Goal: Task Accomplishment & Management: Manage account settings

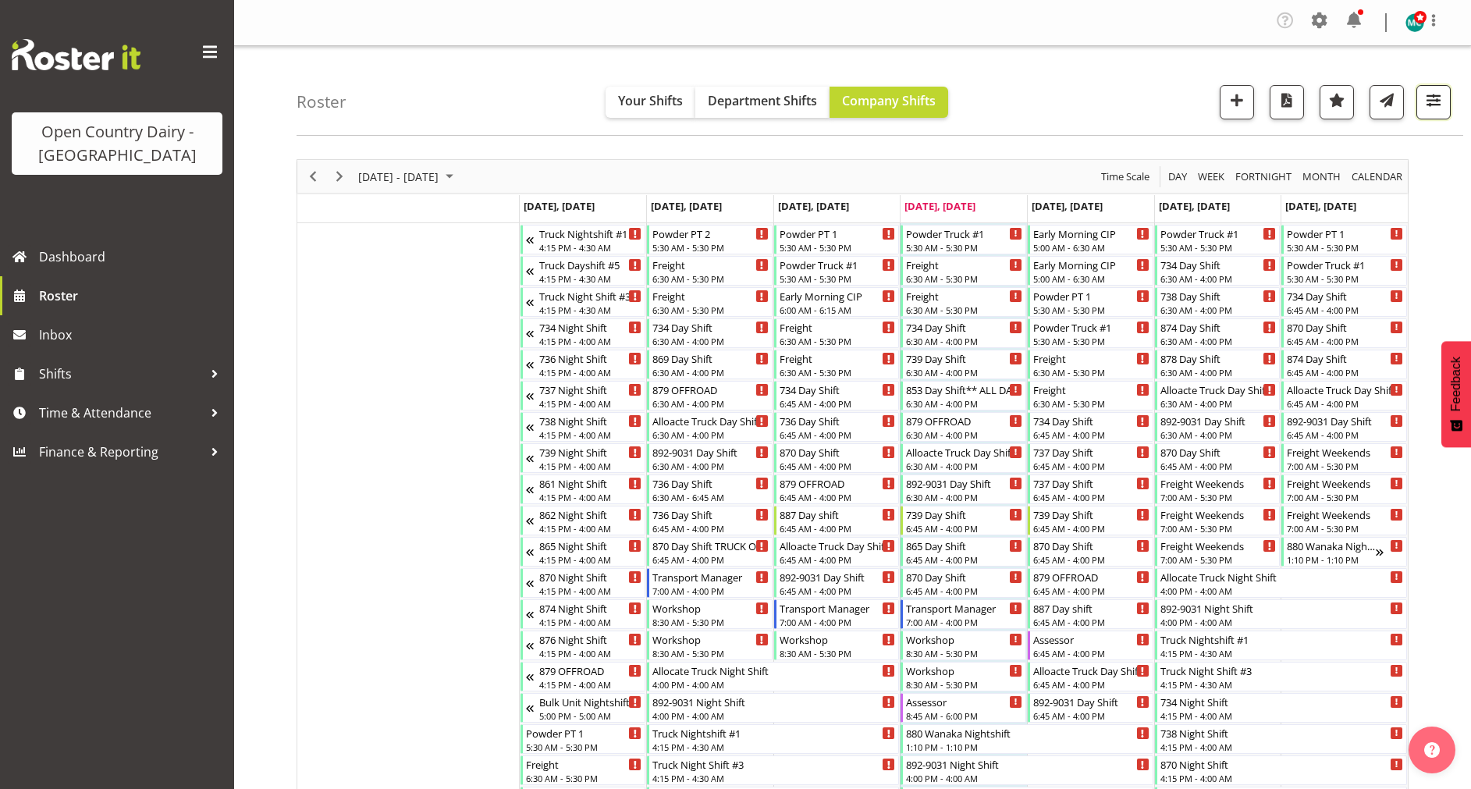
click at [1430, 103] on span "button" at bounding box center [1434, 100] width 20 height 20
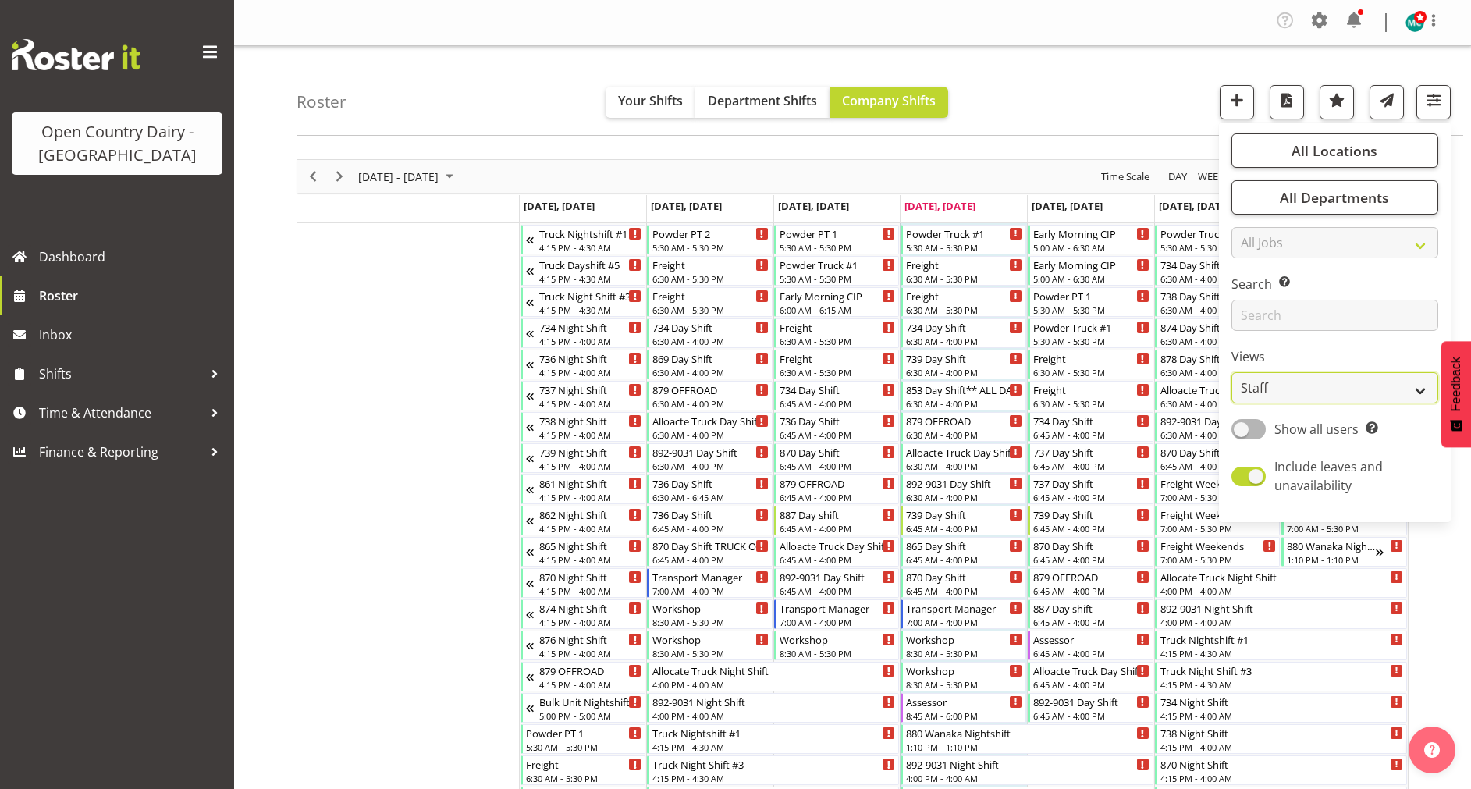
click at [1305, 380] on select "Staff Role Shift - Horizontal Shift - Vertical Staff - Location" at bounding box center [1335, 387] width 207 height 31
select select "shiftH"
click at [1232, 372] on select "Staff Role Shift - Horizontal Shift - Vertical Staff - Location" at bounding box center [1335, 387] width 207 height 31
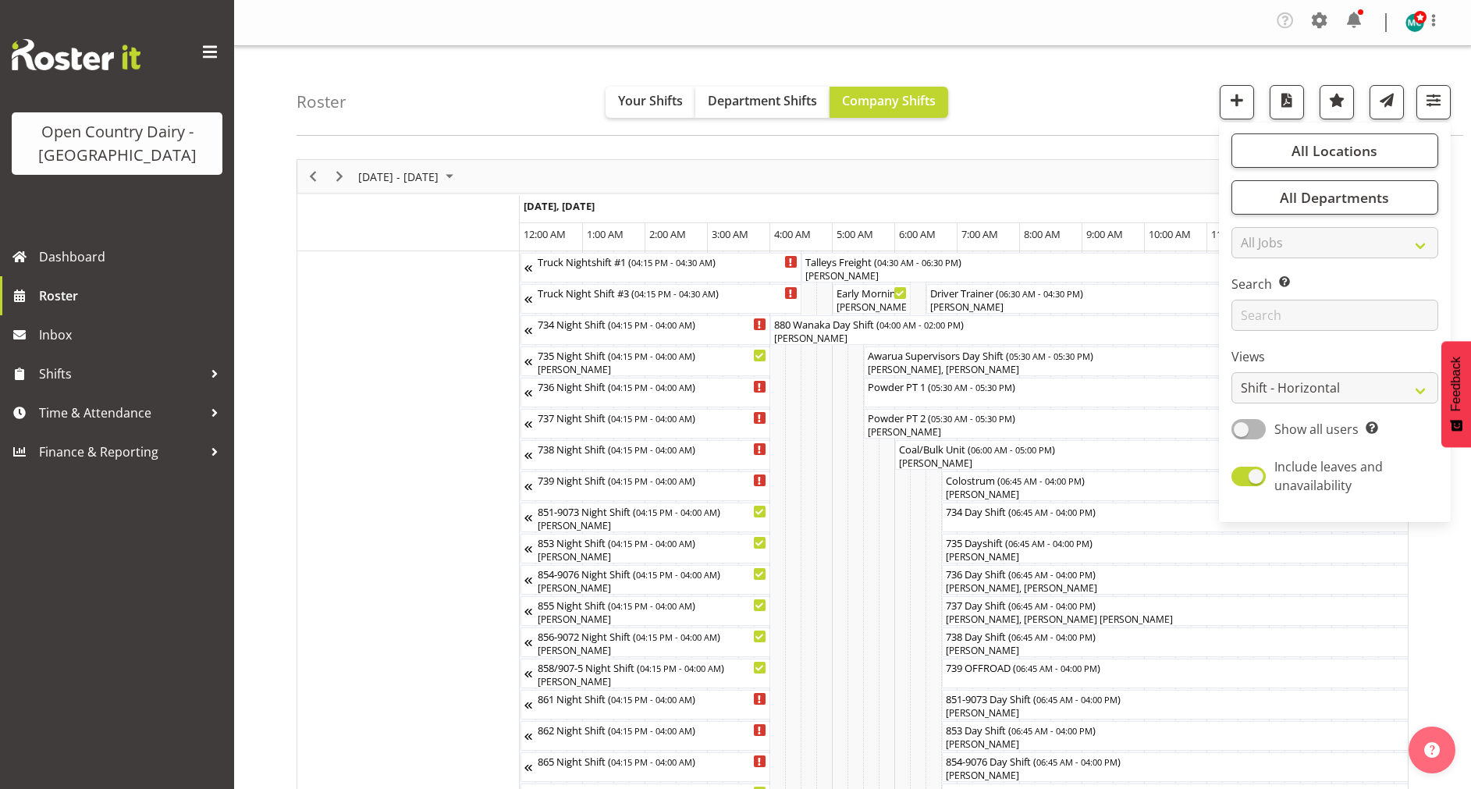
click at [1049, 105] on div "Roster Your Shifts Department Shifts Company Shifts All Locations Clear Awarua …" at bounding box center [880, 91] width 1167 height 90
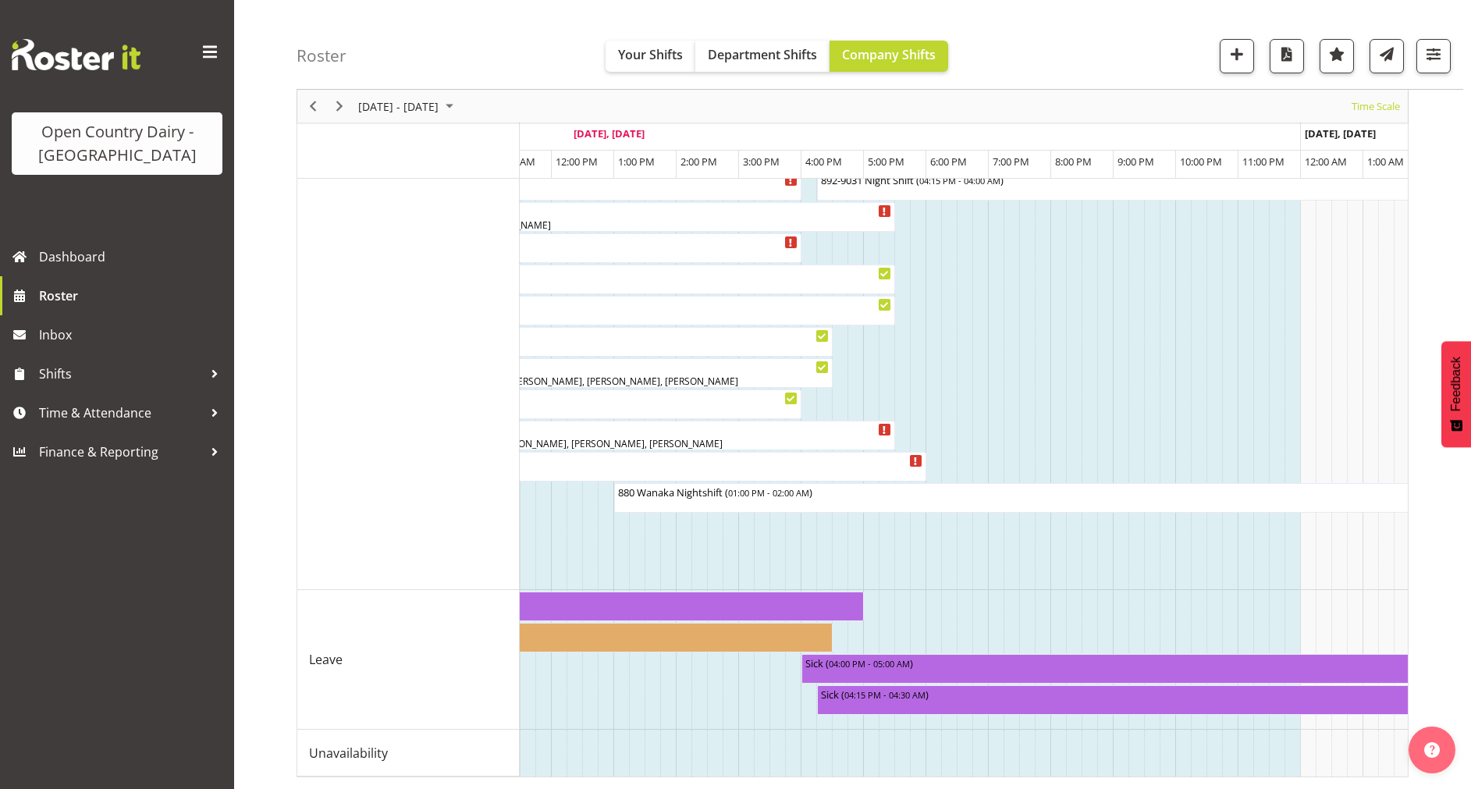
scroll to position [0, 5263]
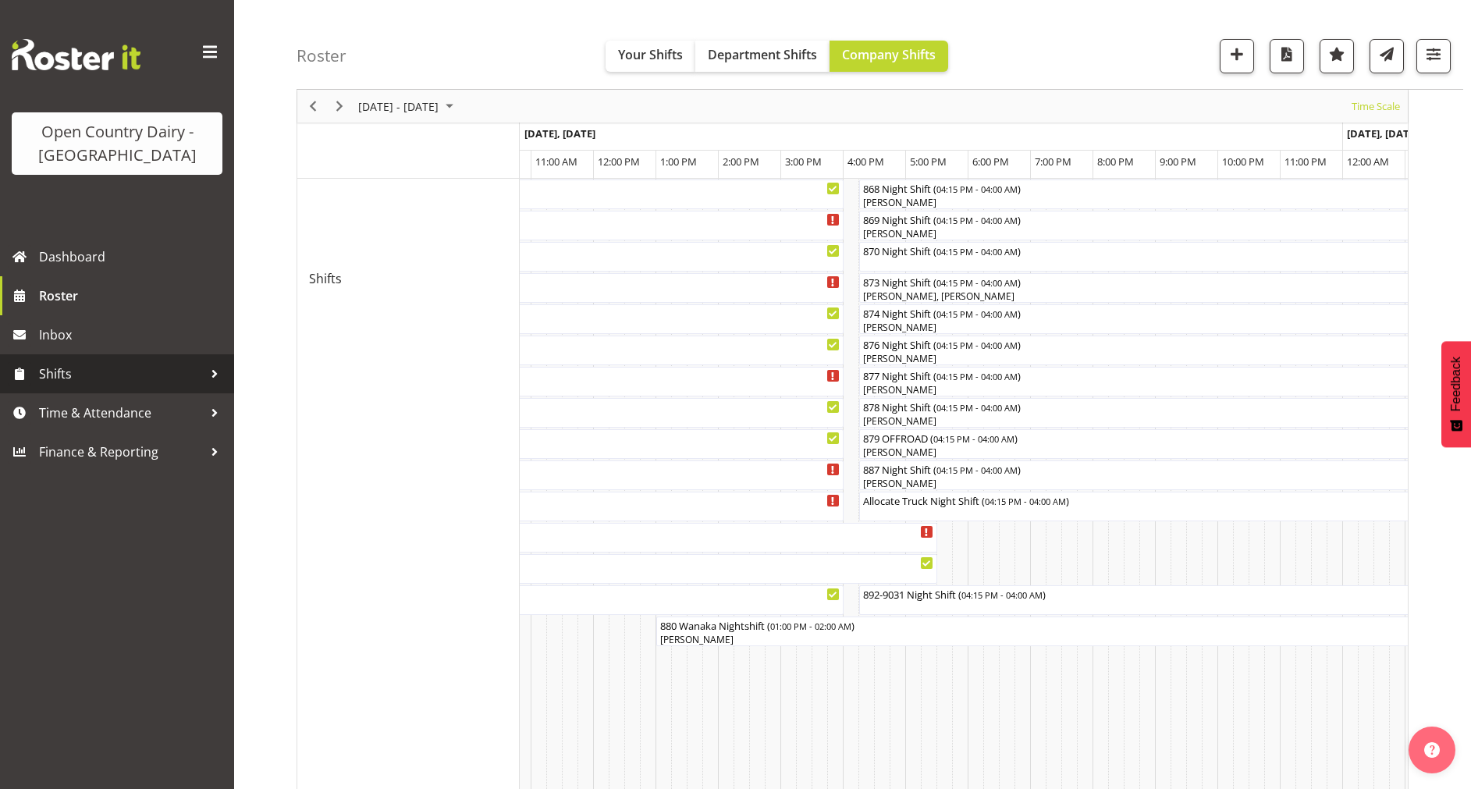
click at [92, 374] on span "Shifts" at bounding box center [121, 373] width 164 height 23
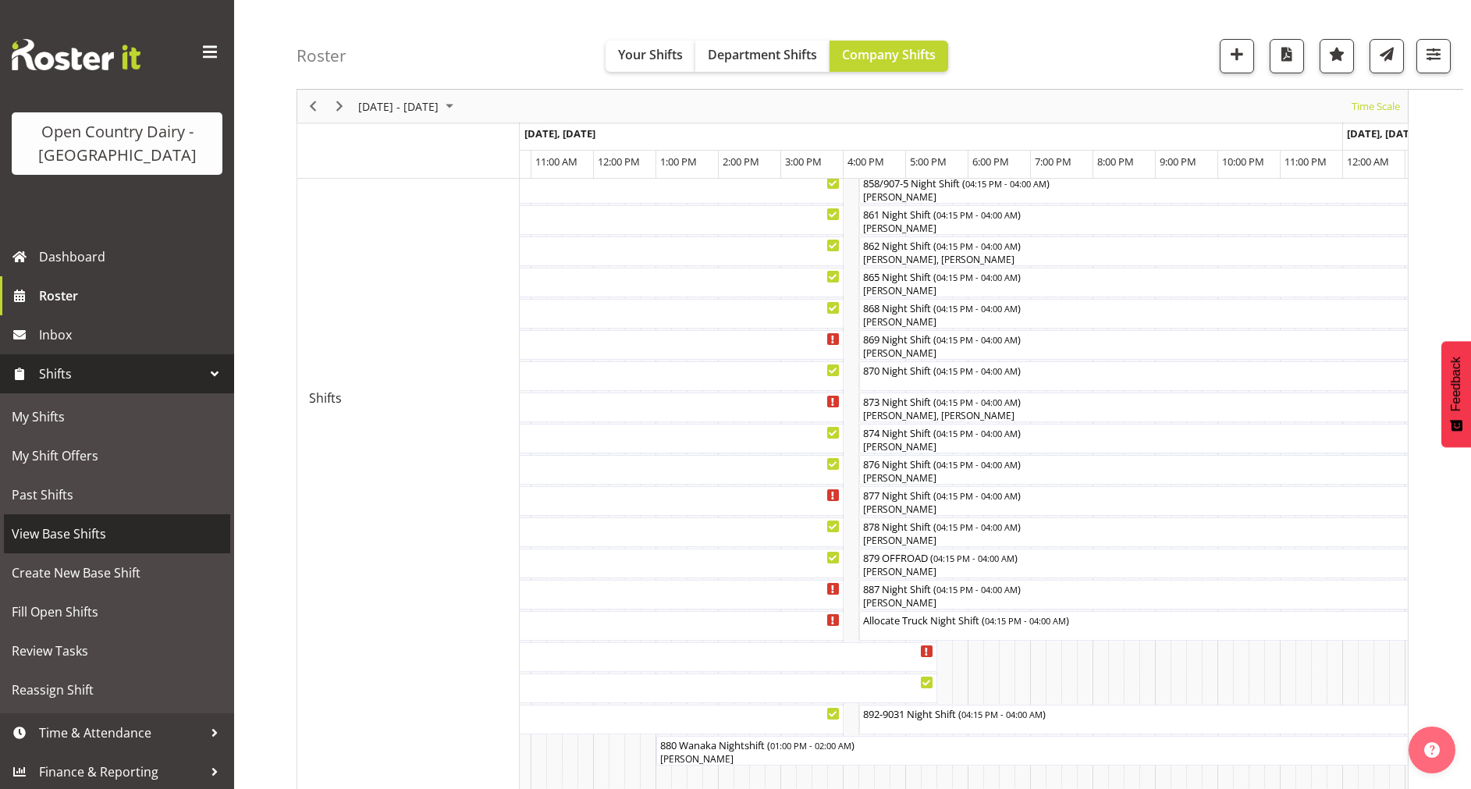
click at [49, 534] on span "View Base Shifts" at bounding box center [117, 533] width 211 height 23
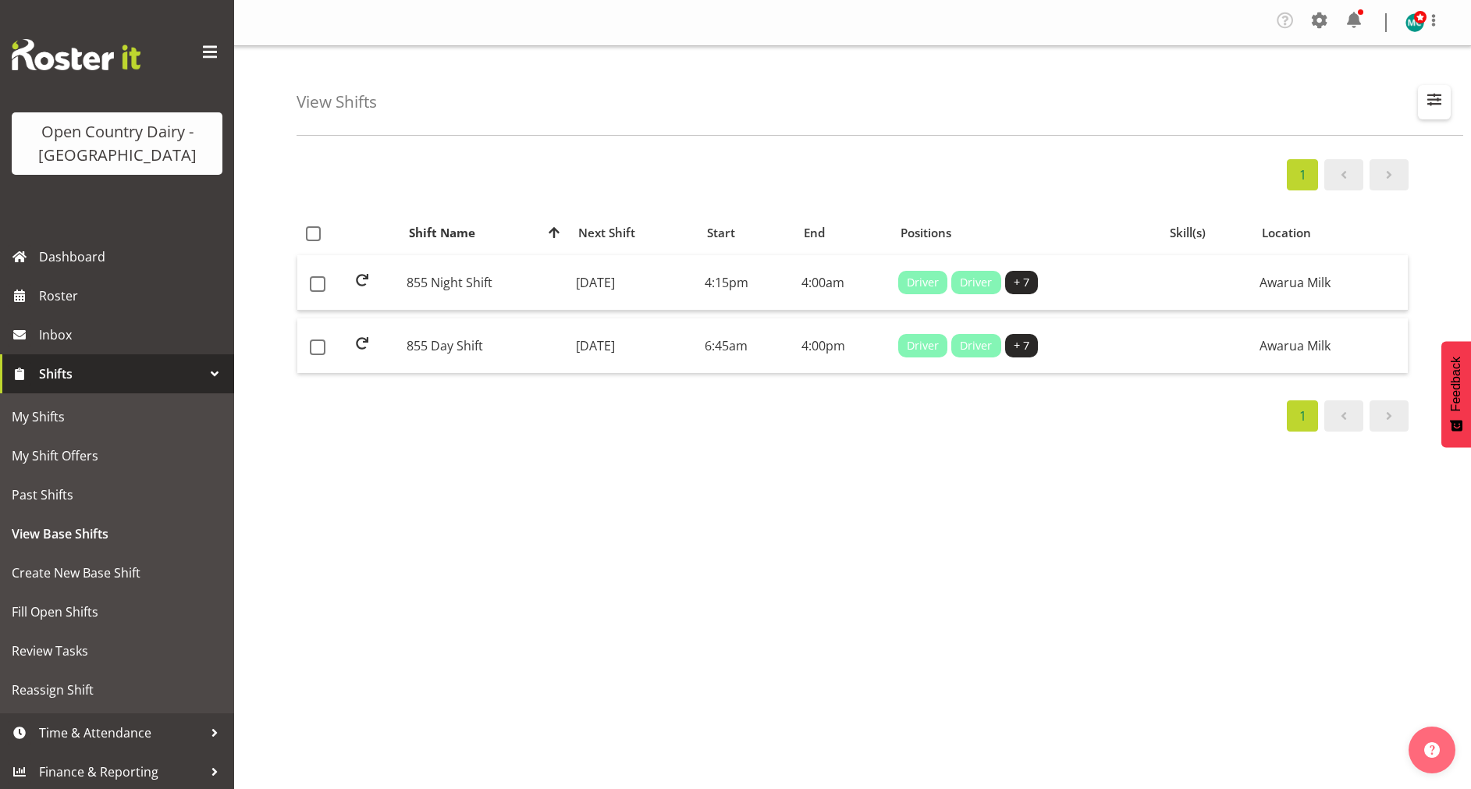
click at [1443, 94] on span "button" at bounding box center [1434, 99] width 20 height 20
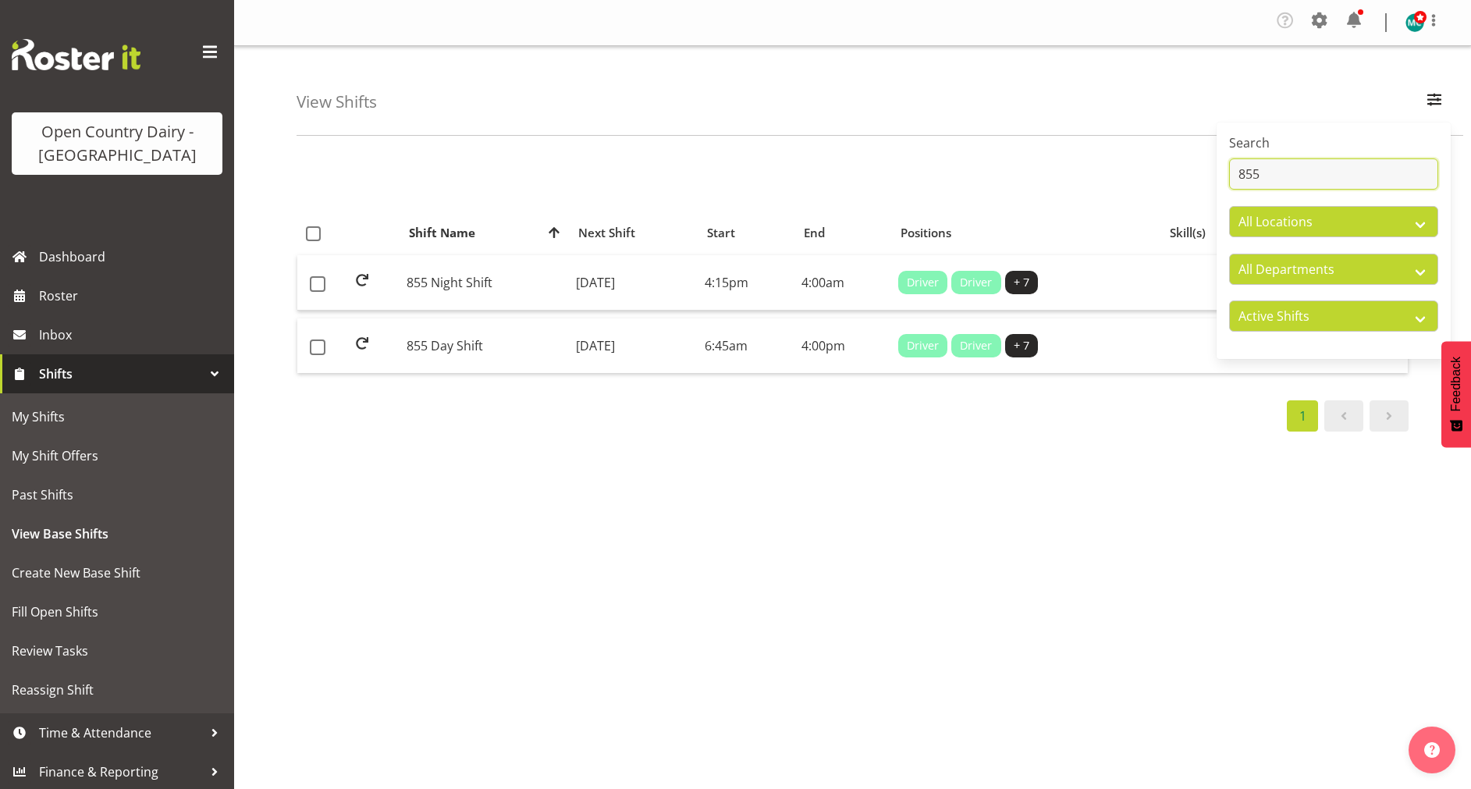
click at [1328, 183] on input "855" at bounding box center [1333, 173] width 209 height 31
type input "8"
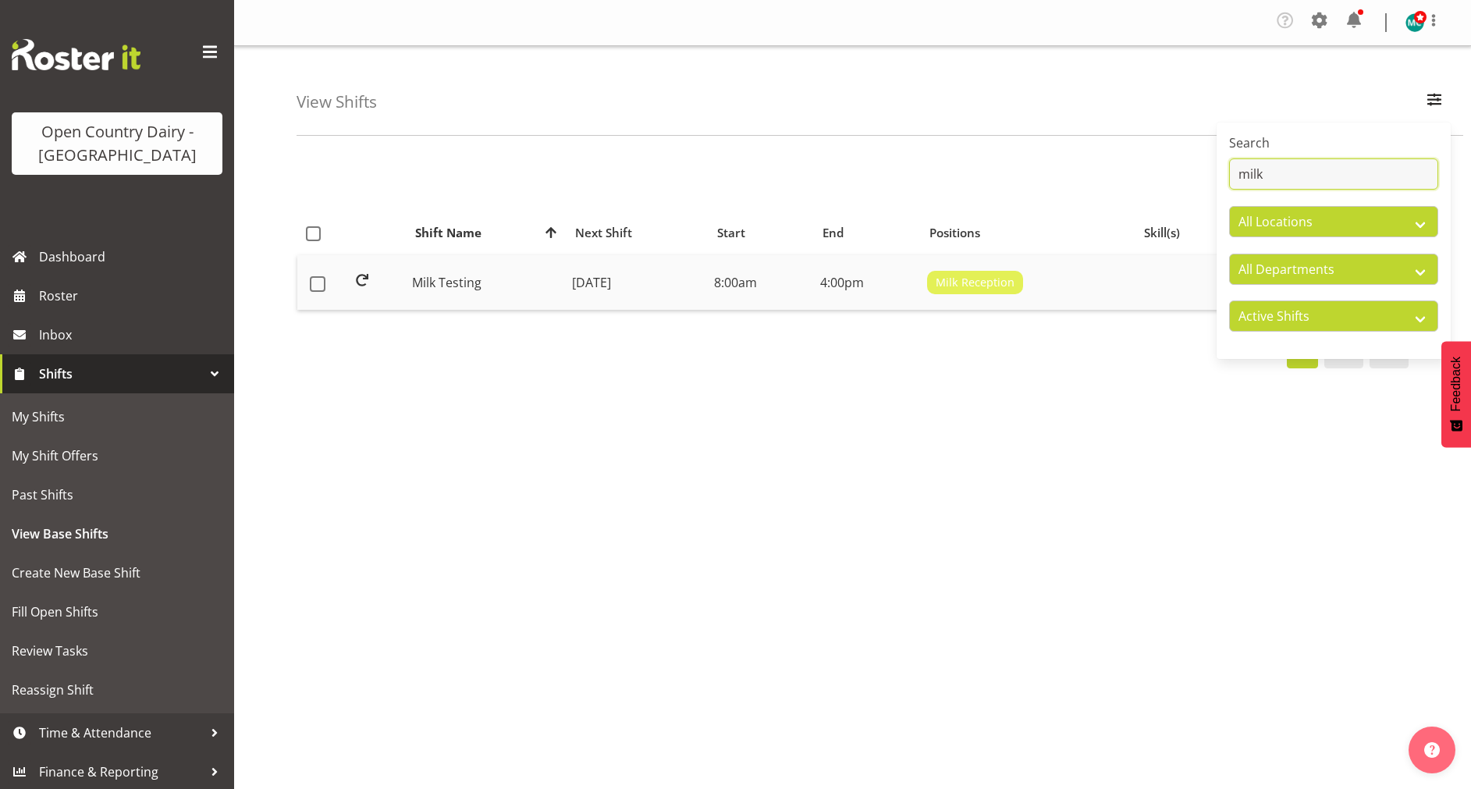
type input "milk"
click at [469, 295] on td "Milk Testing" at bounding box center [486, 282] width 160 height 55
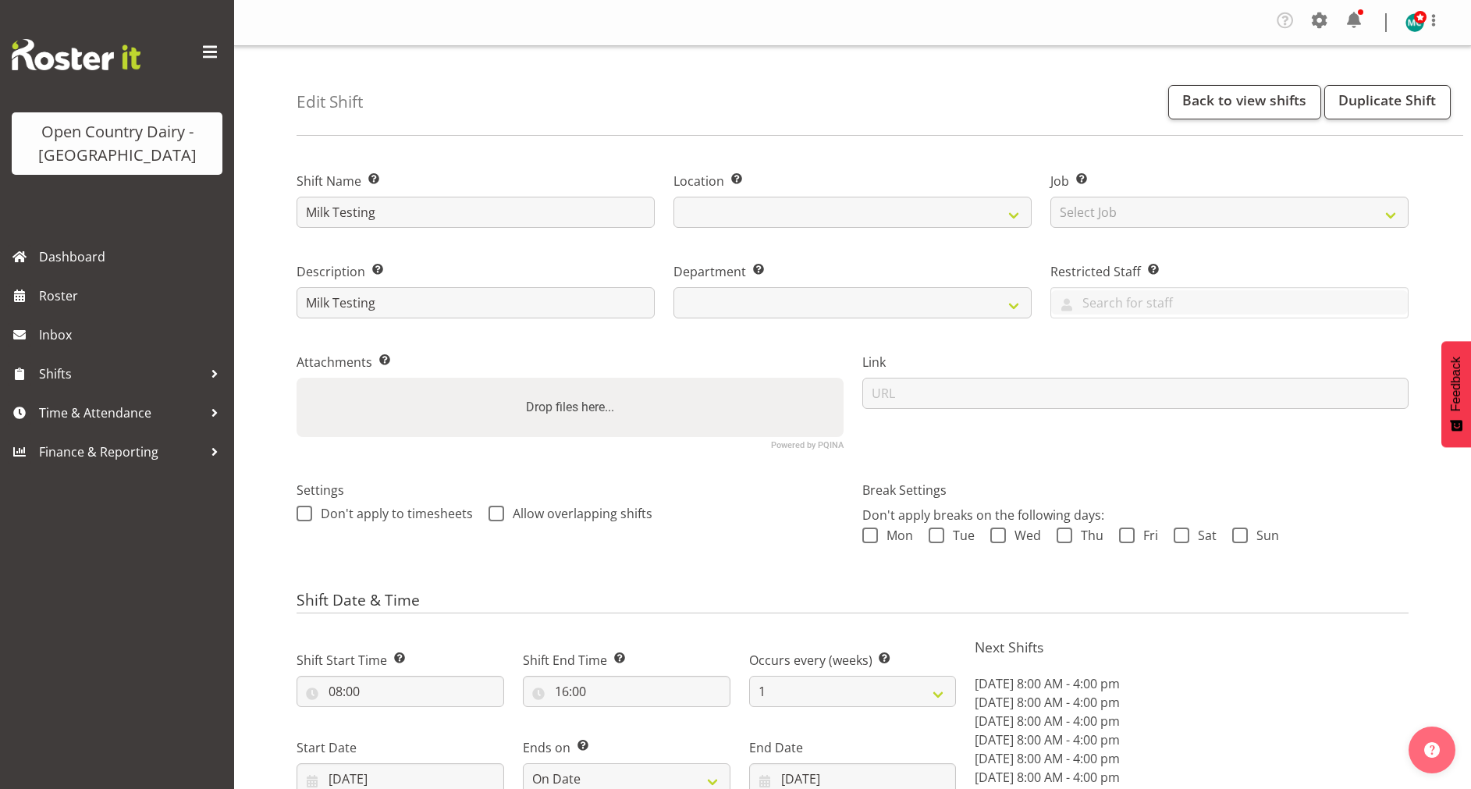
select select "date"
select select
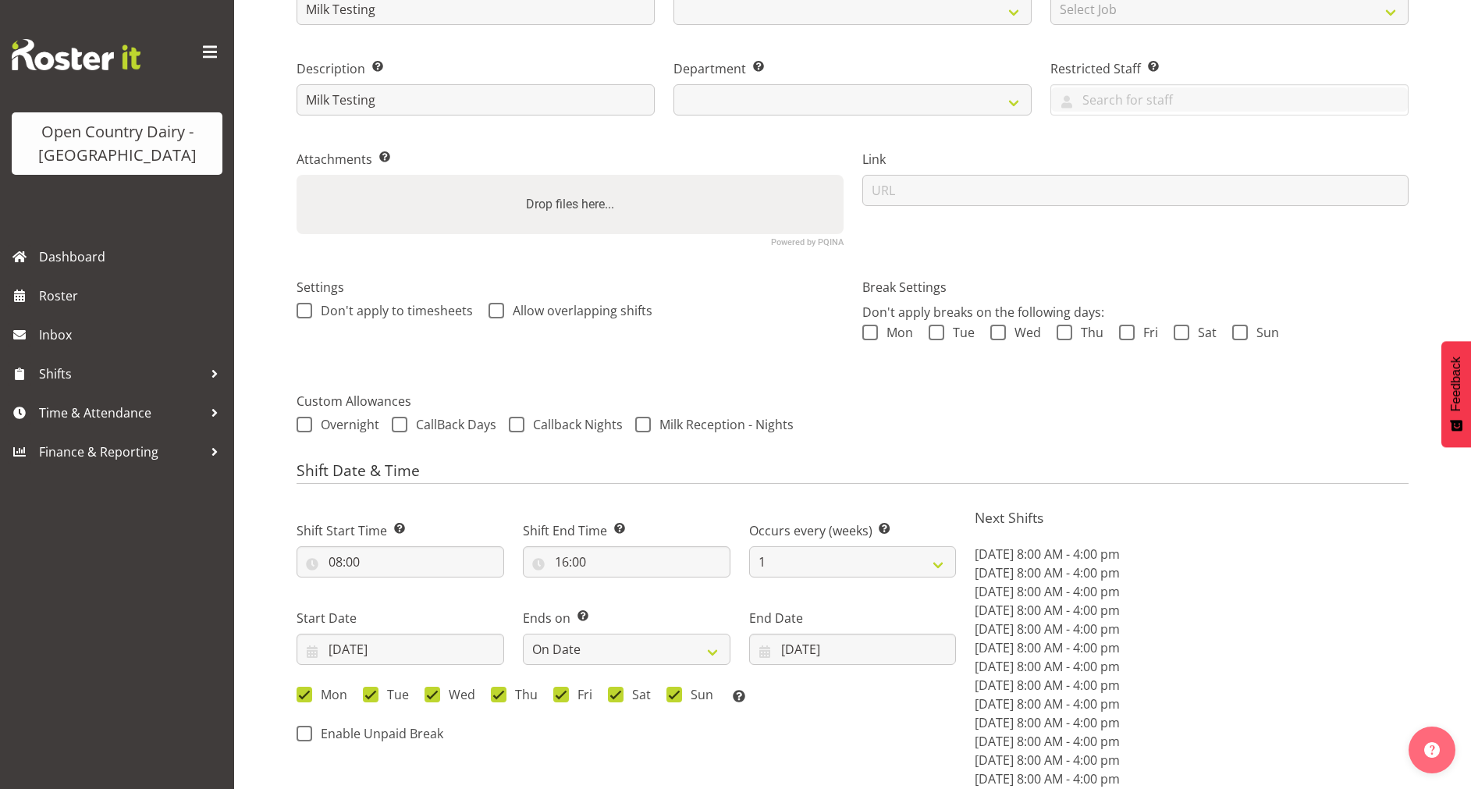
scroll to position [234, 0]
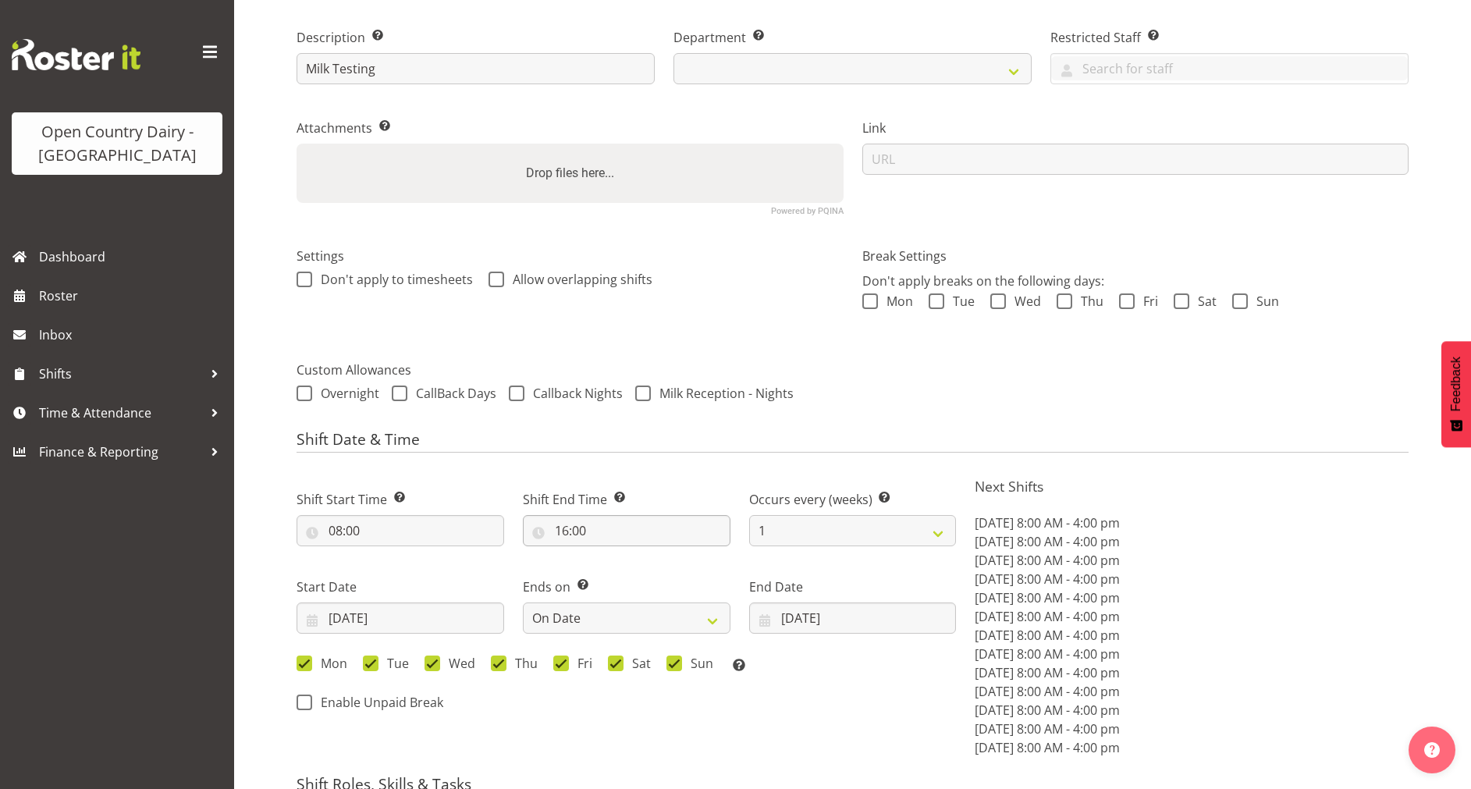
select select "698"
click at [332, 528] on input "08:00" at bounding box center [401, 530] width 208 height 31
click at [397, 573] on select "00 01 02 03 04 05 06 07 08 09 10 11 12 13 14 15 16 17 18 19 20 21 22 23" at bounding box center [403, 571] width 35 height 31
select select "7"
click at [386, 556] on select "00 01 02 03 04 05 06 07 08 09 10 11 12 13 14 15 16 17 18 19 20 21 22 23" at bounding box center [403, 571] width 35 height 31
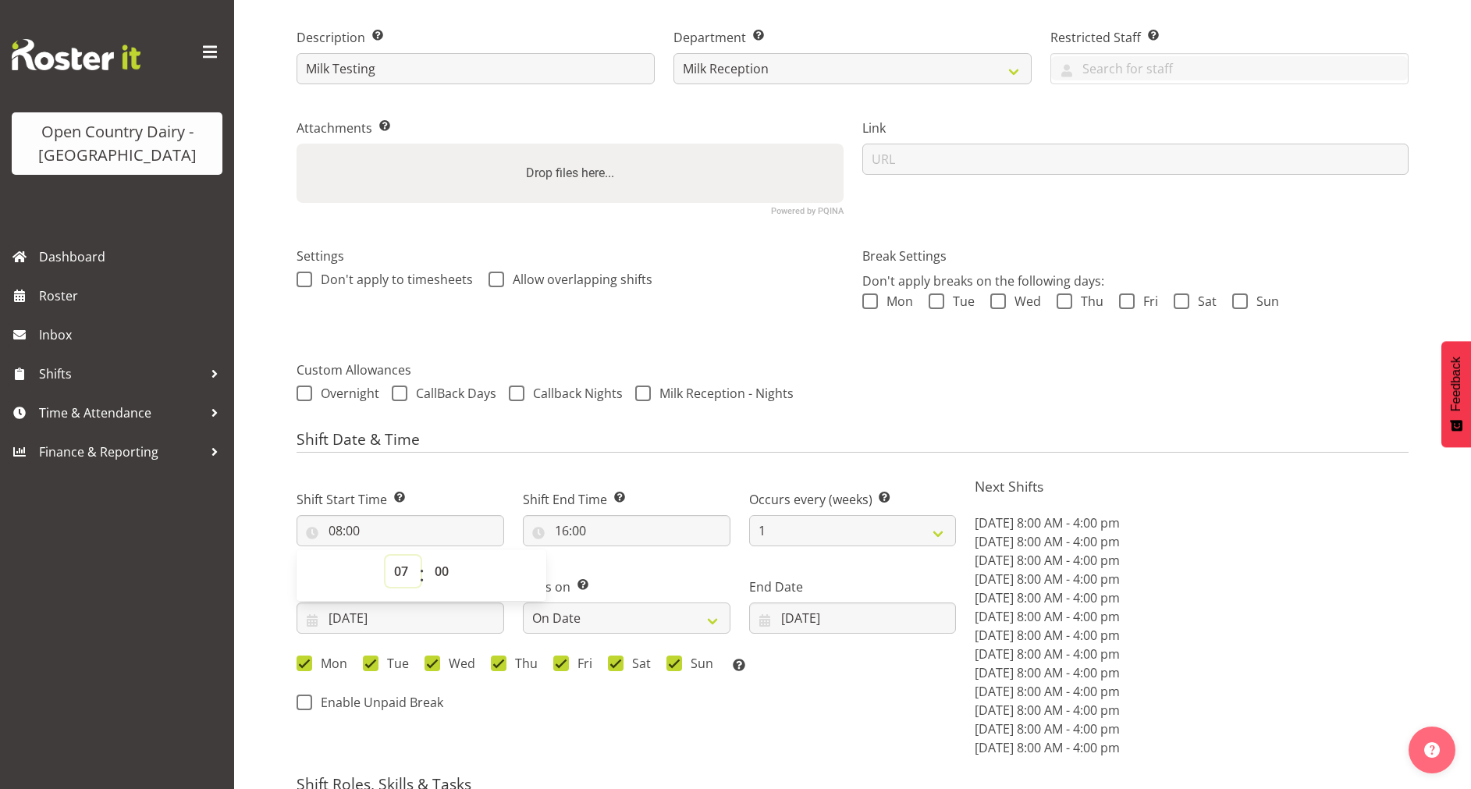
type input "07:00"
click at [1293, 406] on form "Shift Name Enter a name for the shift (e.g. Day Shift). Milk Testing Location E…" at bounding box center [853, 550] width 1112 height 1268
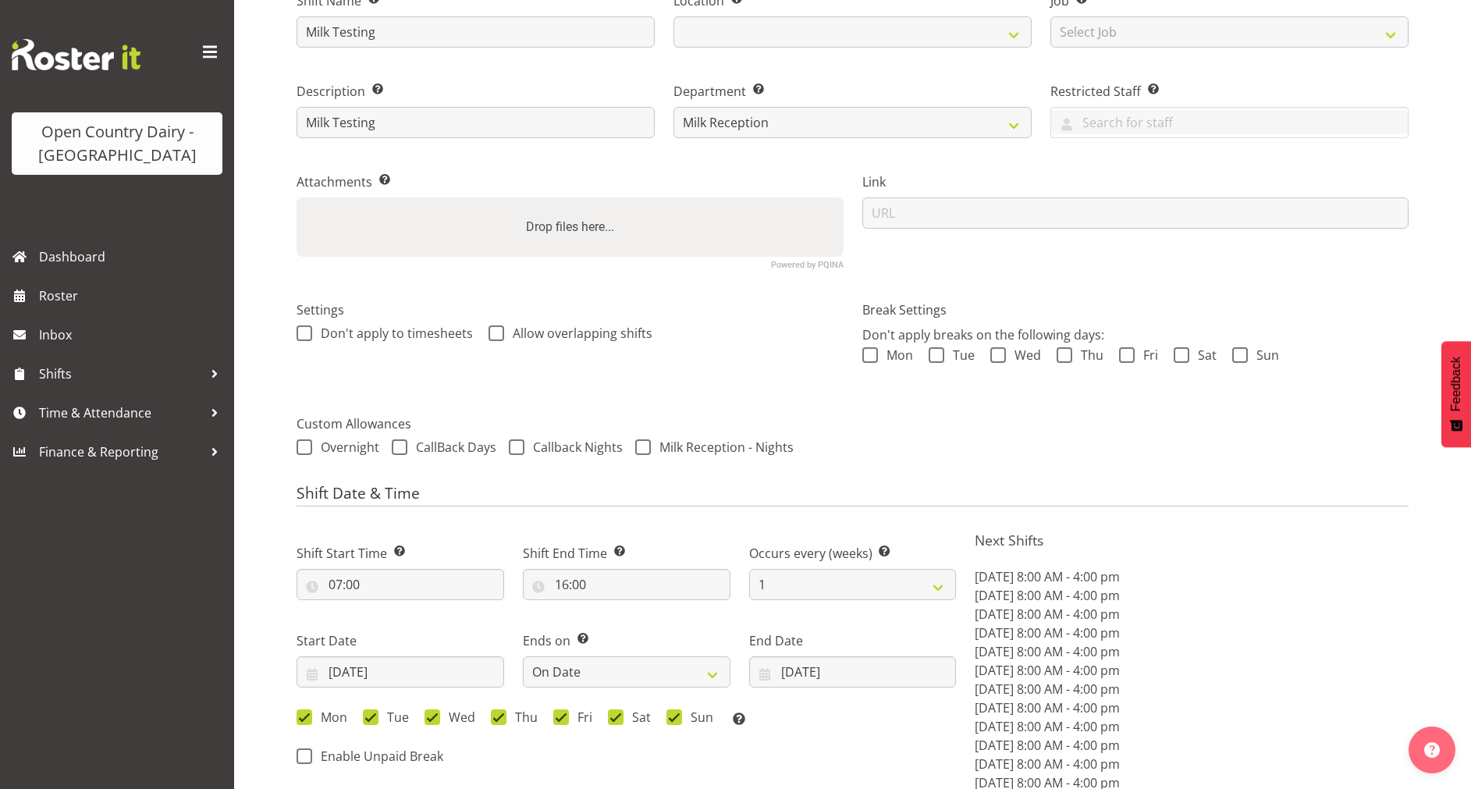
scroll to position [162, 0]
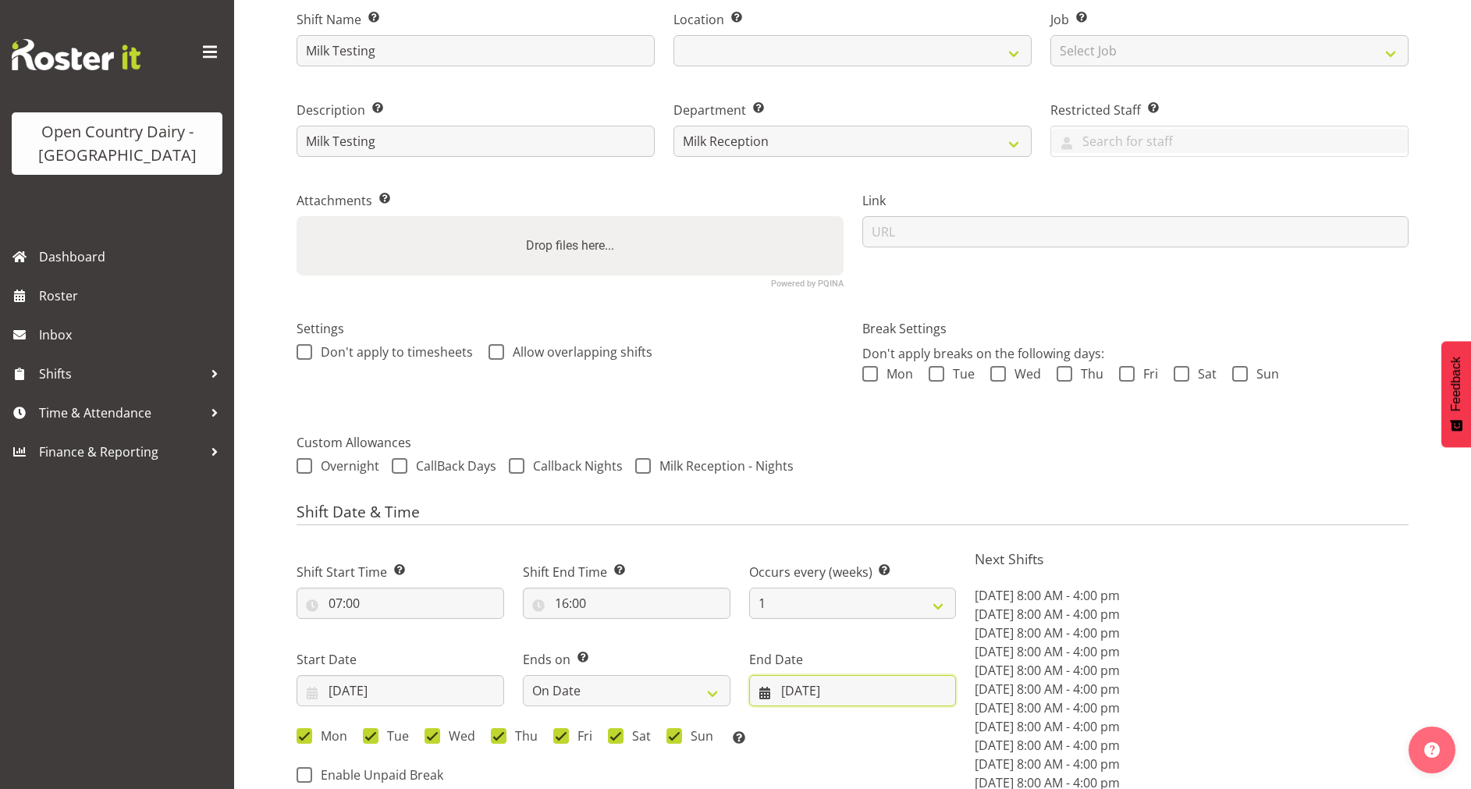
click at [829, 692] on input "31/08/2025" at bounding box center [853, 690] width 208 height 31
click at [357, 688] on input "18/08/2025" at bounding box center [401, 690] width 208 height 31
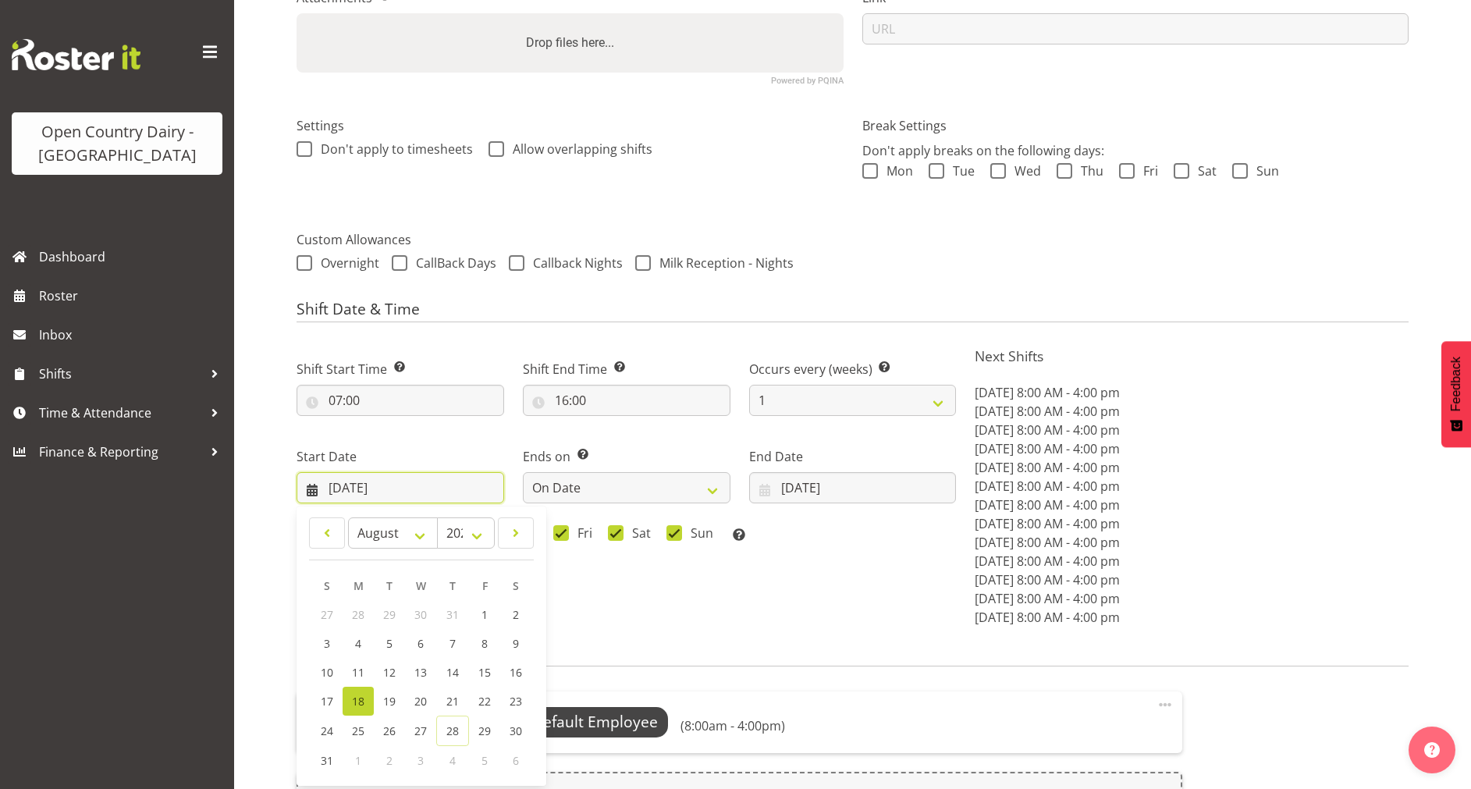
scroll to position [427, 0]
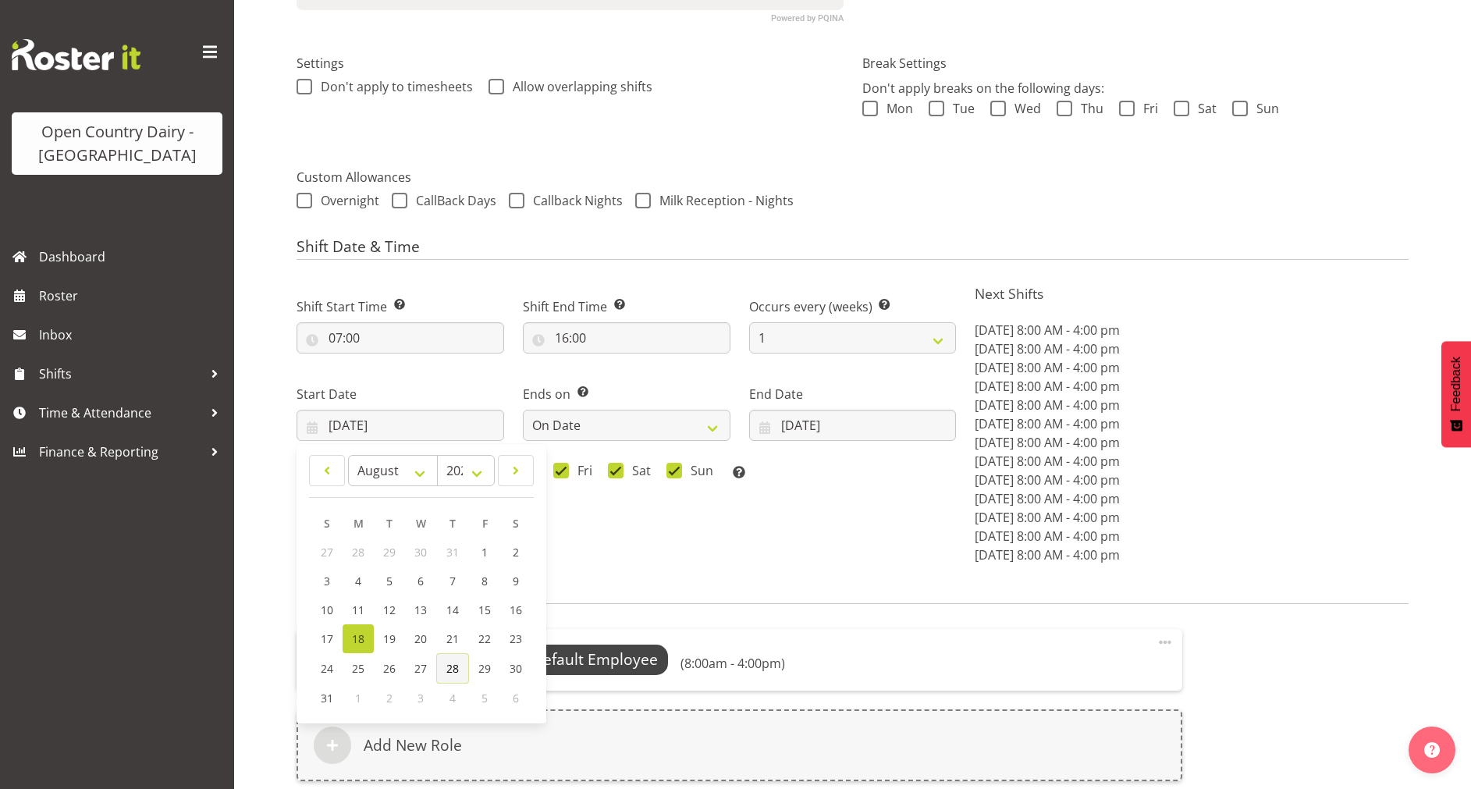
click at [457, 665] on span "28" at bounding box center [452, 668] width 12 height 15
type input "28/08/2025"
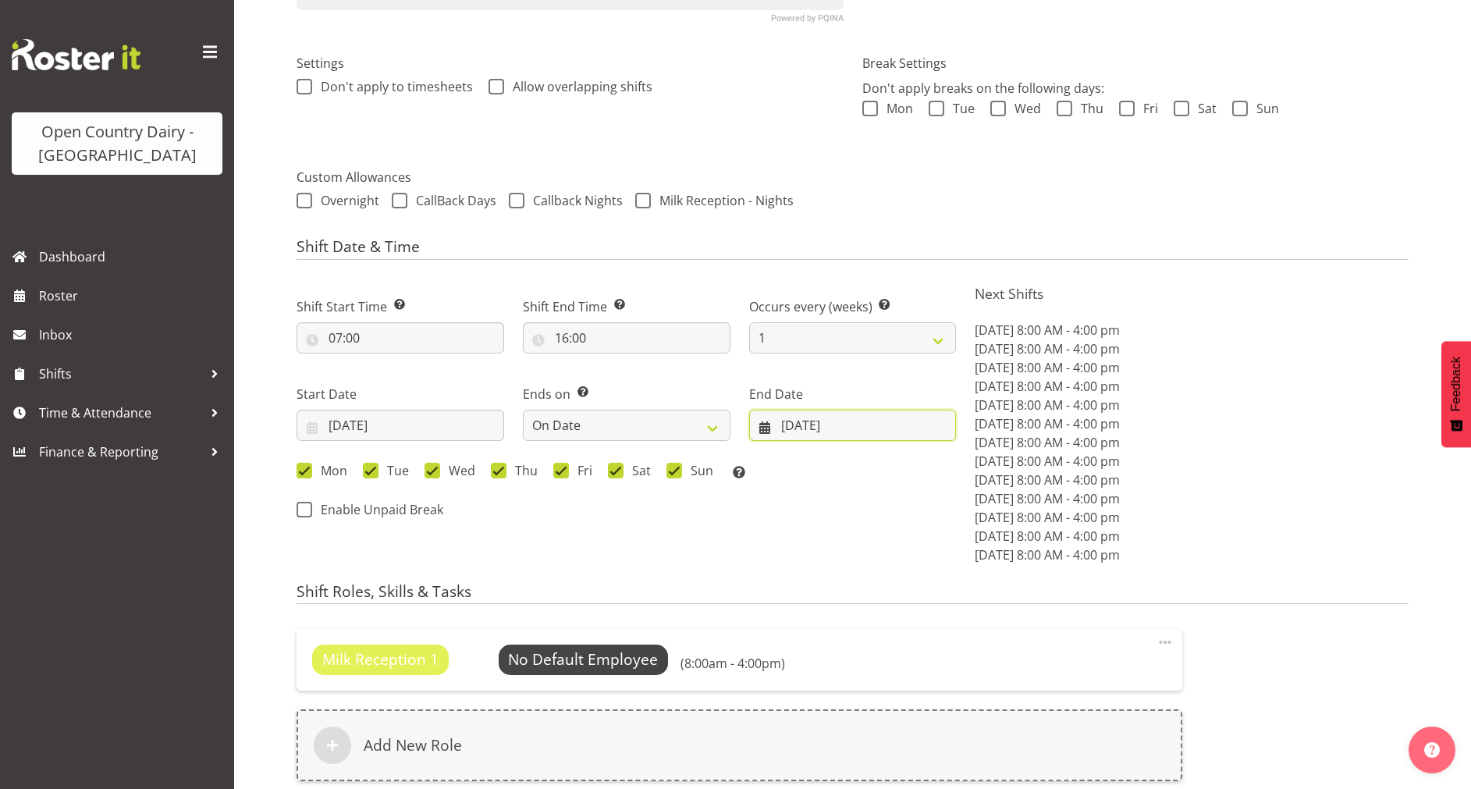
click at [805, 432] on input "31/08/2025" at bounding box center [853, 425] width 208 height 31
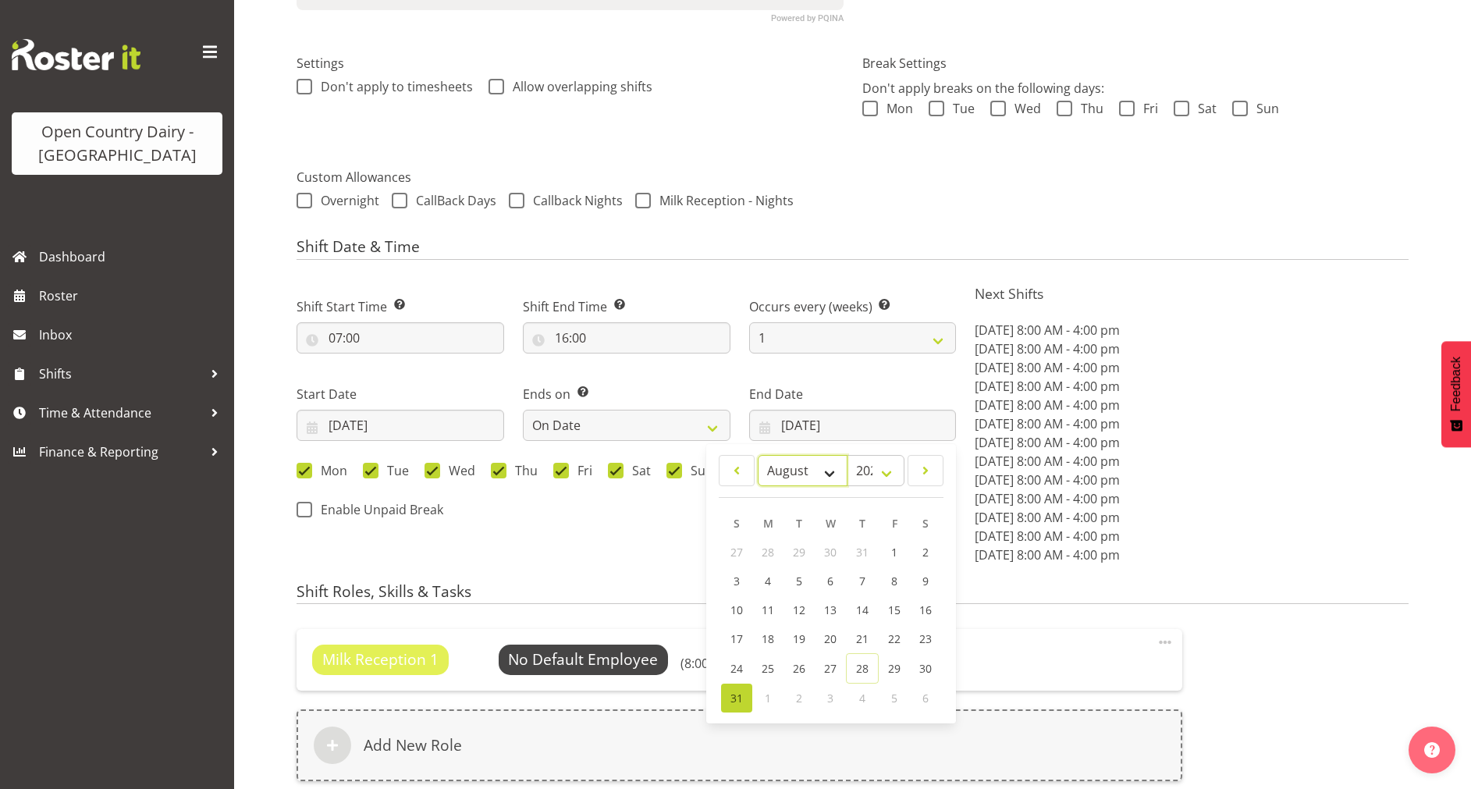
click at [836, 474] on select "January February March April May June July August September October November De…" at bounding box center [803, 470] width 90 height 31
select select "6"
click at [758, 455] on select "January February March April May June July August September October November De…" at bounding box center [803, 470] width 90 height 31
click at [887, 481] on select "2035 2034 2033 2032 2031 2030 2029 2028 2027 2026 2025 2024 2023 2022 2021 2020…" at bounding box center [876, 470] width 58 height 31
select select "2026"
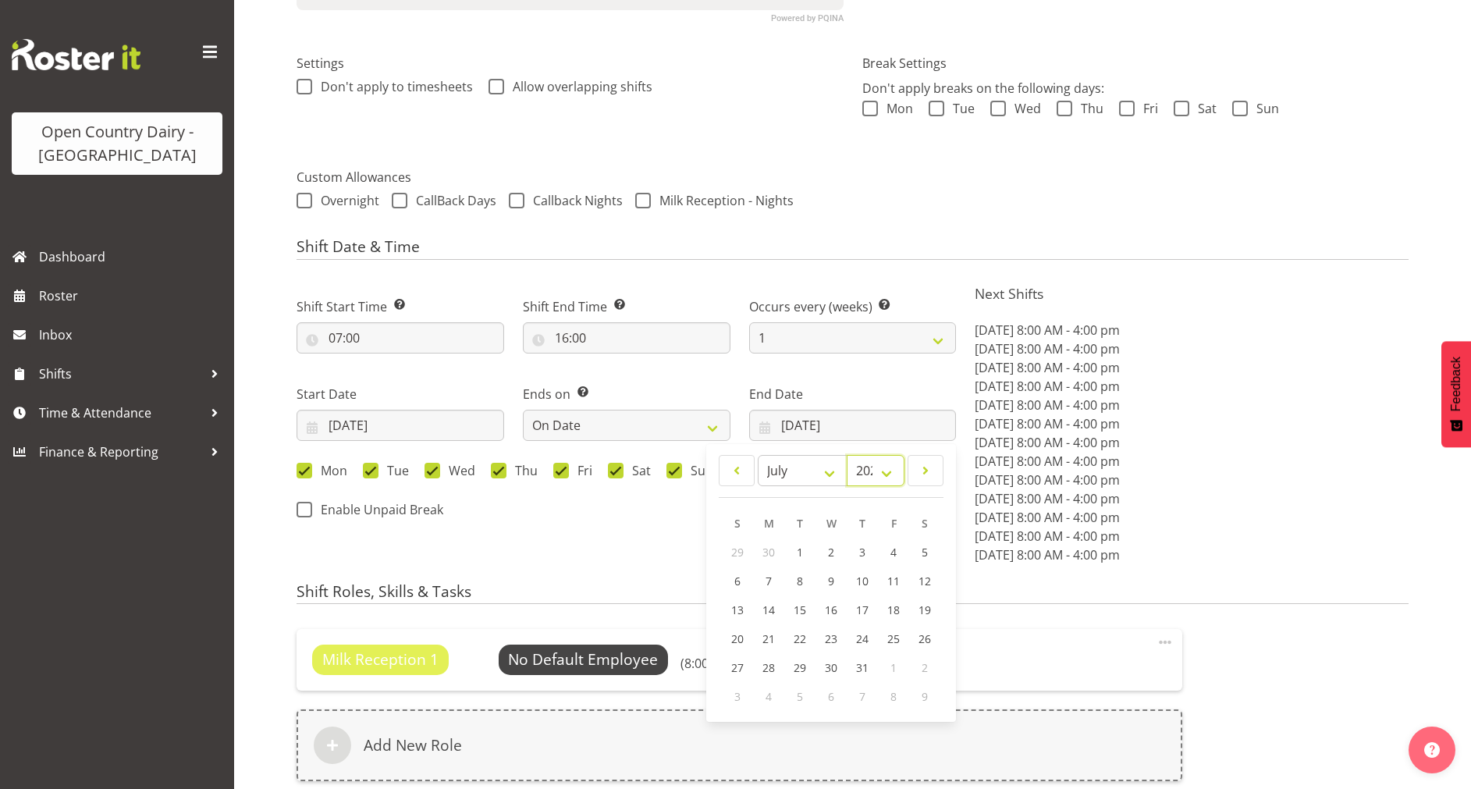
click at [847, 455] on select "2035 2034 2033 2032 2031 2030 2029 2028 2027 2026 2025 2024 2023 2022 2021 2020…" at bounding box center [876, 470] width 58 height 31
click at [1304, 534] on p "Fri, Aug 29, 2025 8:00 AM - 4:00 pm" at bounding box center [1192, 536] width 434 height 19
click at [789, 428] on input "31/08/2025" at bounding box center [853, 425] width 208 height 31
click at [885, 473] on select "2036 2035 2034 2033 2032 2031 2030 2029 2028 2027 2026 2025 2024 2023 2022 2021…" at bounding box center [876, 470] width 58 height 31
click at [847, 455] on select "2036 2035 2034 2033 2032 2031 2030 2029 2028 2027 2026 2025 2024 2023 2022 2021…" at bounding box center [876, 470] width 58 height 31
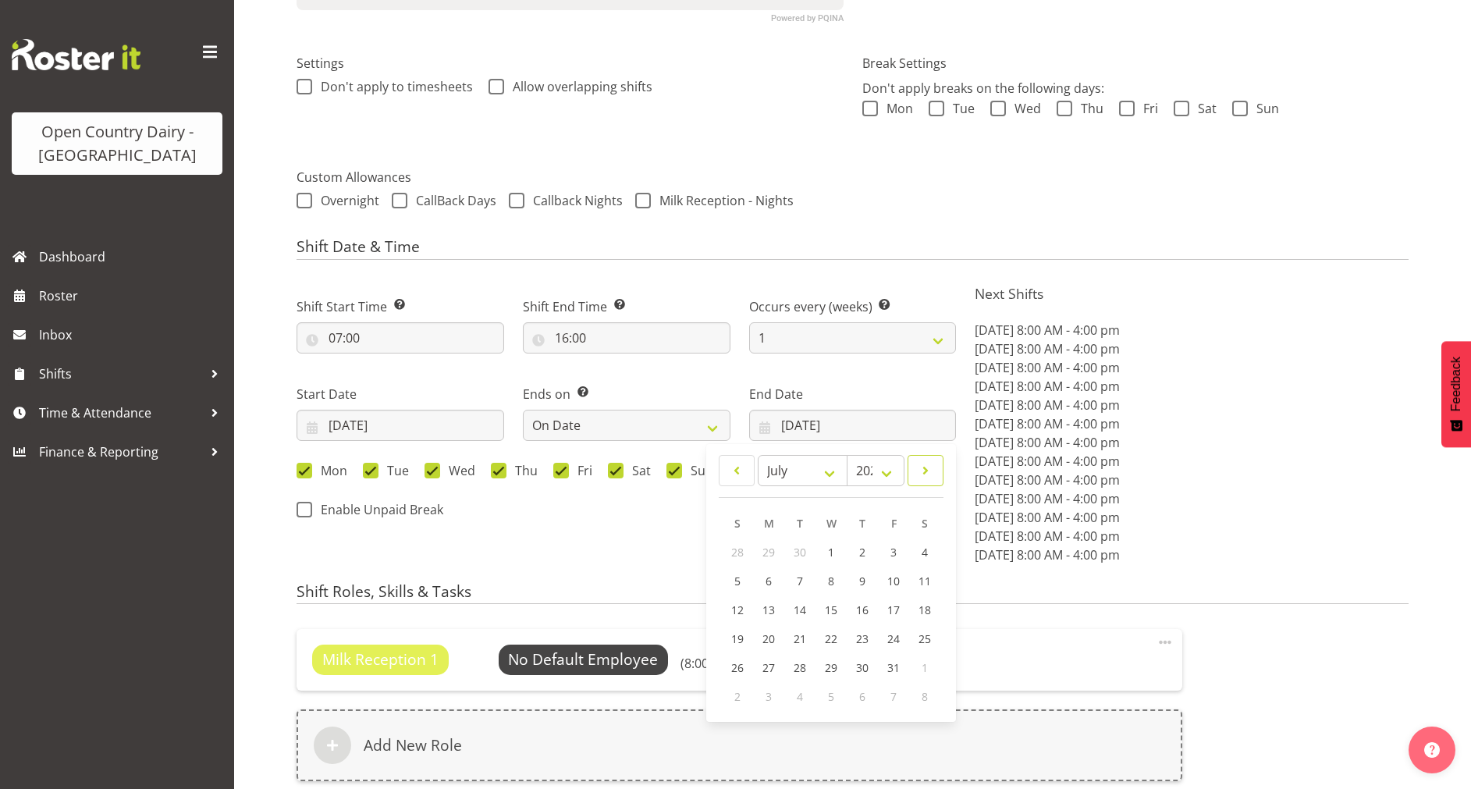
click at [934, 467] on span at bounding box center [926, 470] width 16 height 19
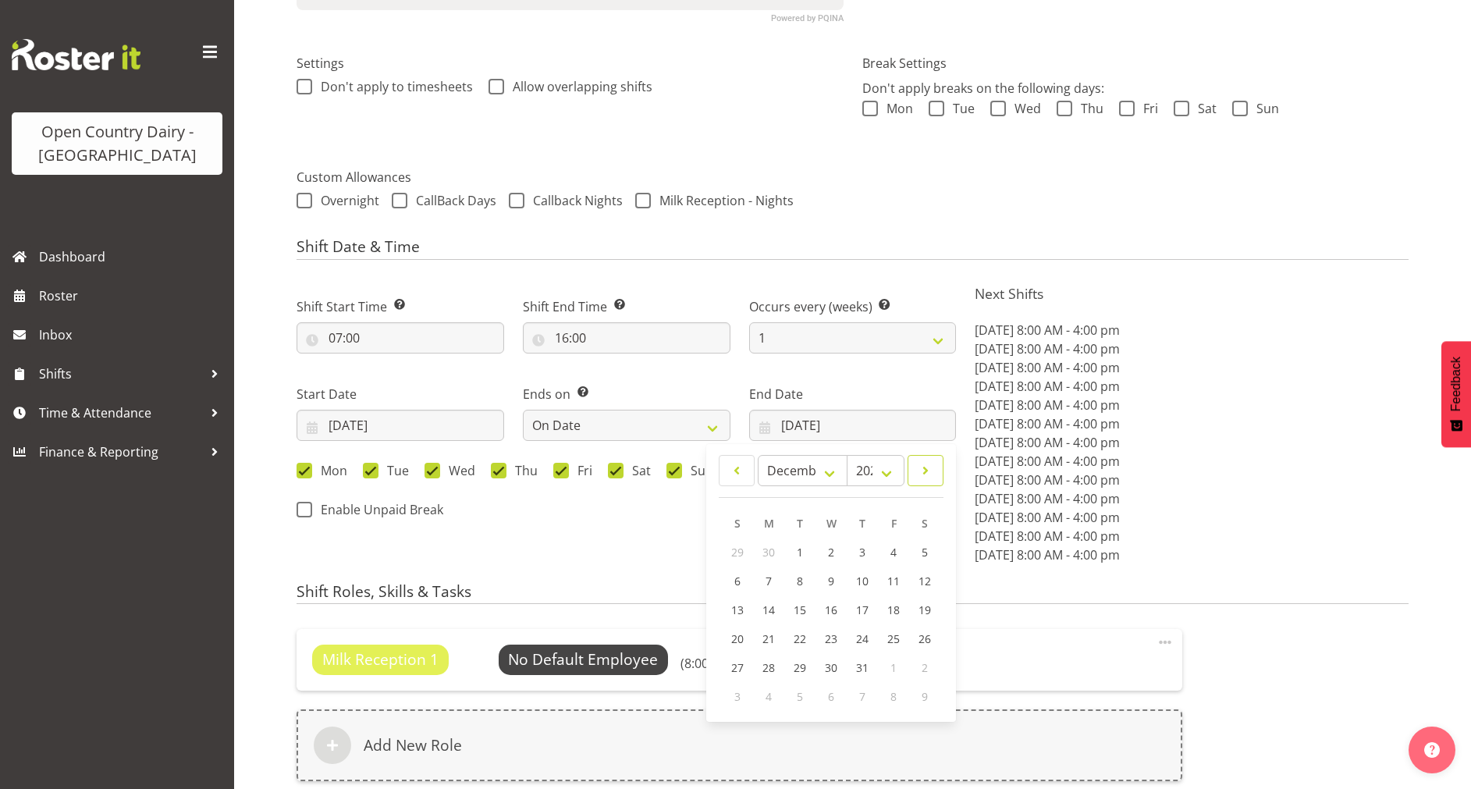
click at [934, 467] on span at bounding box center [926, 470] width 16 height 19
select select "0"
select select "2027"
click at [934, 467] on span at bounding box center [926, 470] width 16 height 19
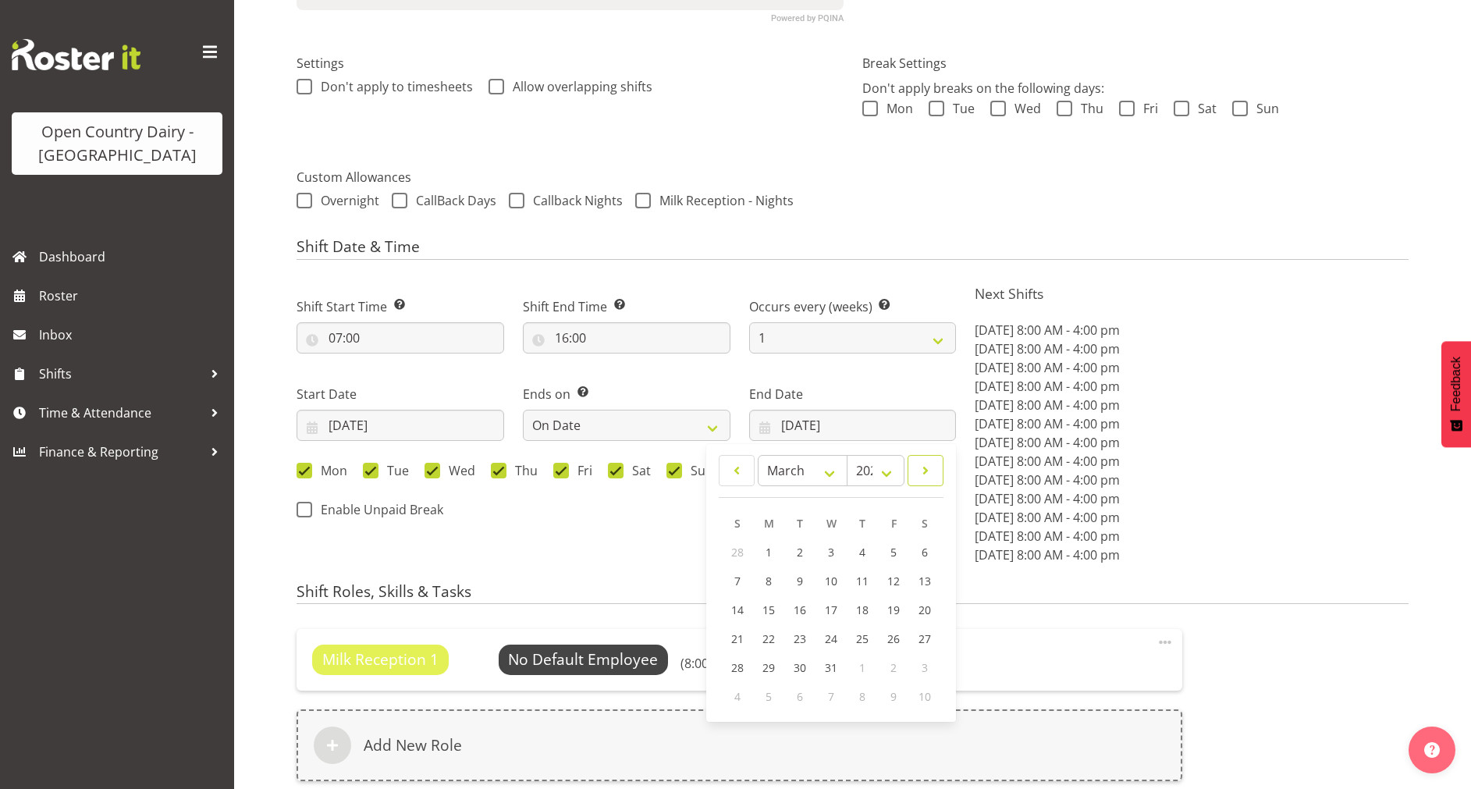
click at [934, 467] on span at bounding box center [926, 470] width 16 height 19
select select "6"
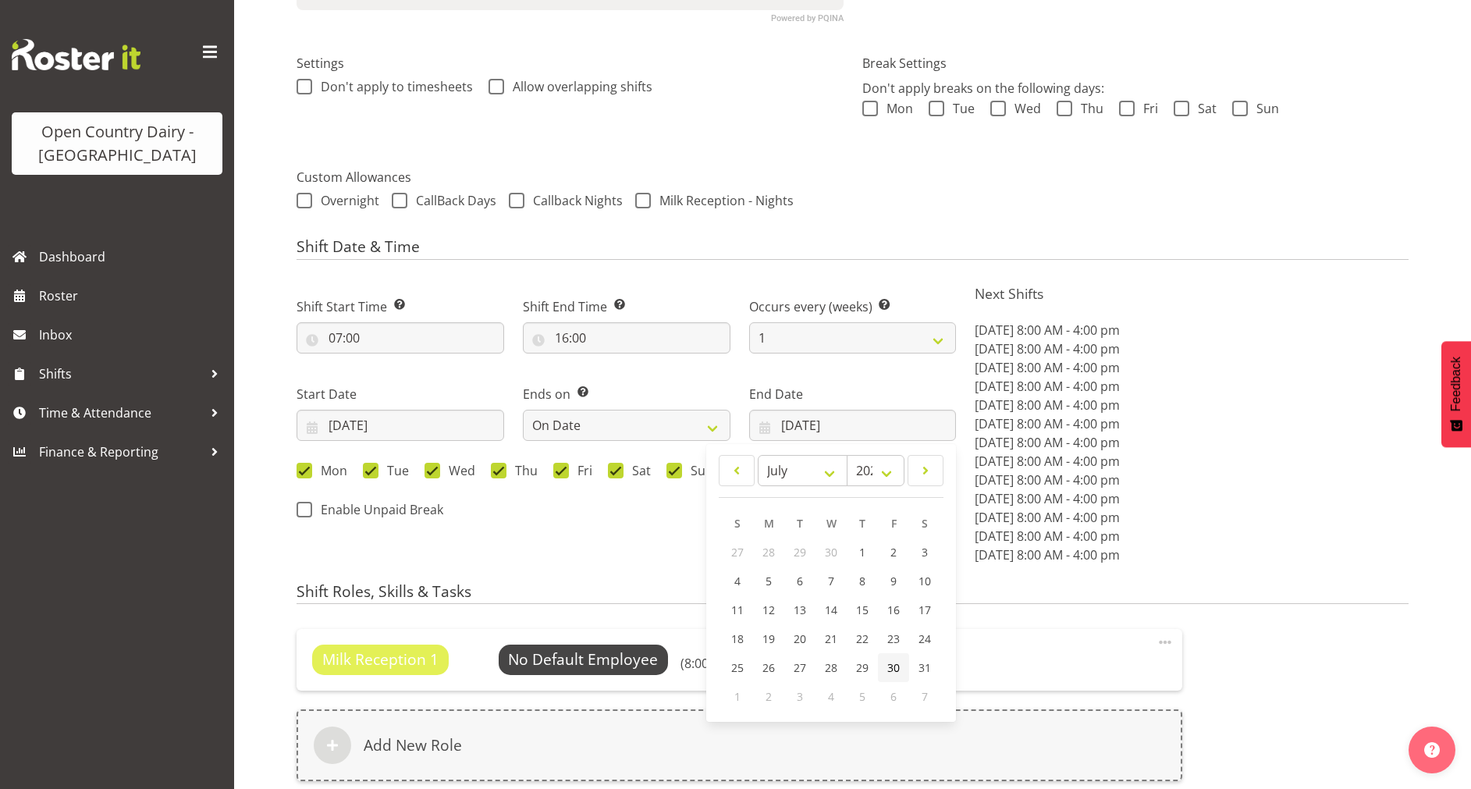
click at [883, 671] on link "30" at bounding box center [893, 667] width 31 height 29
type input "30/07/2027"
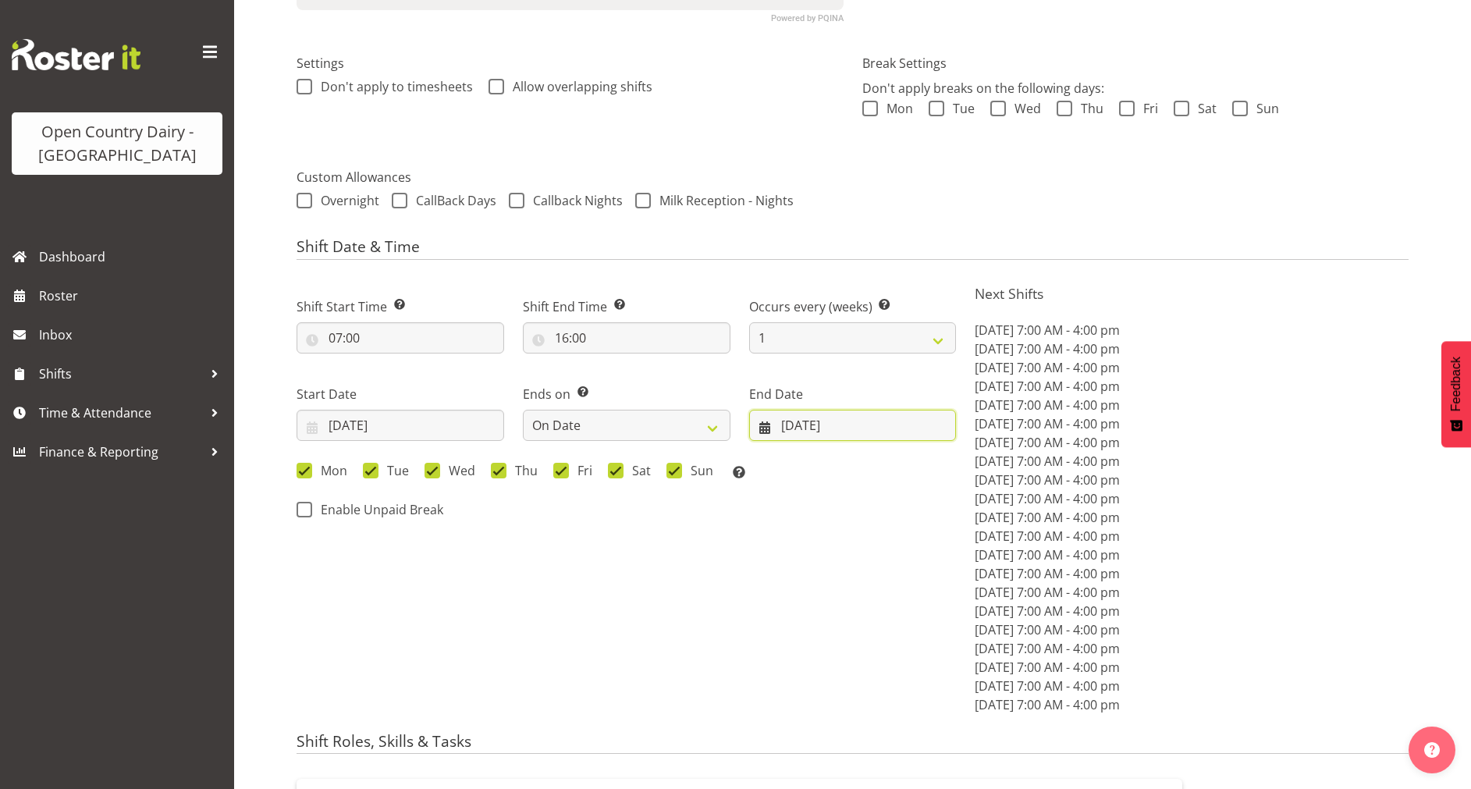
click at [834, 422] on input "30/07/2027" at bounding box center [853, 425] width 208 height 31
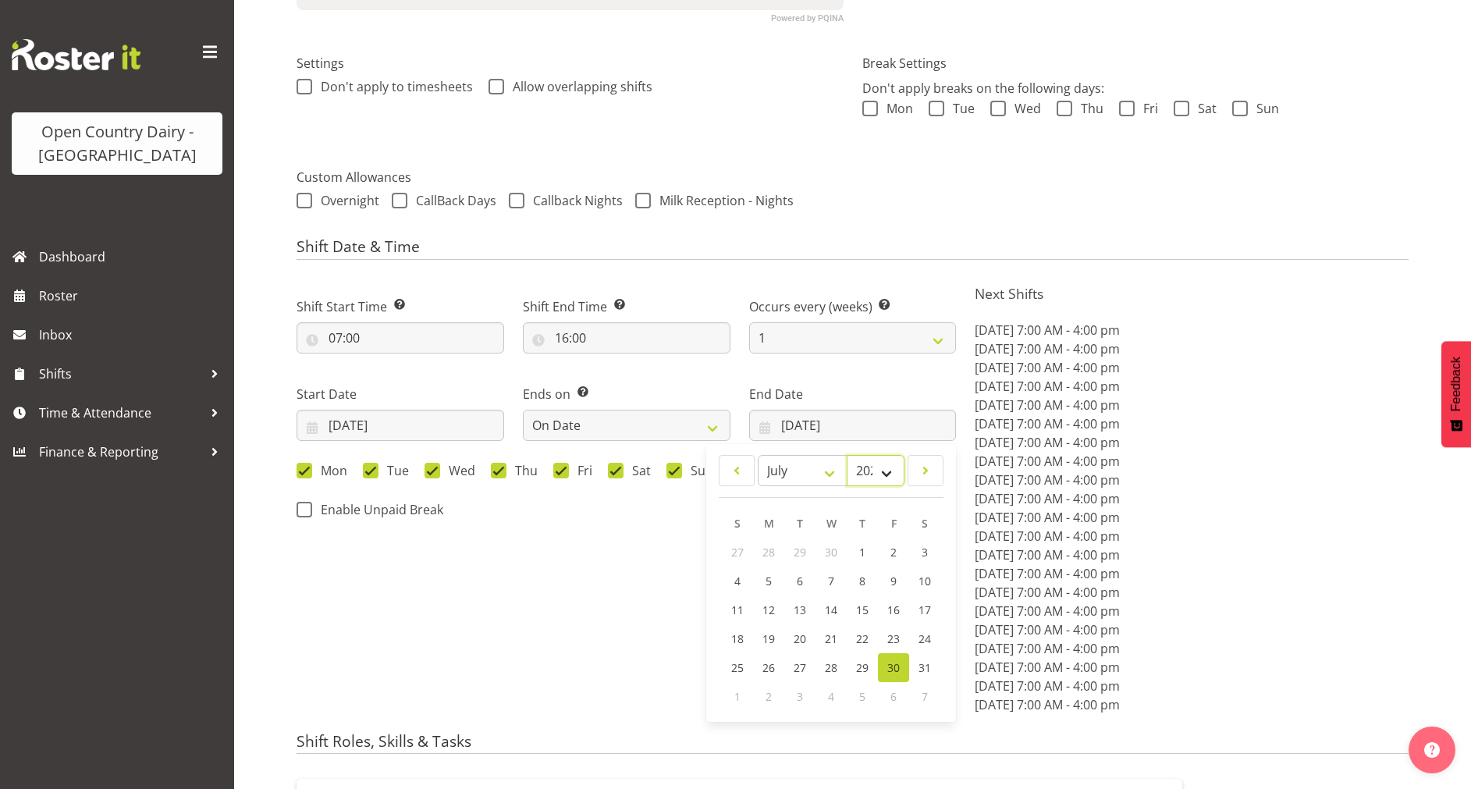
click at [885, 477] on select "2037 2036 2035 2034 2033 2032 2031 2030 2029 2028 2027 2026 2025 2024 2023 2022…" at bounding box center [876, 470] width 58 height 31
select select "2026"
click at [847, 455] on select "2037 2036 2035 2034 2033 2032 2031 2030 2029 2028 2027 2026 2025 2024 2023 2022…" at bounding box center [876, 470] width 58 height 31
click at [835, 670] on span "29" at bounding box center [831, 667] width 12 height 15
type input "29/07/2026"
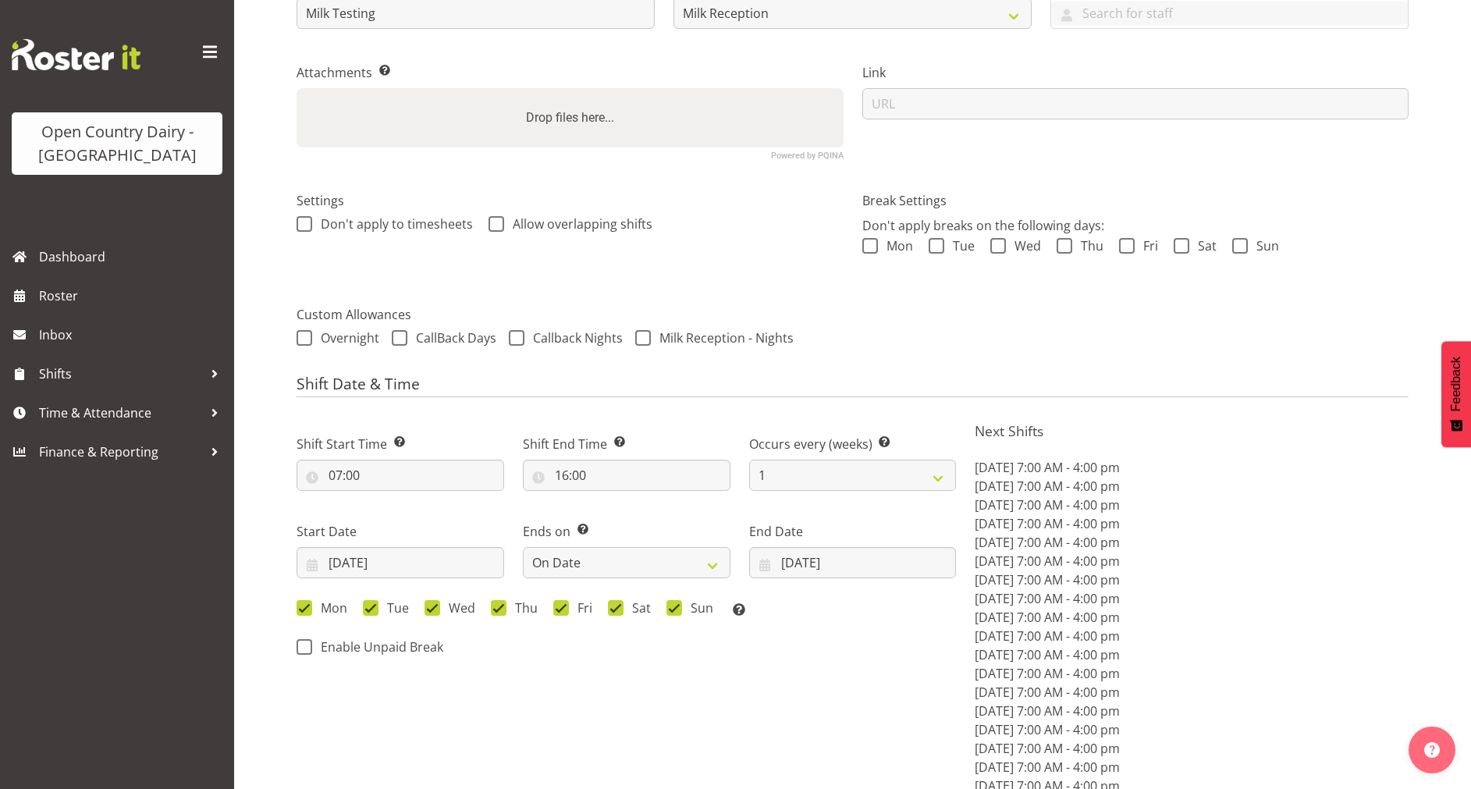
scroll to position [0, 0]
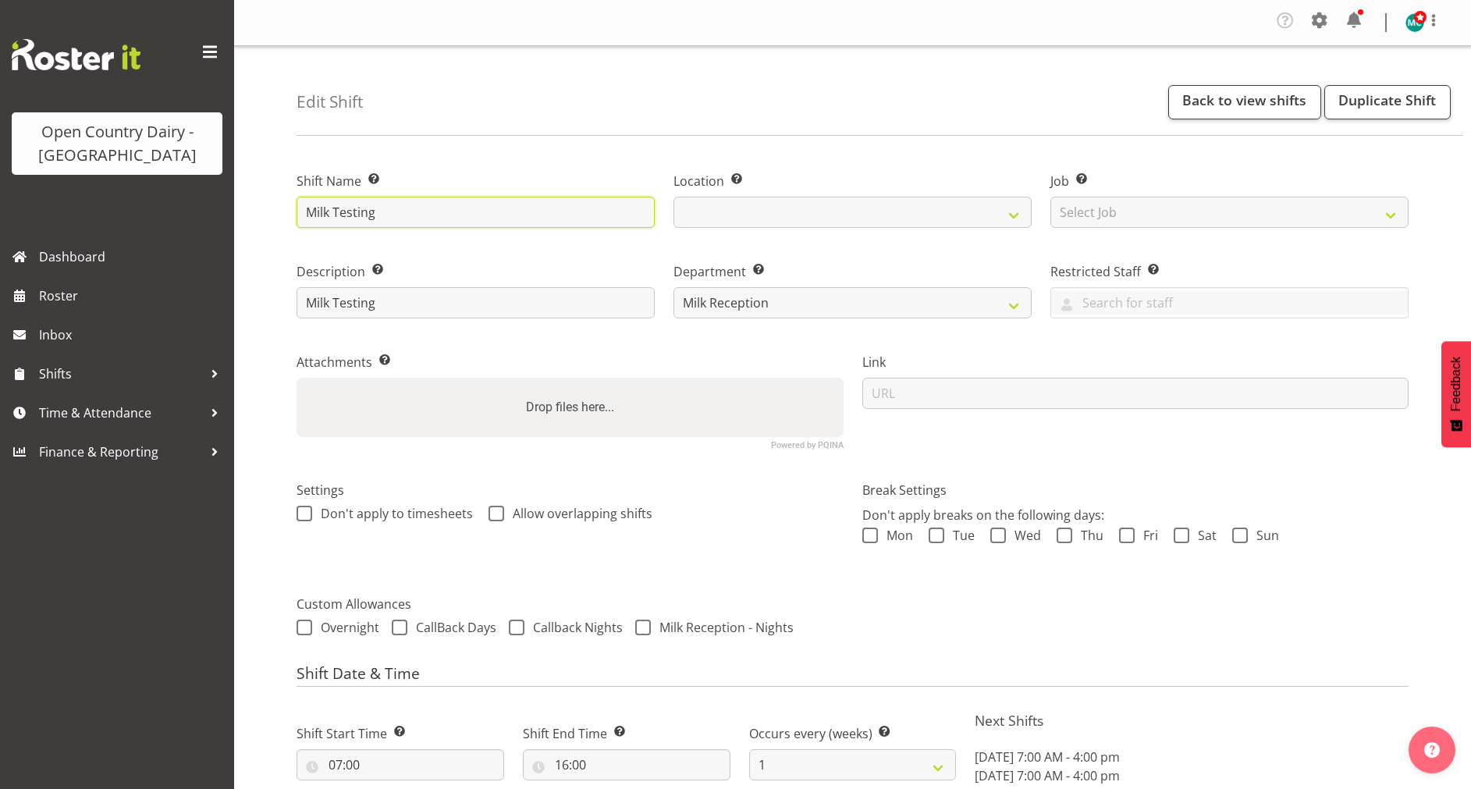
click at [464, 219] on input "Milk Testing" at bounding box center [476, 212] width 358 height 31
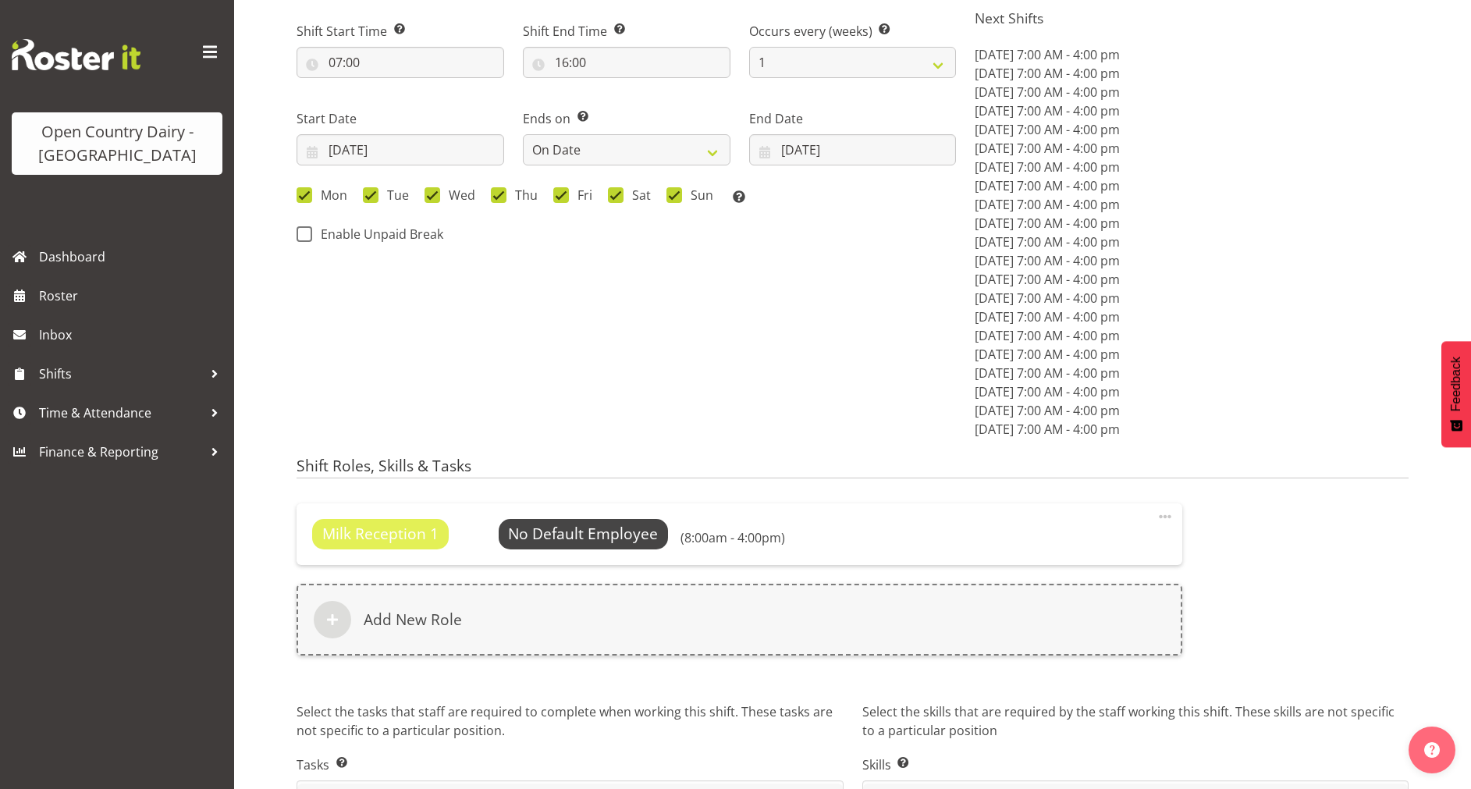
scroll to position [808, 0]
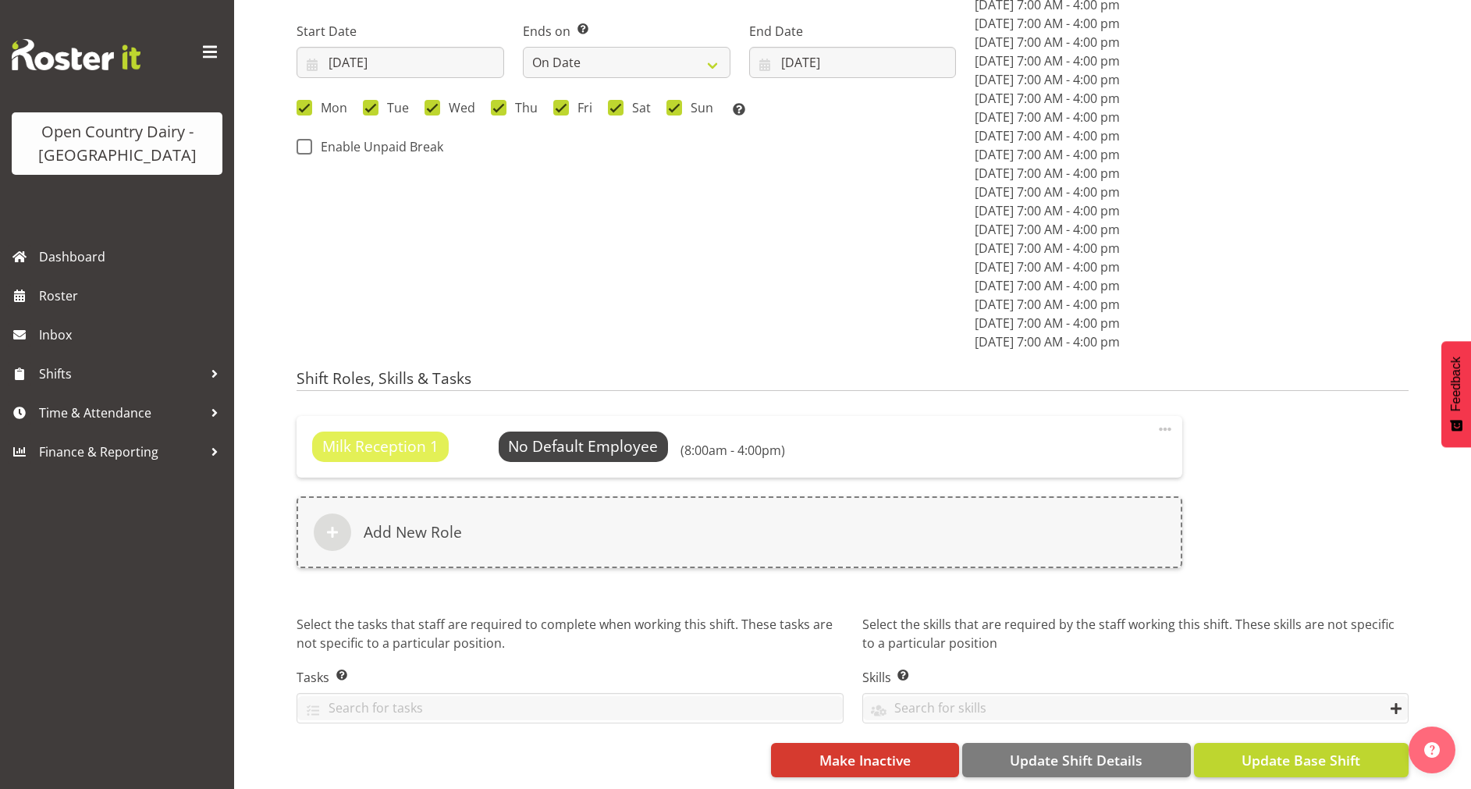
type input "Milk Testing Days"
click at [1303, 750] on span "Update Base Shift" at bounding box center [1301, 760] width 119 height 20
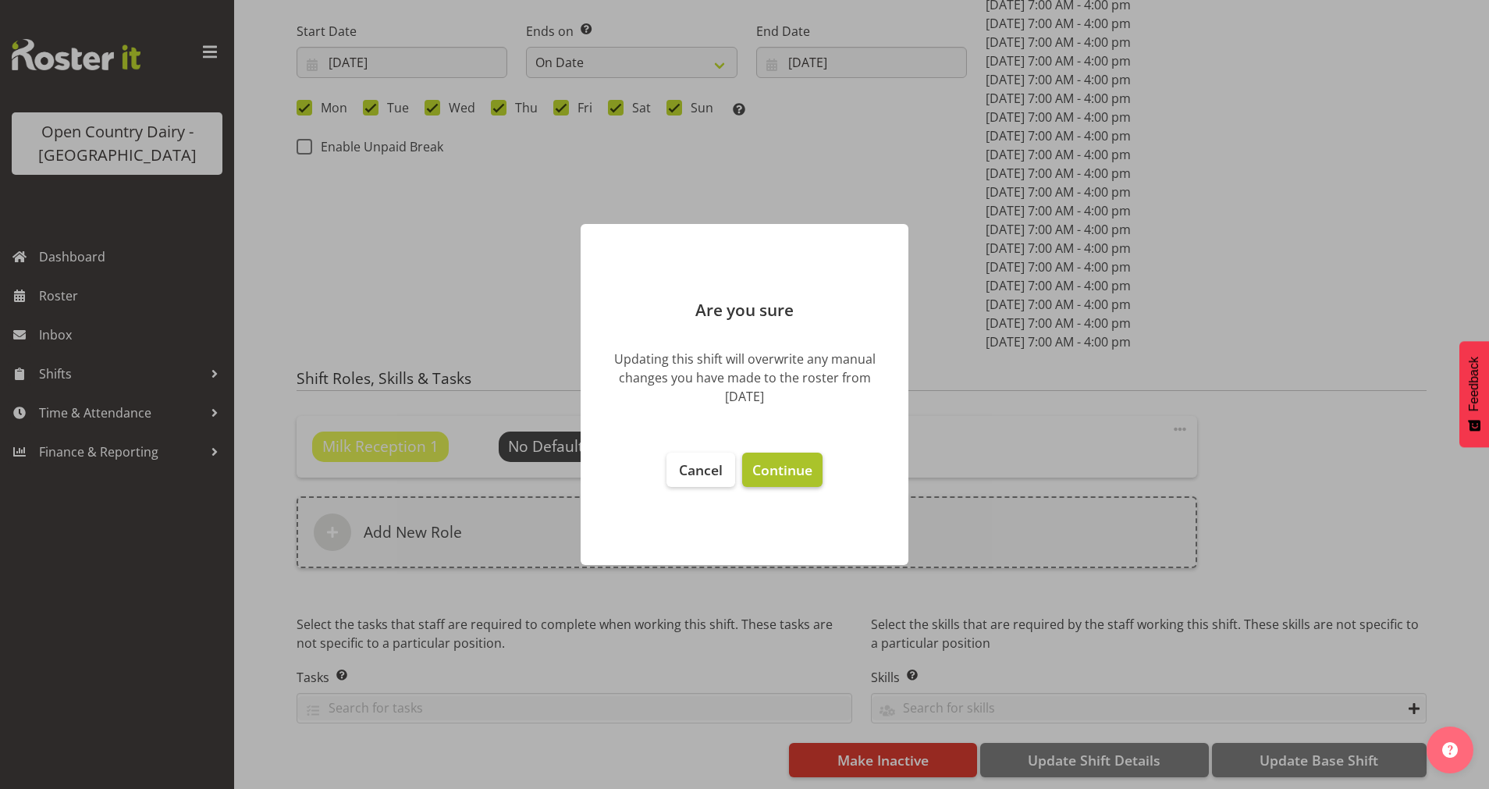
click at [781, 466] on span "Continue" at bounding box center [782, 470] width 60 height 19
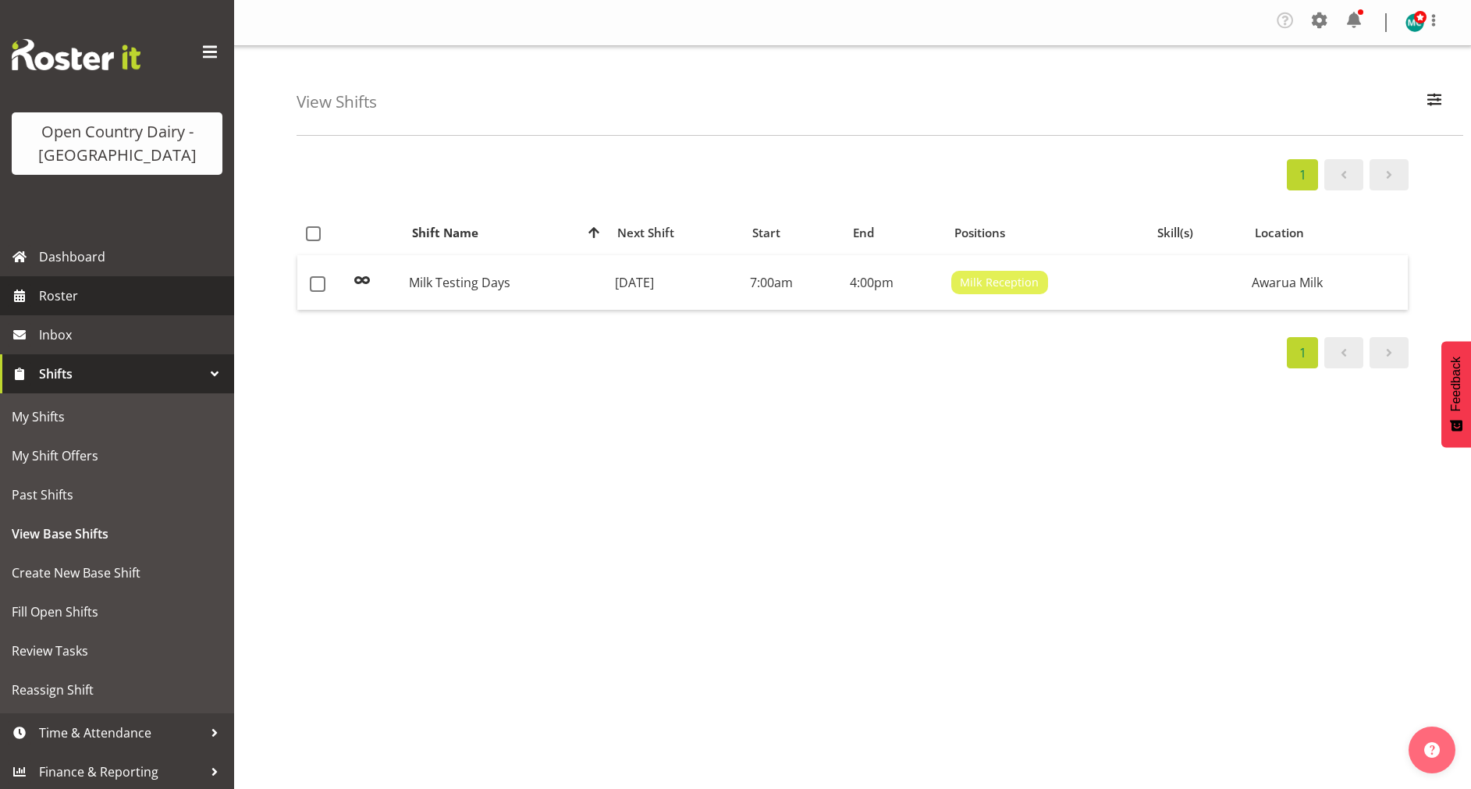
click at [64, 301] on span "Roster" at bounding box center [132, 295] width 187 height 23
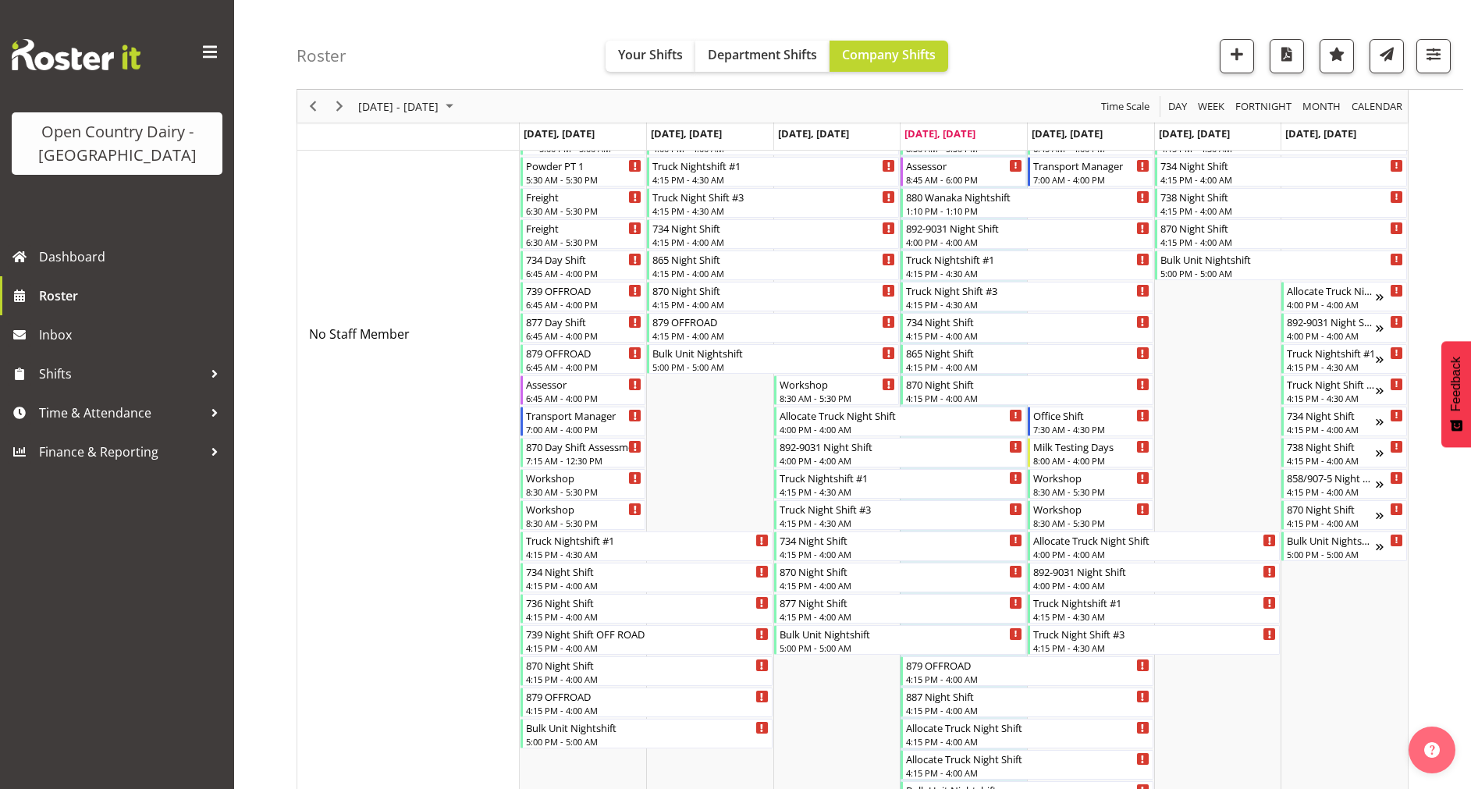
scroll to position [290, 0]
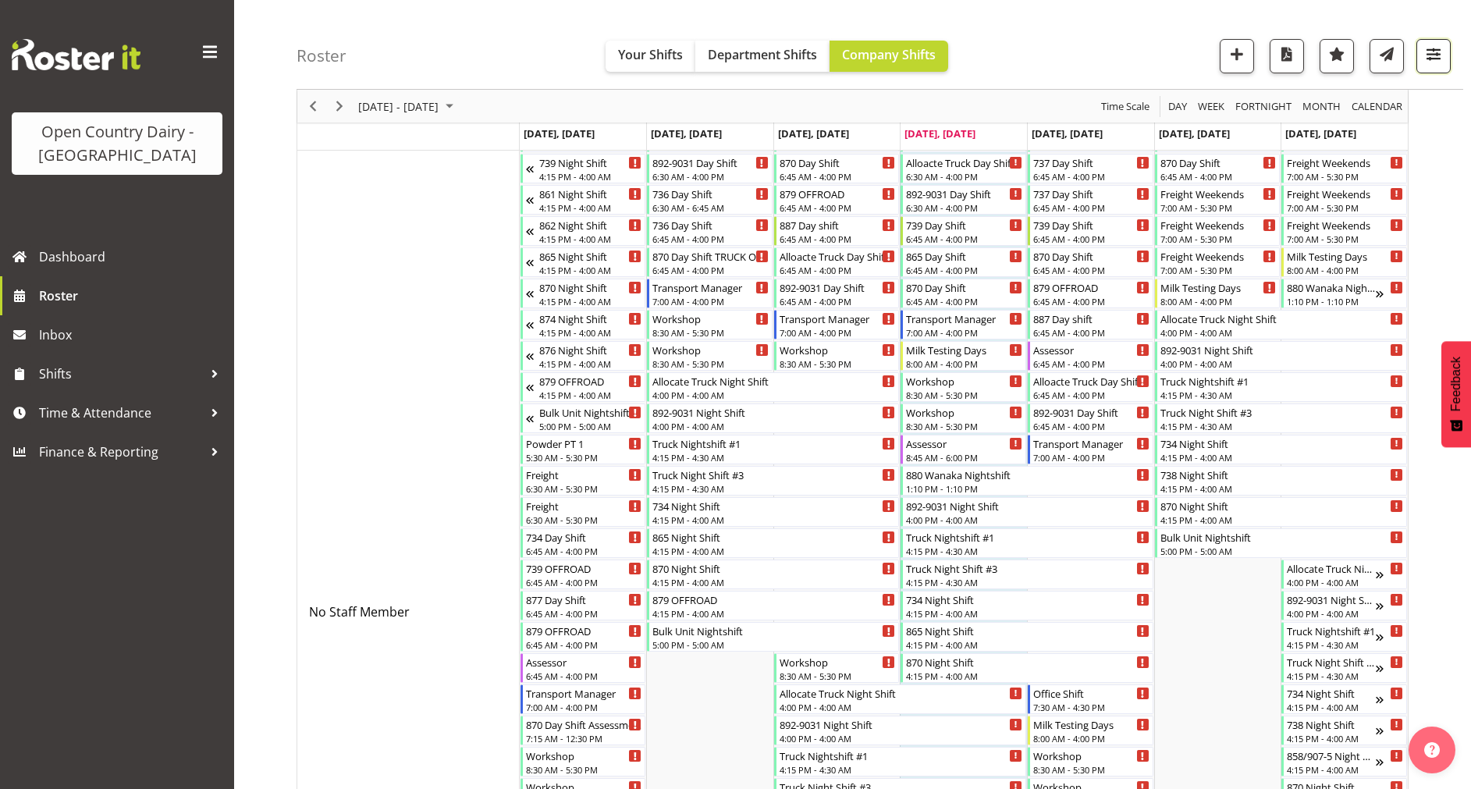
click at [1439, 59] on span "button" at bounding box center [1434, 54] width 20 height 20
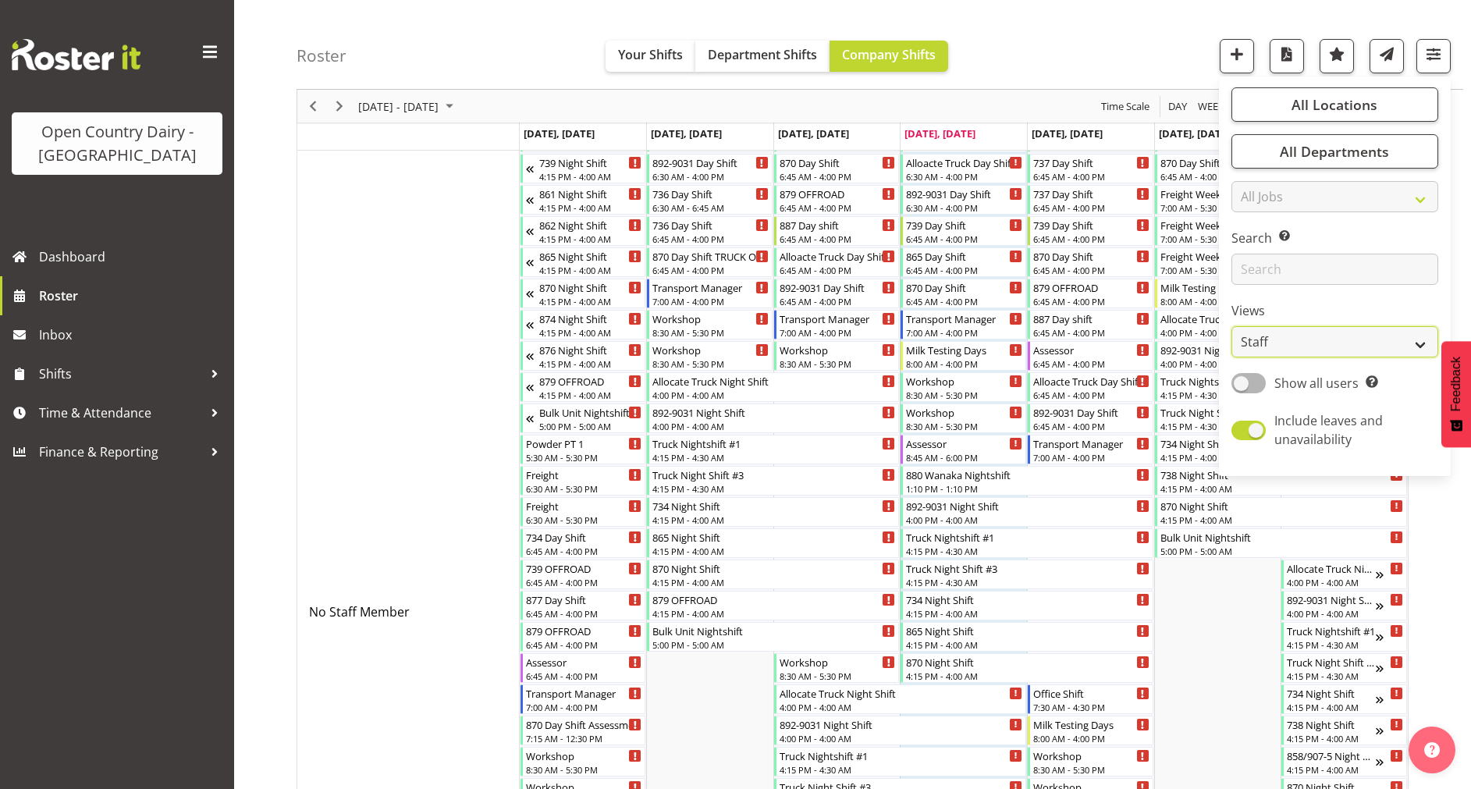
click at [1328, 357] on select "Staff Role Shift - Horizontal Shift - Vertical Staff - Location" at bounding box center [1335, 341] width 207 height 31
select select "shiftH"
click at [1232, 357] on select "Staff Role Shift - Horizontal Shift - Vertical Staff - Location" at bounding box center [1335, 341] width 207 height 31
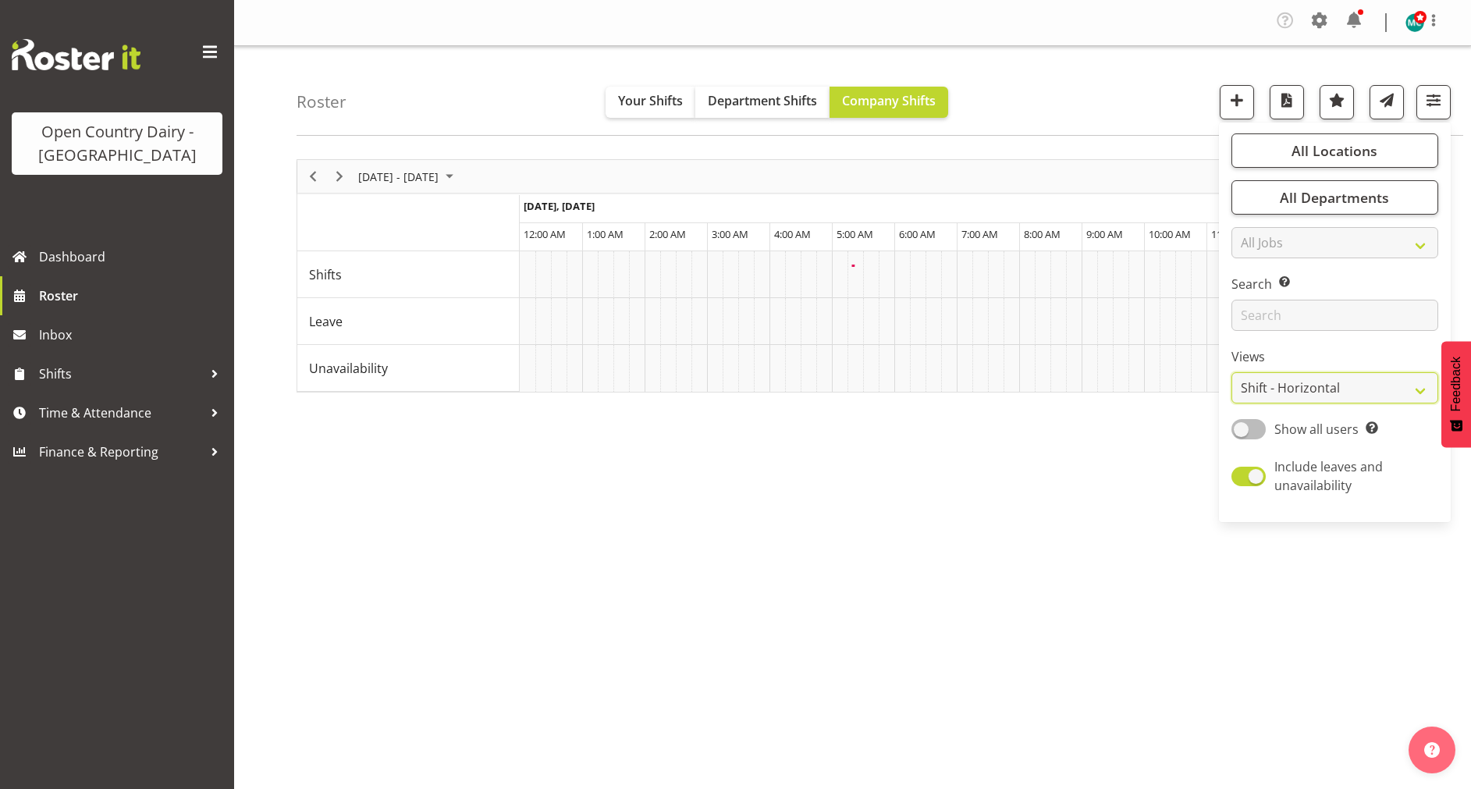
scroll to position [0, 0]
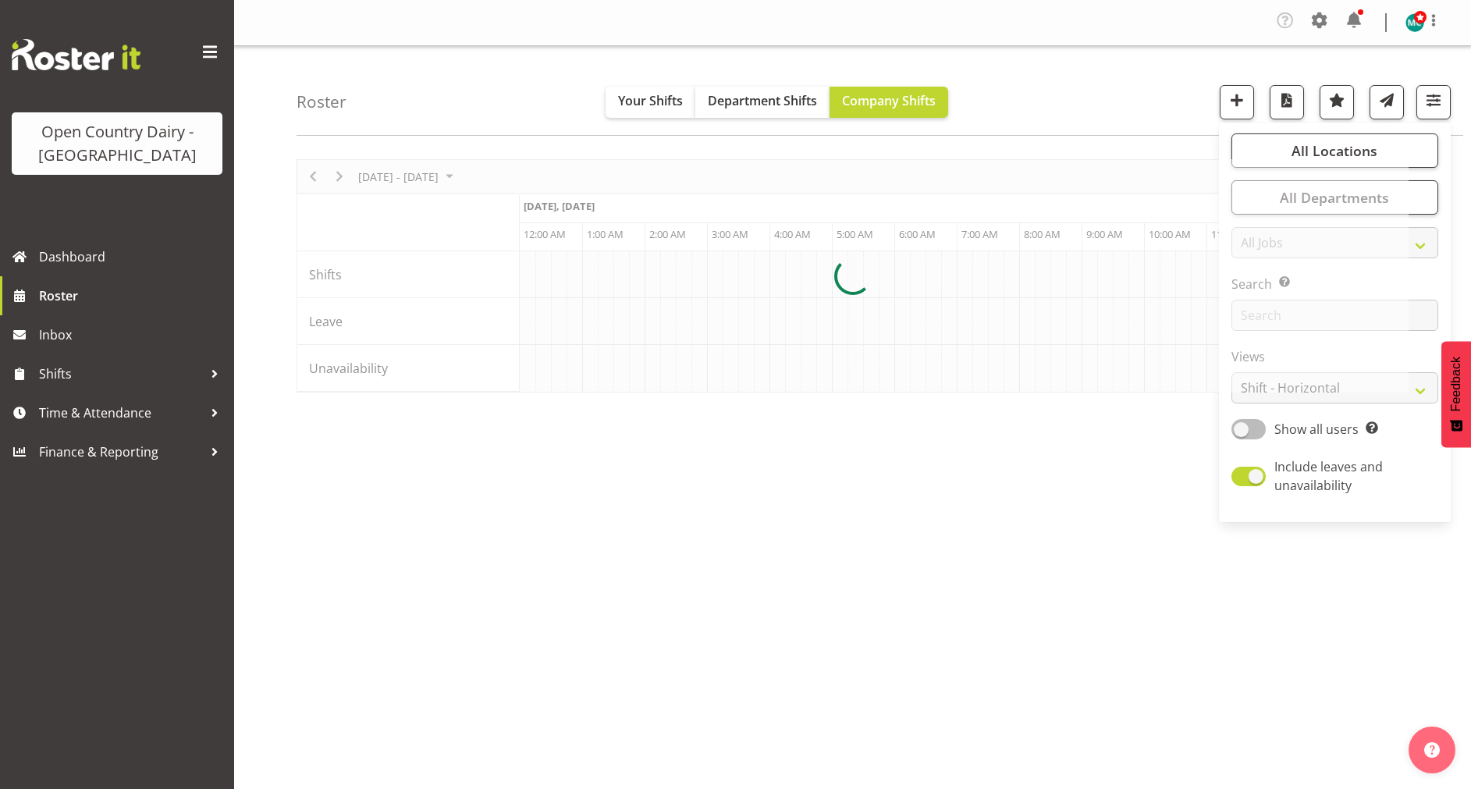
click at [1311, 393] on div at bounding box center [853, 275] width 1112 height 233
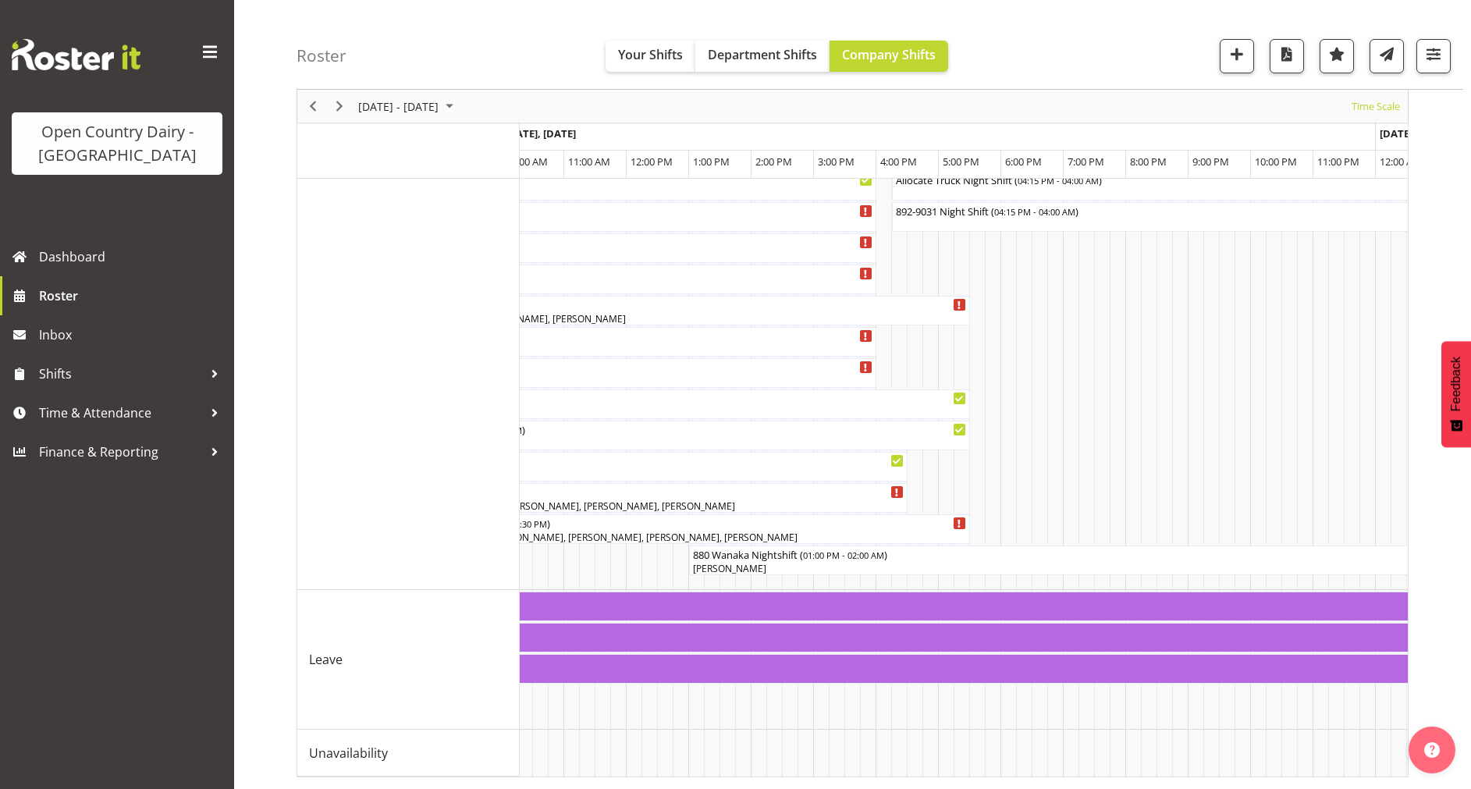
scroll to position [0, 6608]
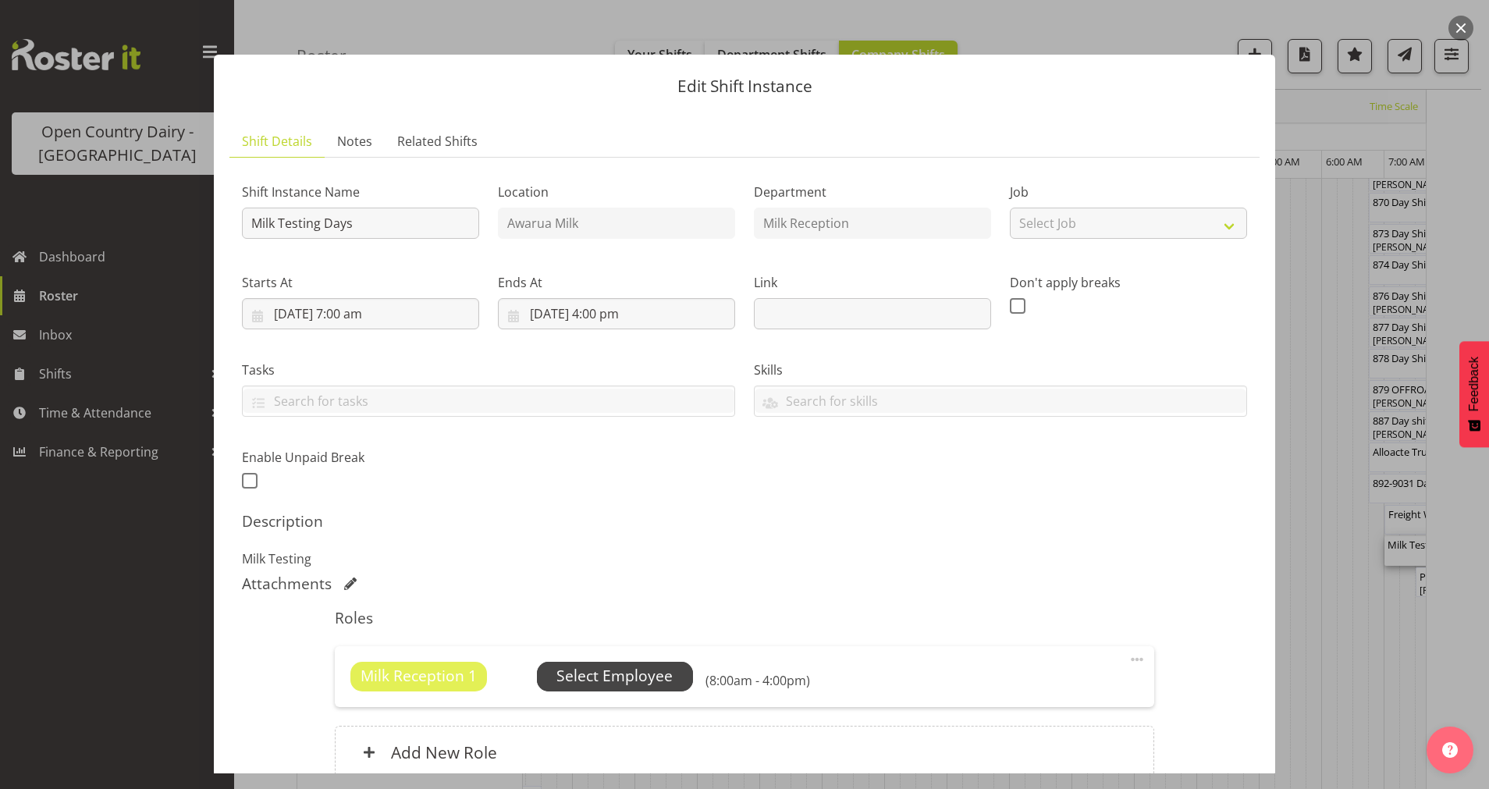
click at [621, 675] on span "Select Employee" at bounding box center [615, 676] width 116 height 23
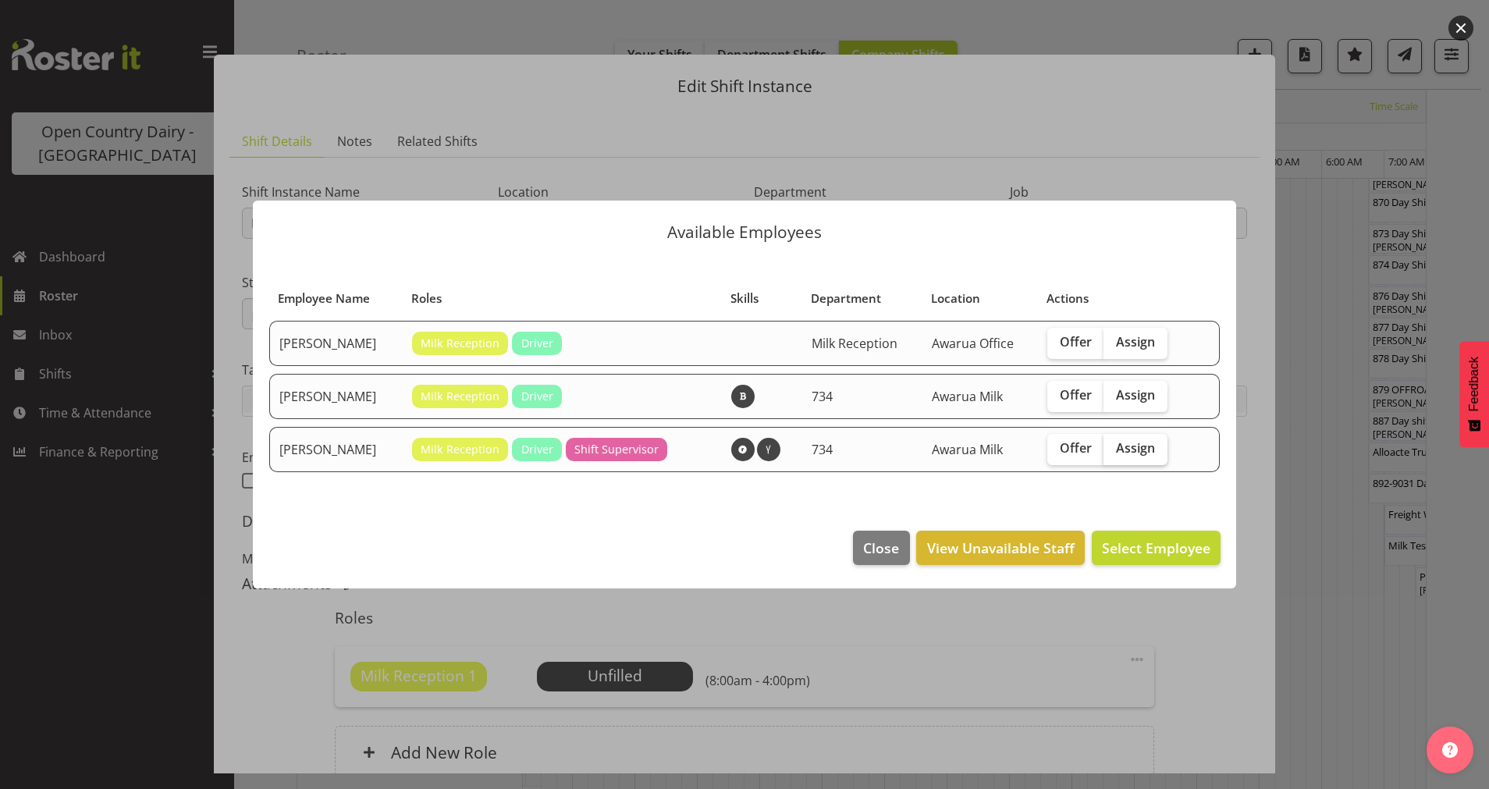
click at [1134, 450] on span "Assign" at bounding box center [1135, 448] width 39 height 16
click at [1114, 450] on input "Assign" at bounding box center [1109, 448] width 10 height 10
checkbox input "true"
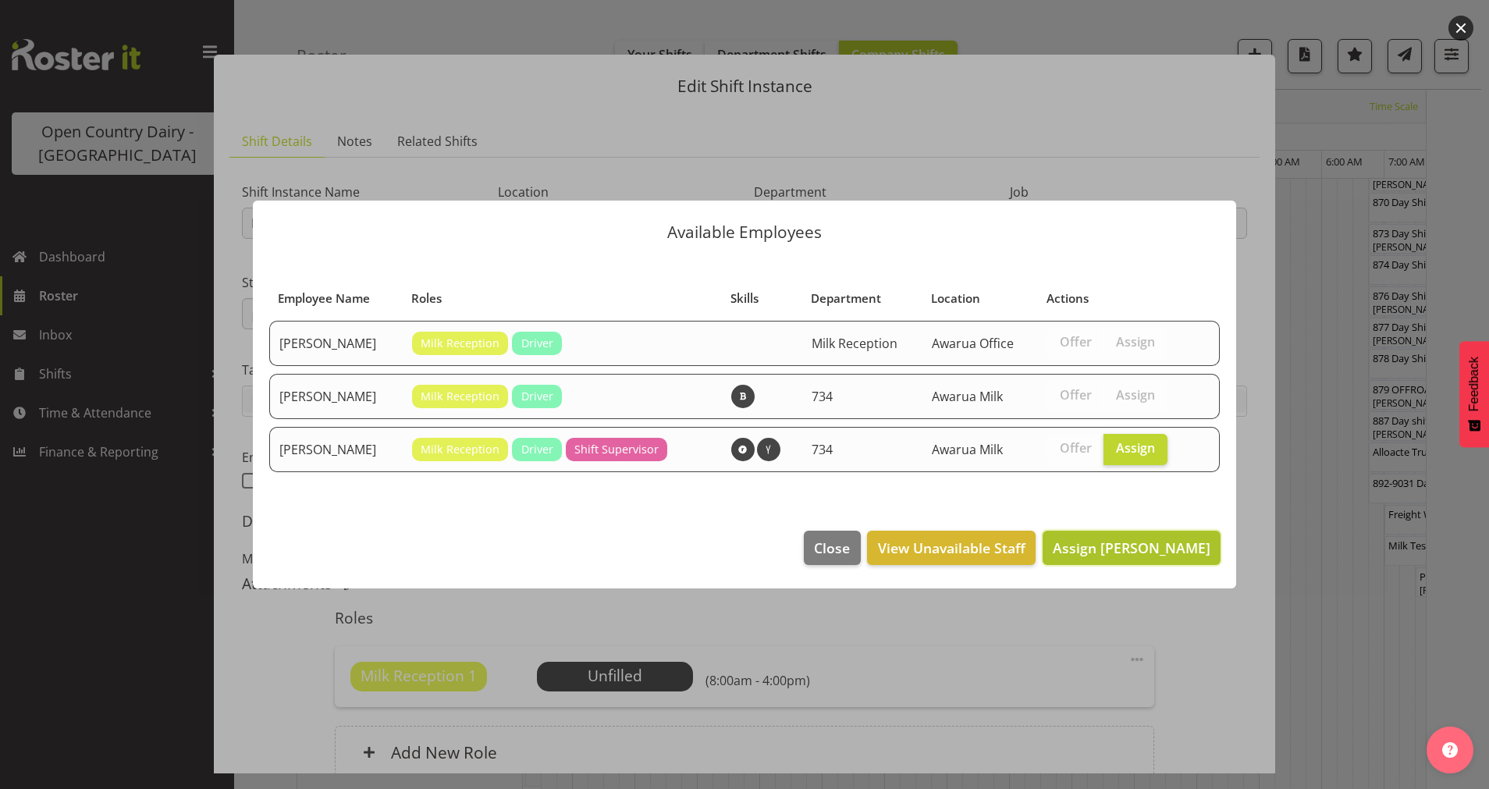
click at [1129, 553] on span "Assign Tracey Chittock" at bounding box center [1132, 548] width 158 height 19
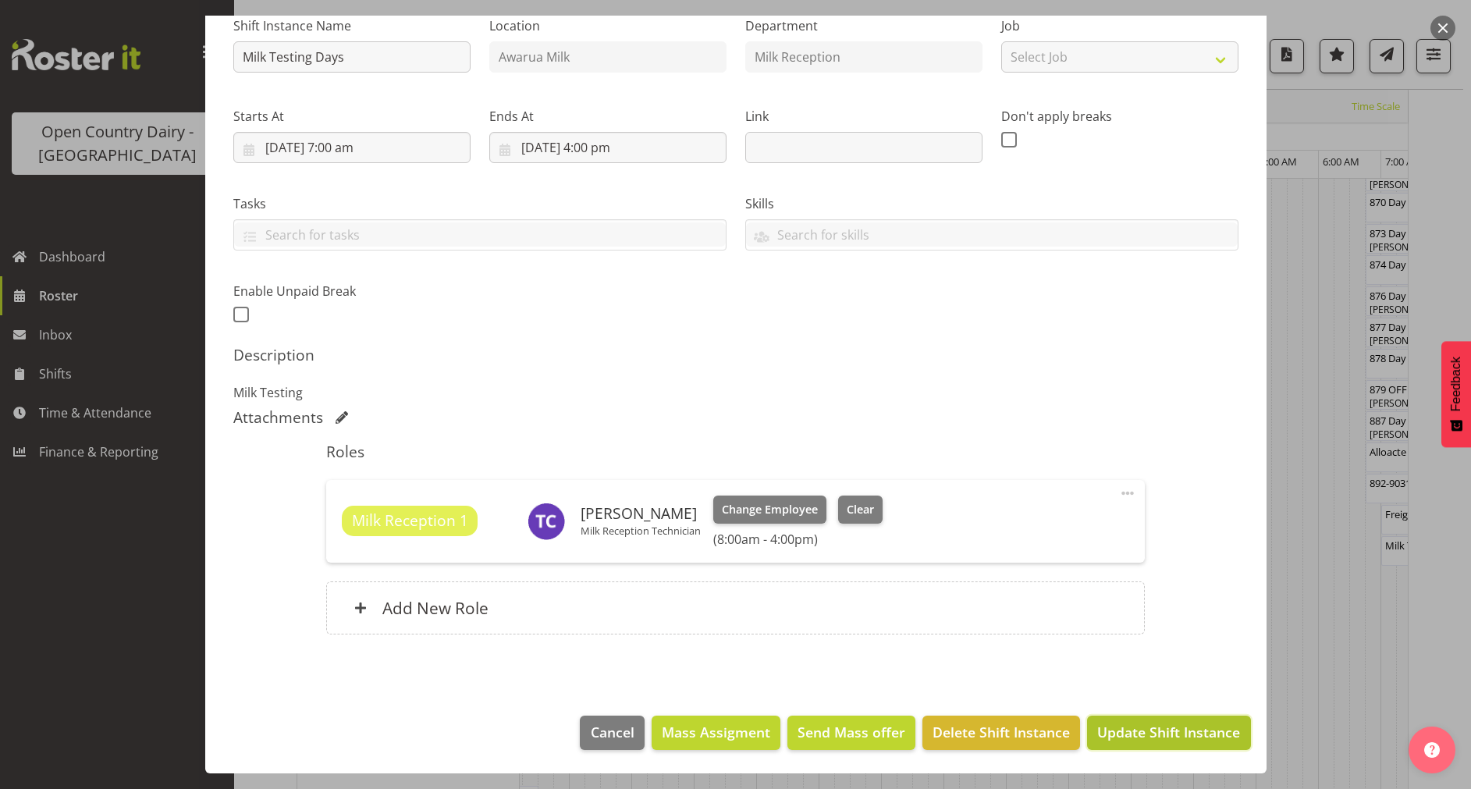
click at [1149, 738] on span "Update Shift Instance" at bounding box center [1168, 732] width 143 height 20
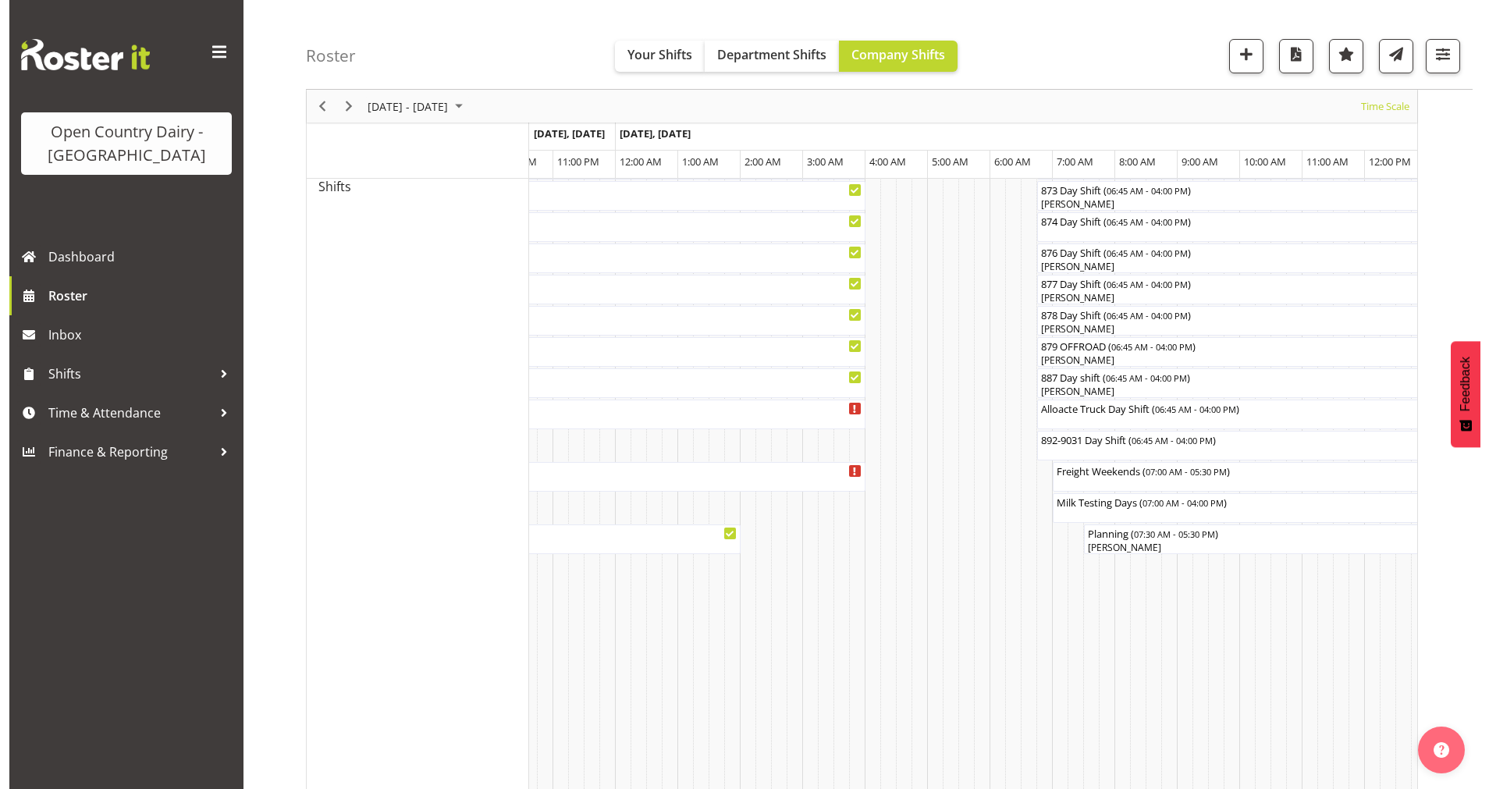
scroll to position [784, 0]
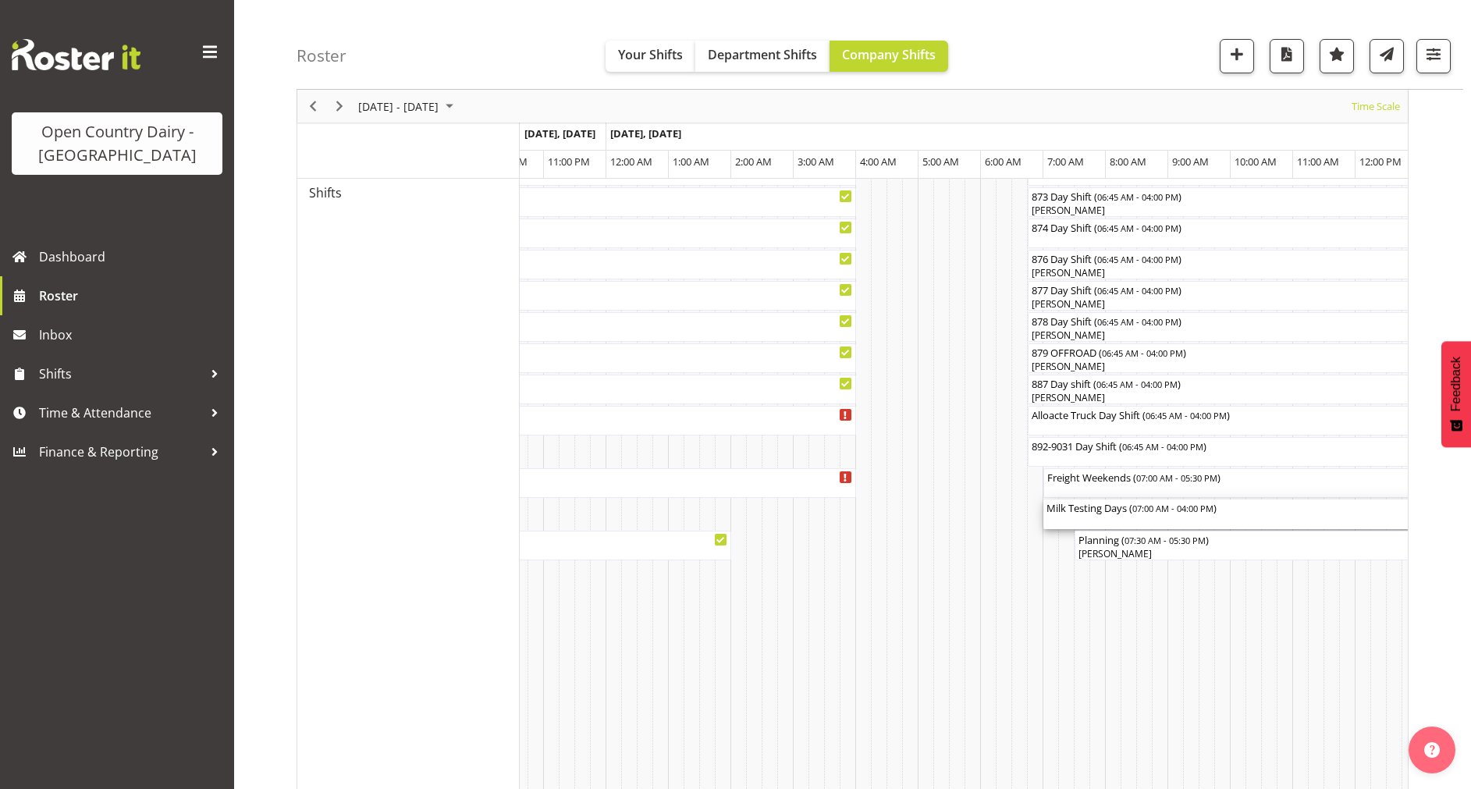
click at [1133, 520] on div "Milk Testing Days ( 07:00 AM - 04:00 PM )" at bounding box center [1325, 515] width 556 height 30
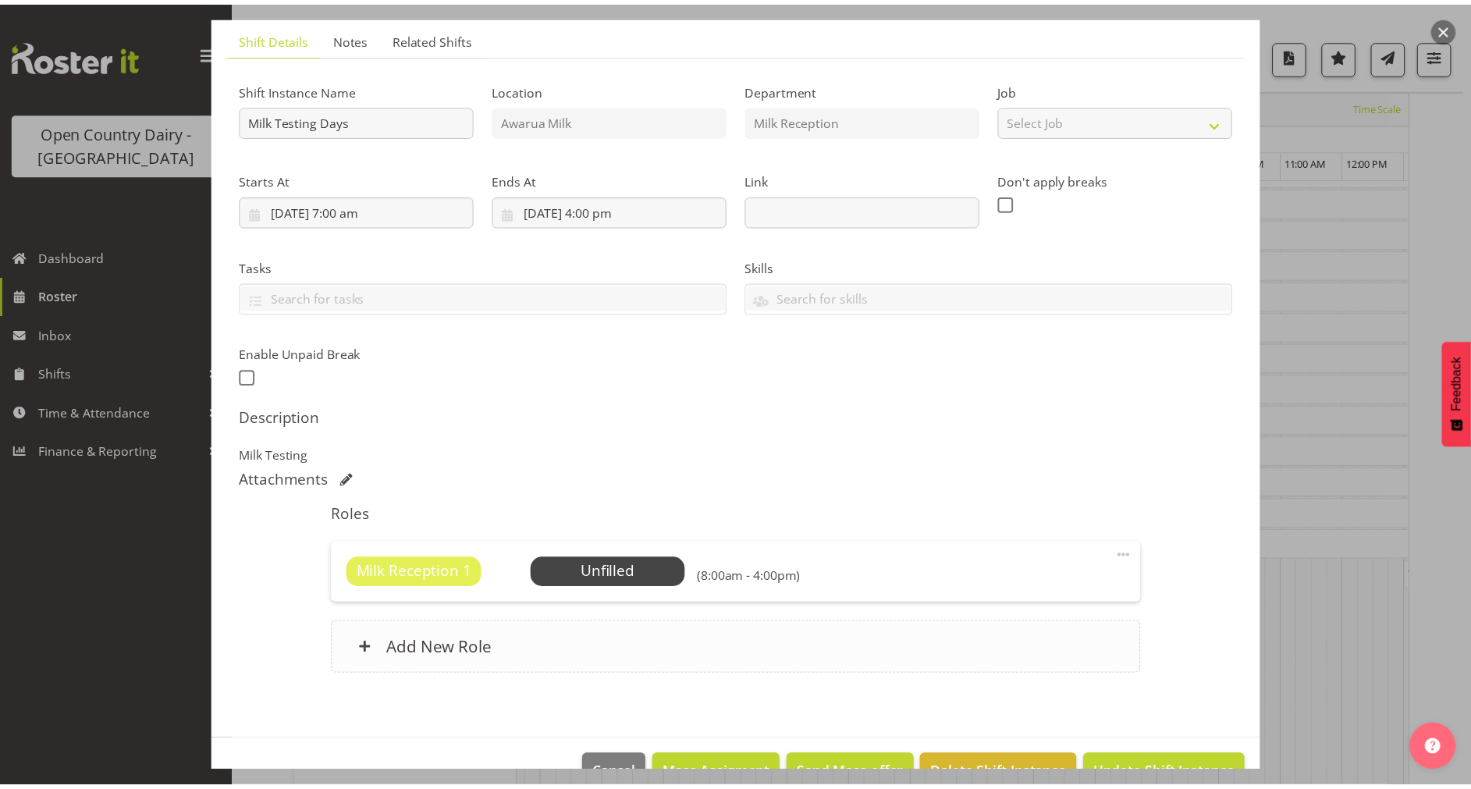
scroll to position [130, 0]
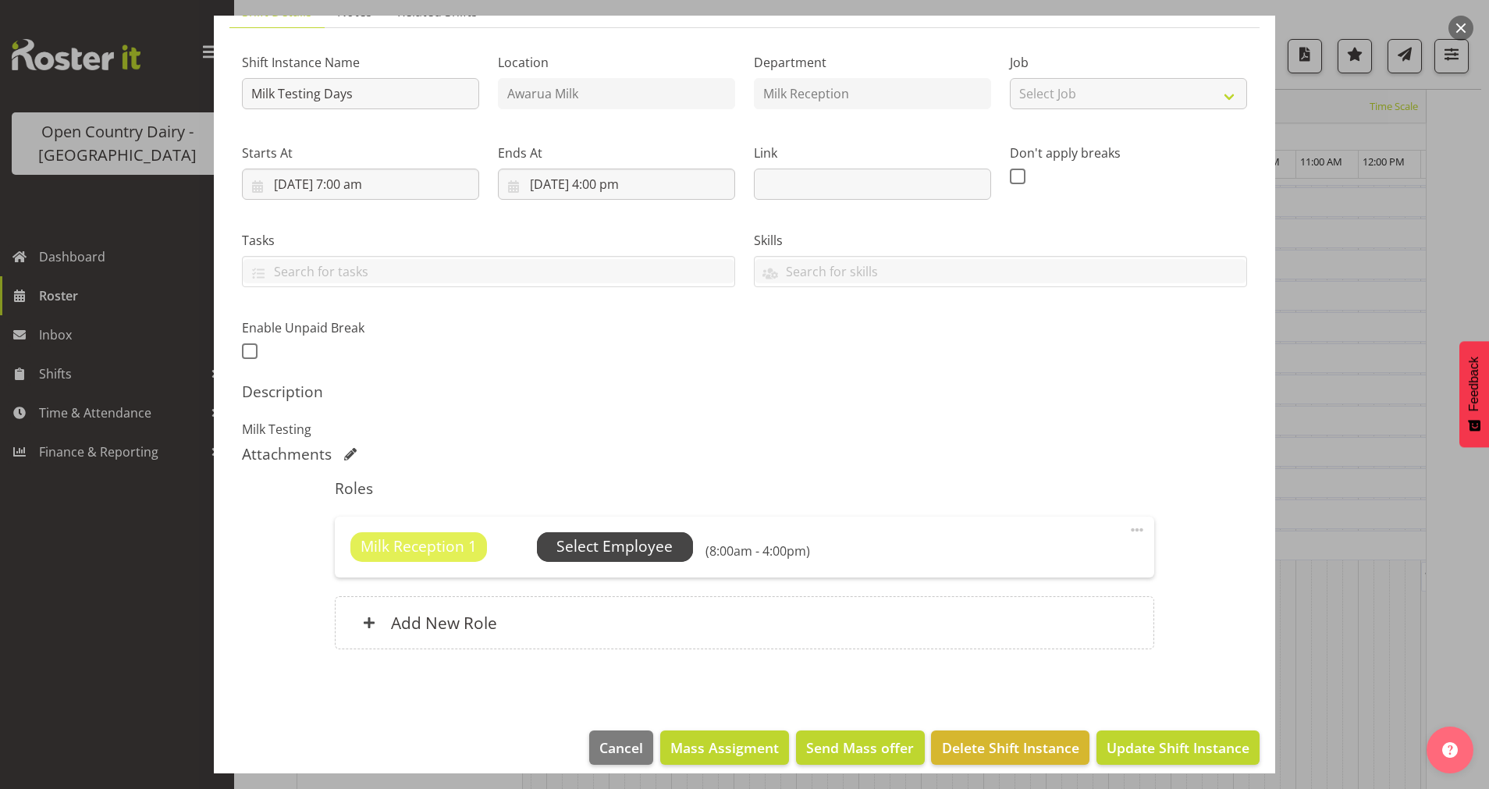
click at [606, 543] on span "Select Employee" at bounding box center [615, 546] width 116 height 23
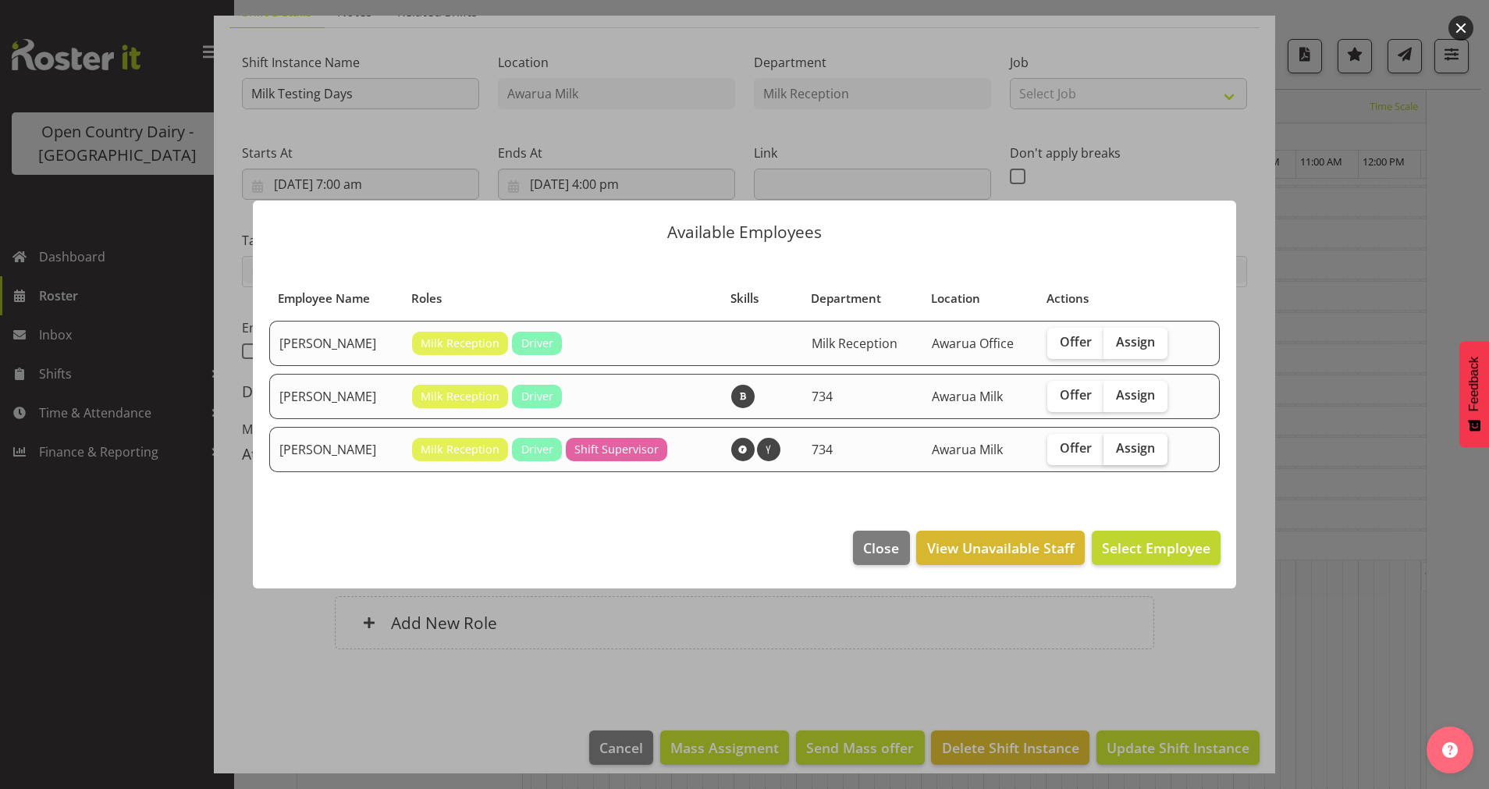
click at [1145, 453] on span "Assign" at bounding box center [1135, 448] width 39 height 16
click at [1114, 453] on input "Assign" at bounding box center [1109, 448] width 10 height 10
checkbox input "true"
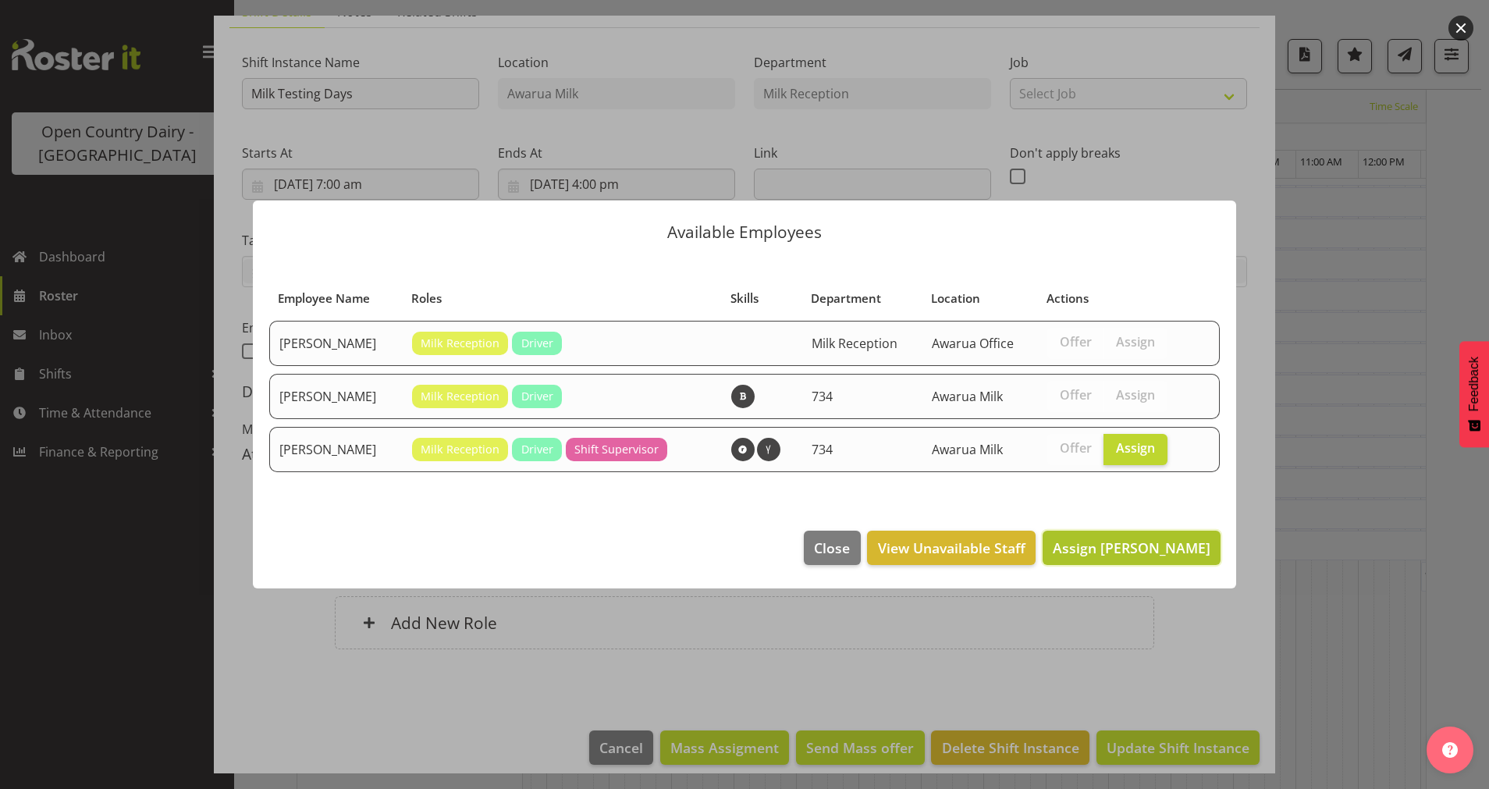
click at [1140, 560] on button "Assign Tracey Chittock" at bounding box center [1132, 548] width 178 height 34
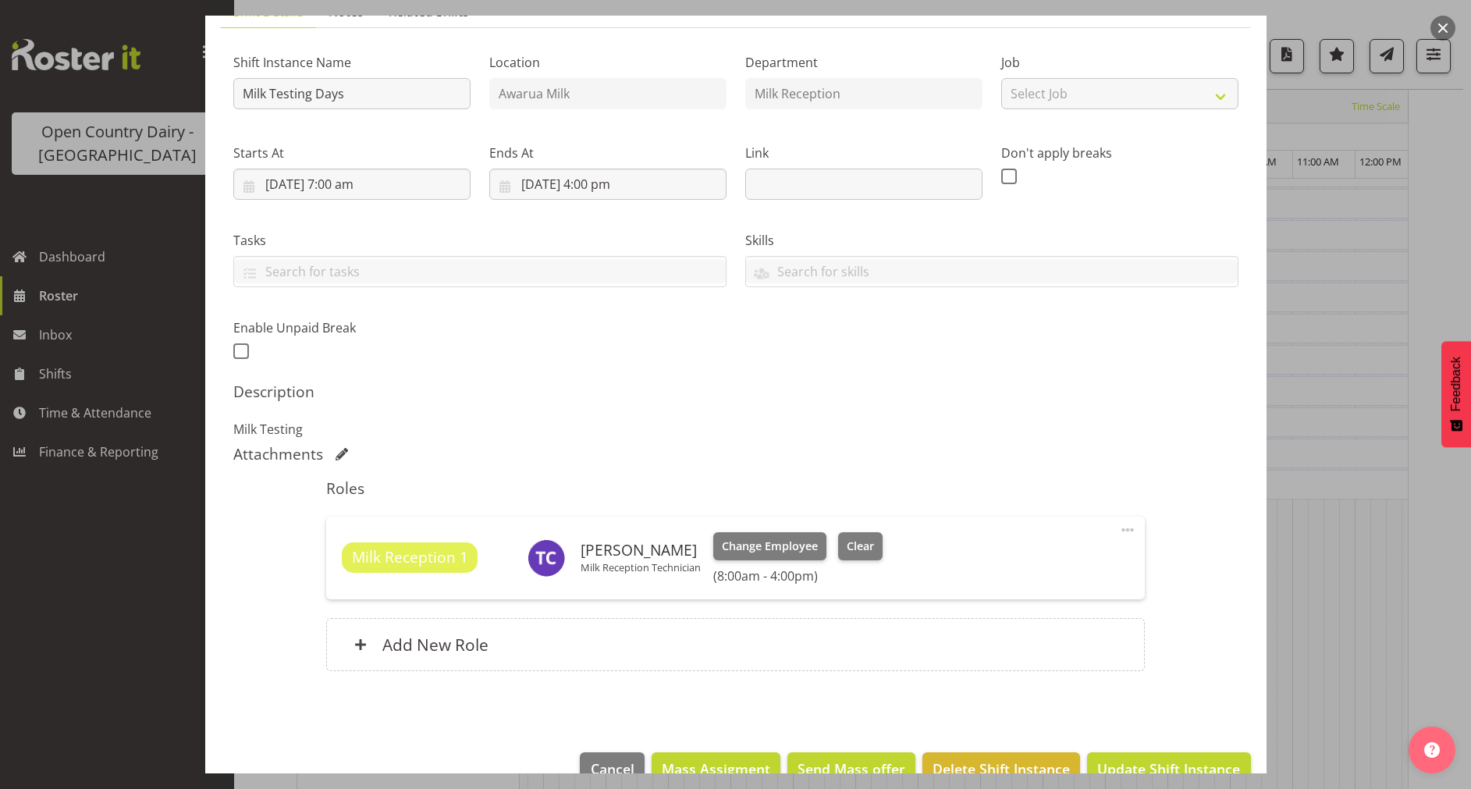
scroll to position [847, 0]
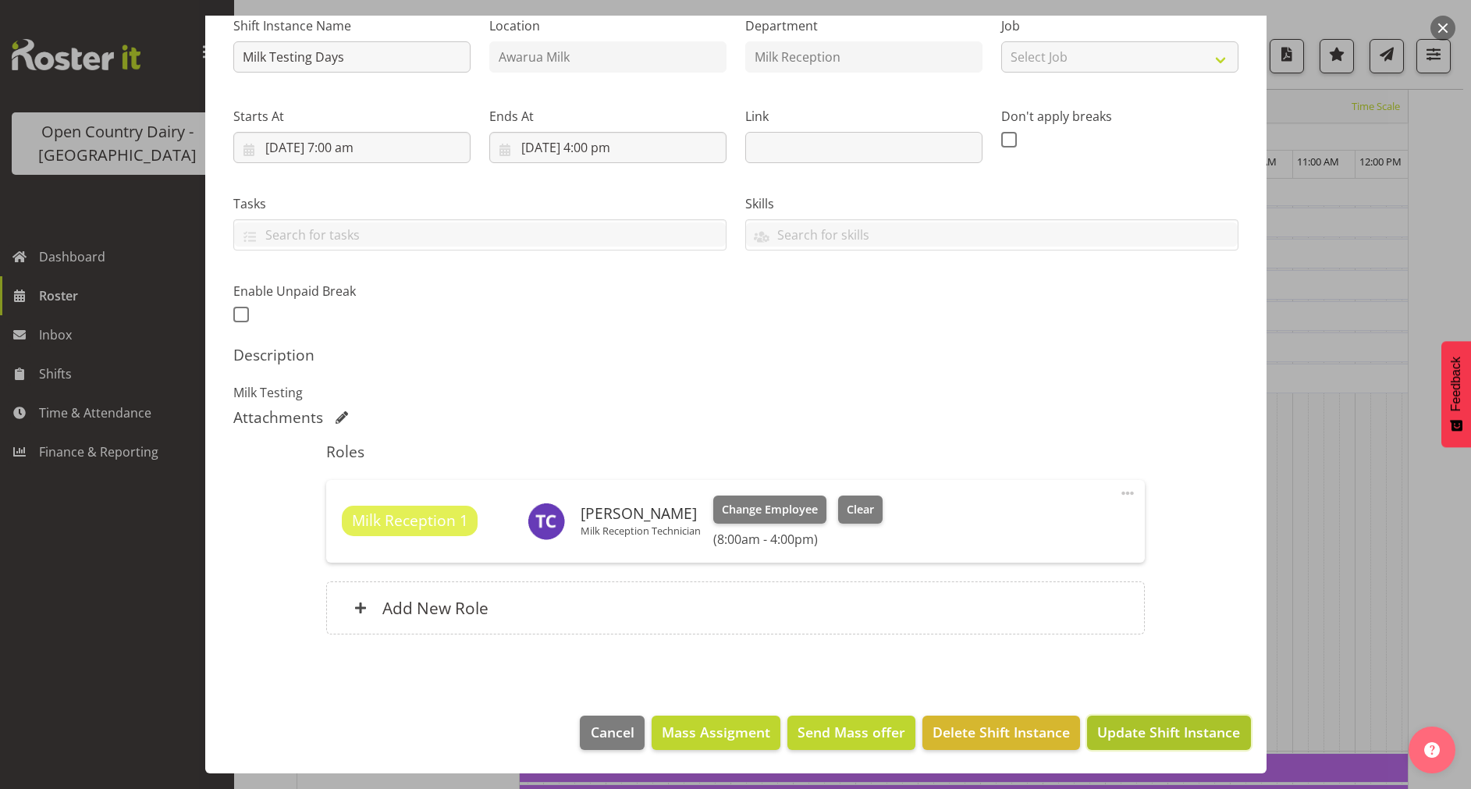
click at [1151, 739] on span "Update Shift Instance" at bounding box center [1168, 732] width 143 height 20
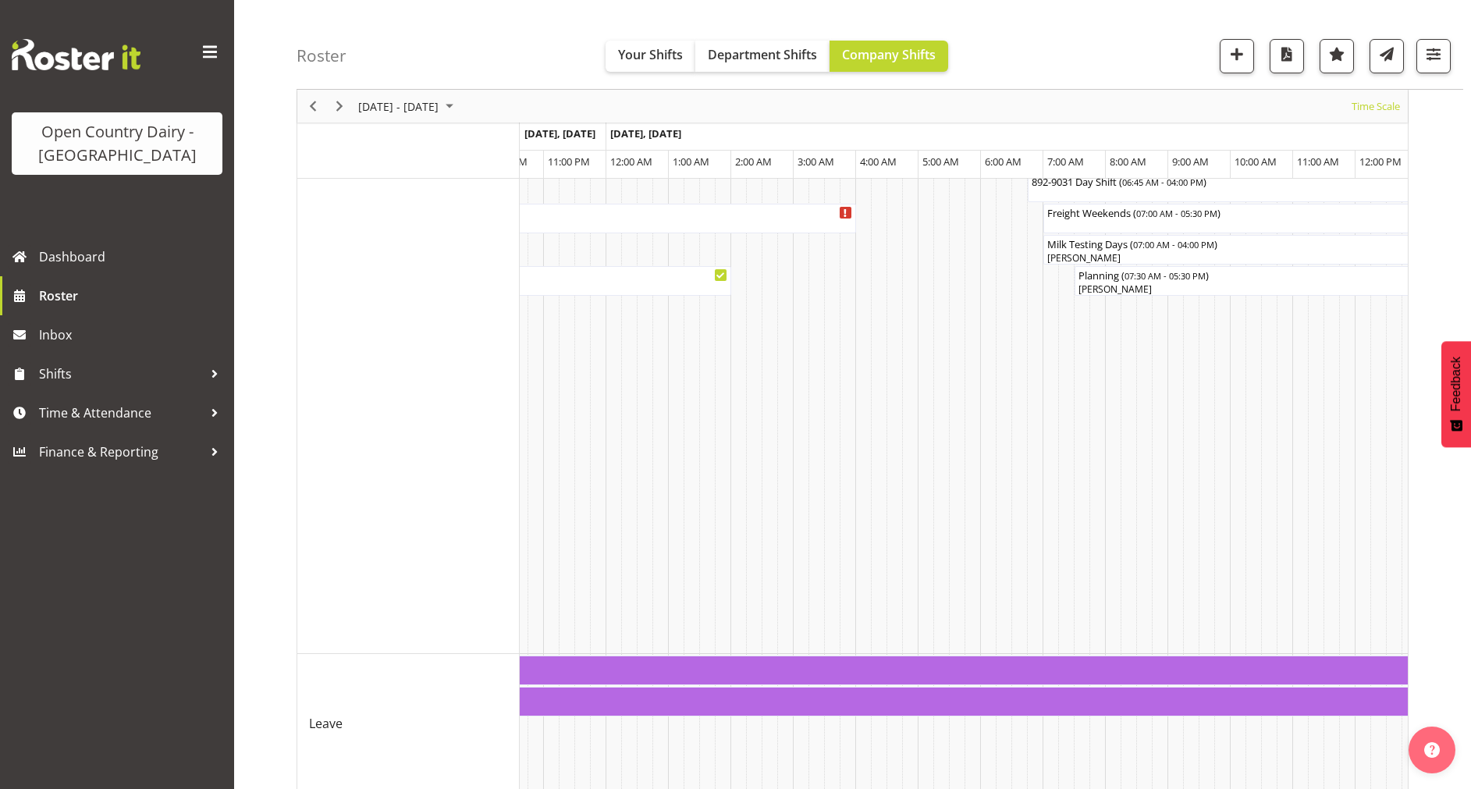
scroll to position [1130, 0]
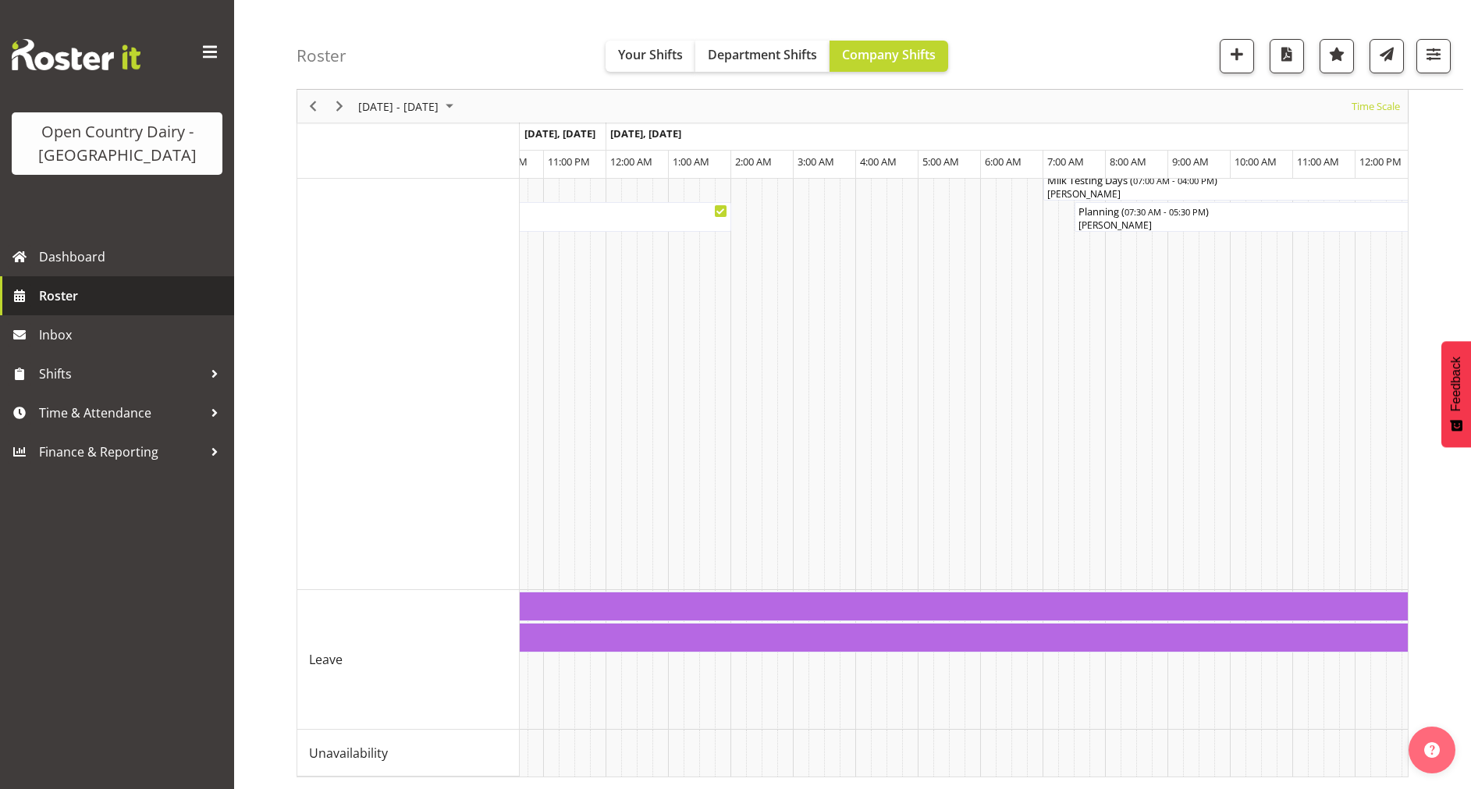
click at [94, 298] on span "Roster" at bounding box center [132, 295] width 187 height 23
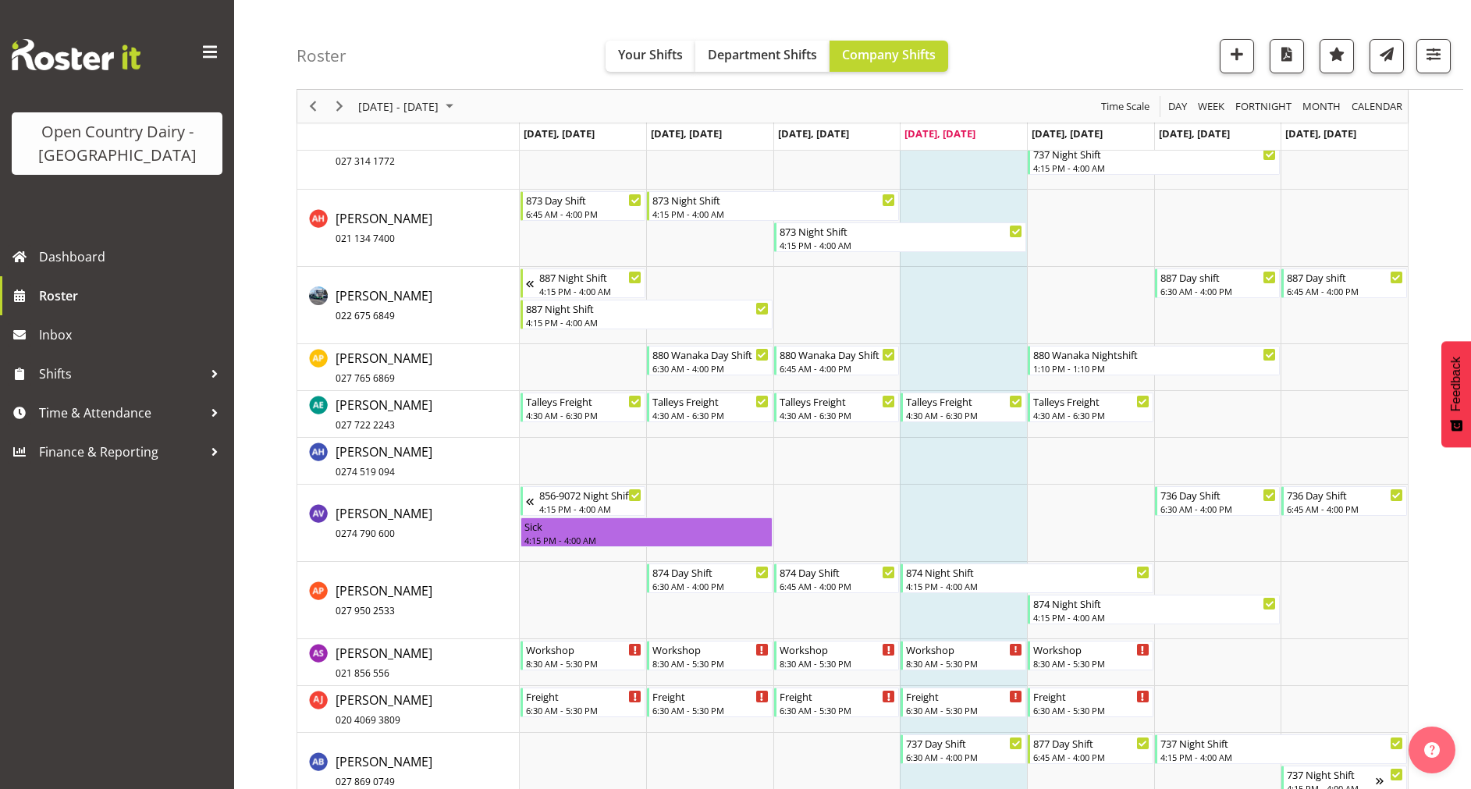
scroll to position [1702, 0]
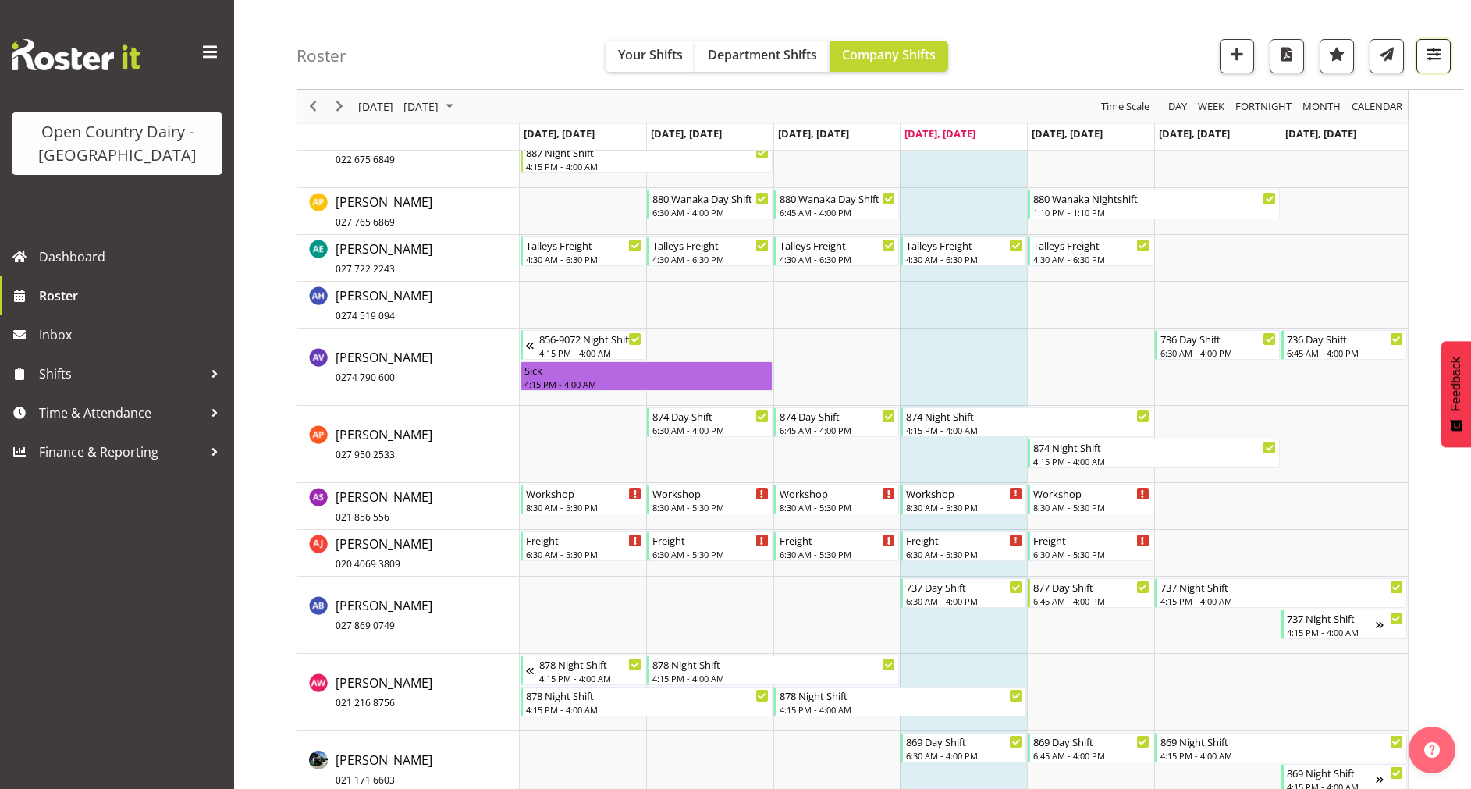
click at [1442, 62] on span "button" at bounding box center [1434, 54] width 20 height 20
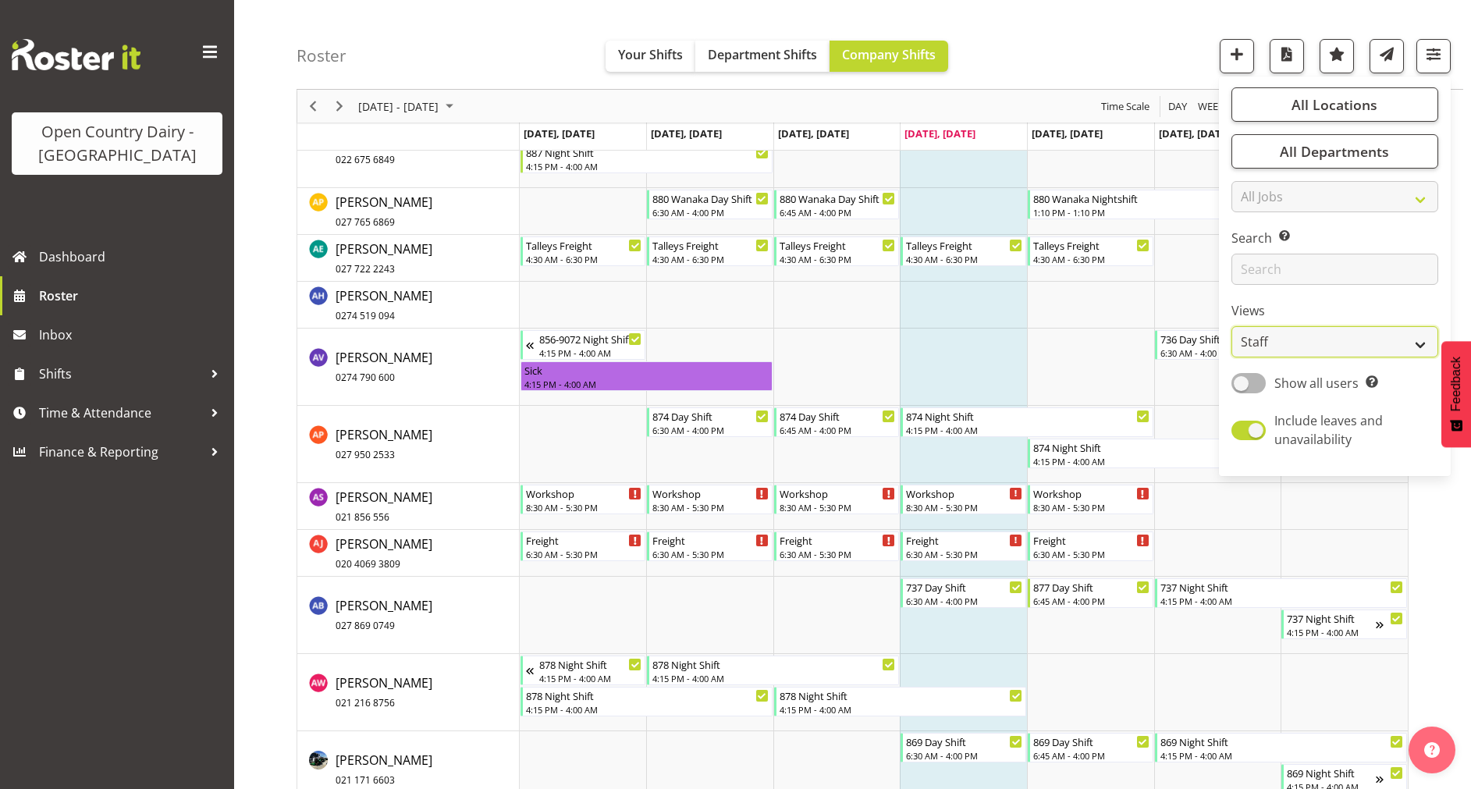
click at [1330, 332] on select "Staff Role Shift - Horizontal Shift - Vertical Staff - Location" at bounding box center [1335, 341] width 207 height 31
select select "shiftH"
click at [1232, 357] on select "Staff Role Shift - Horizontal Shift - Vertical Staff - Location" at bounding box center [1335, 341] width 207 height 31
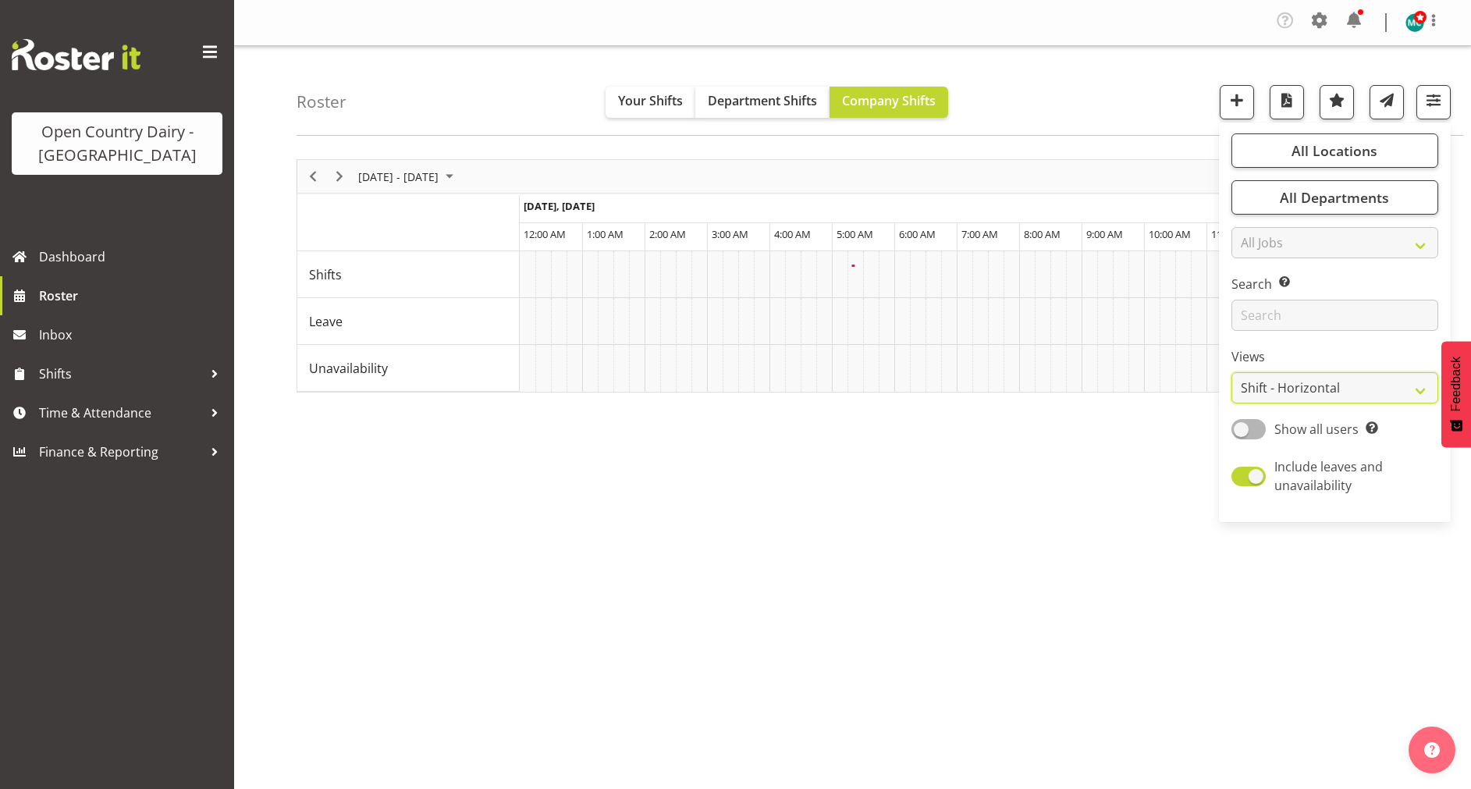
scroll to position [0, 0]
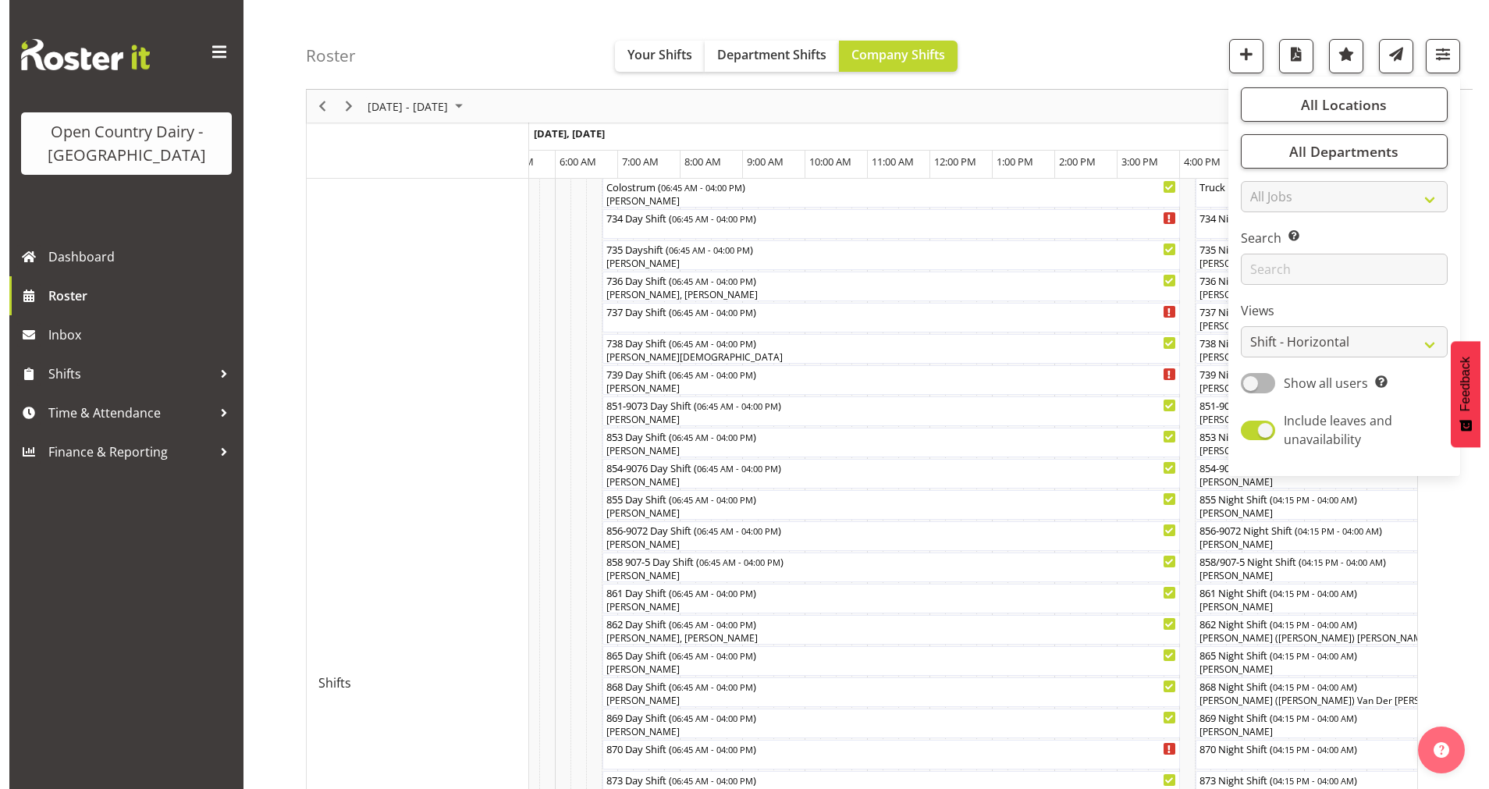
scroll to position [298, 0]
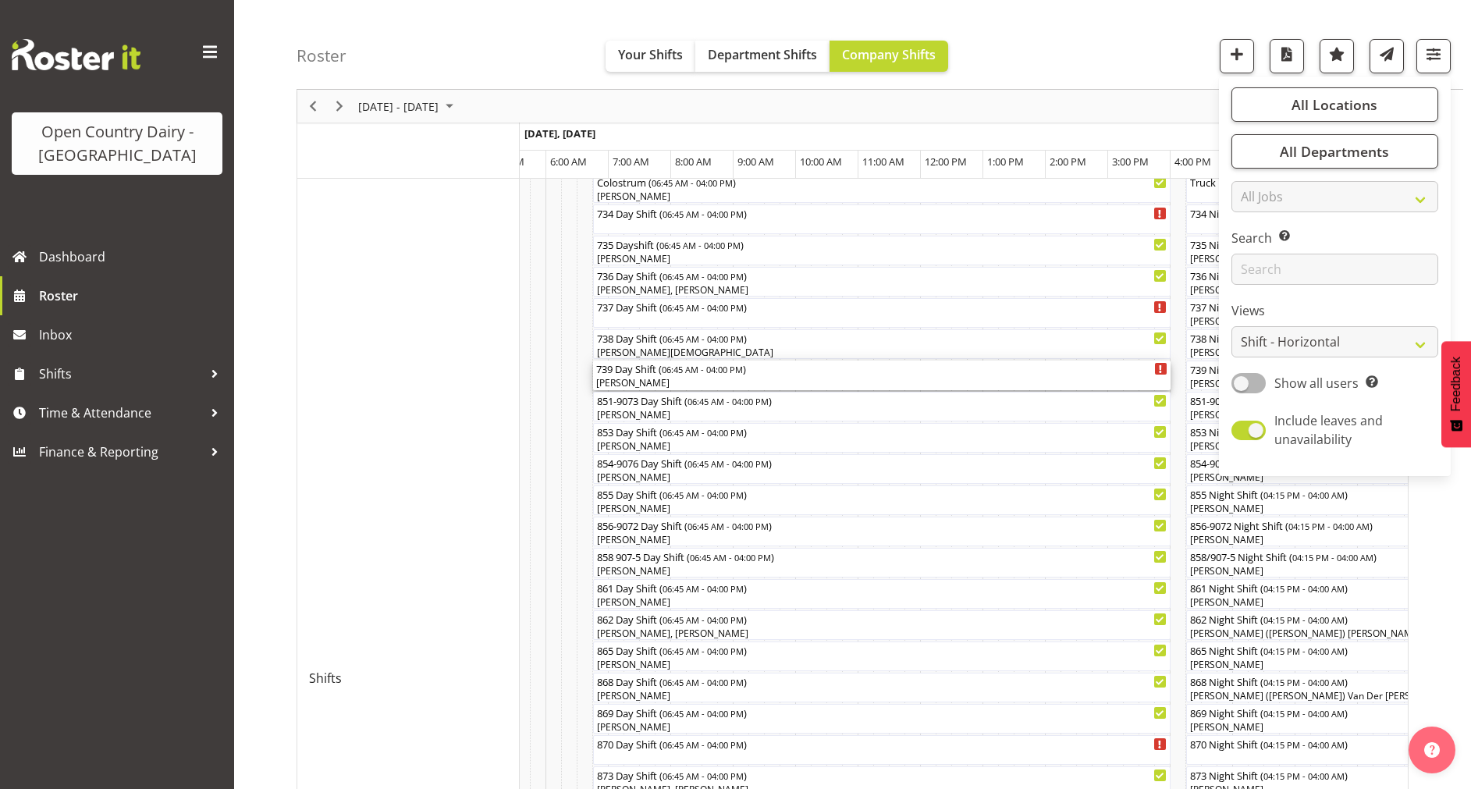
click at [720, 372] on span "06:45 AM - 04:00 PM" at bounding box center [702, 369] width 81 height 12
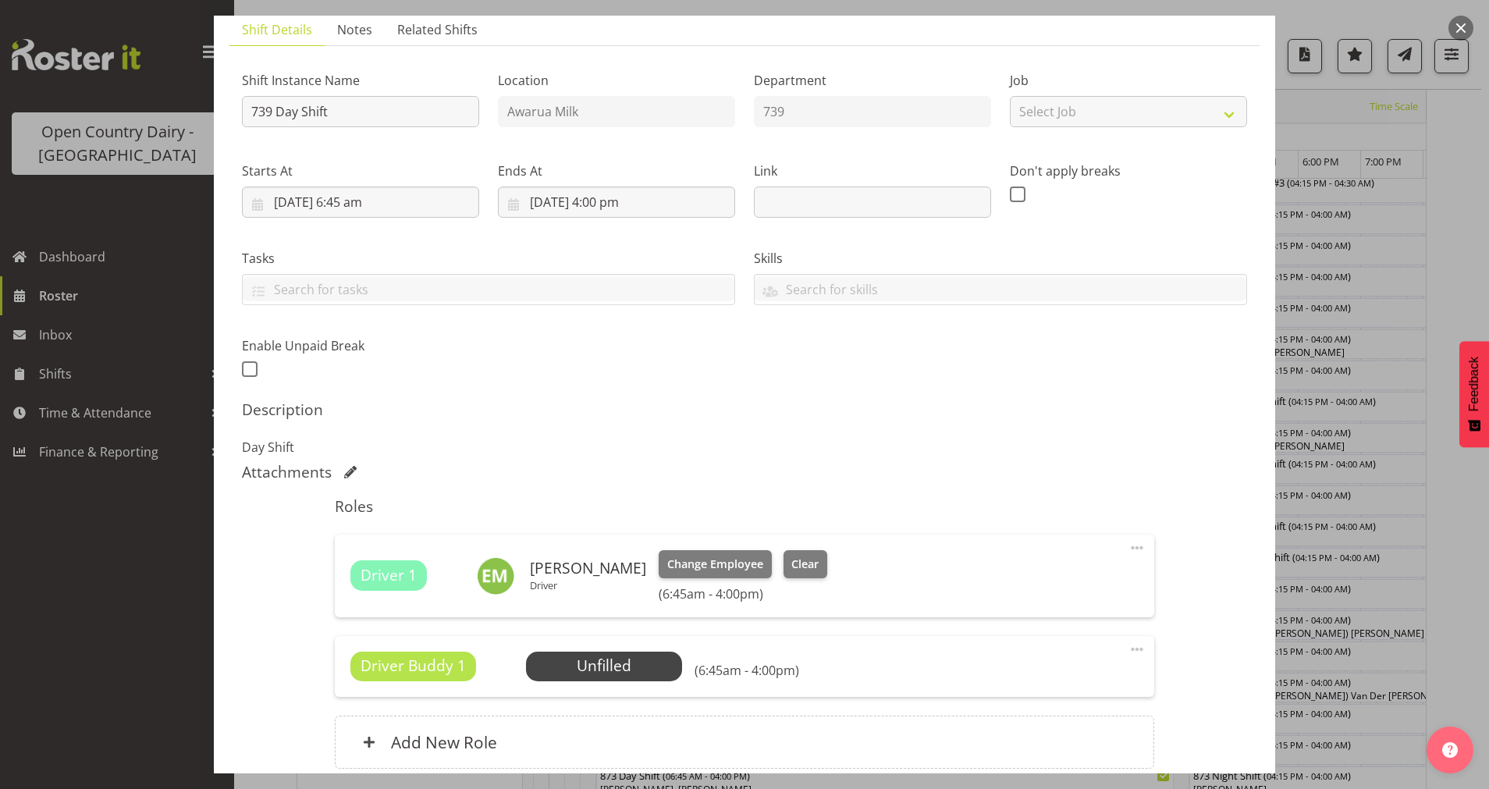
scroll to position [110, 0]
click at [593, 671] on span "Select Employee" at bounding box center [604, 667] width 116 height 23
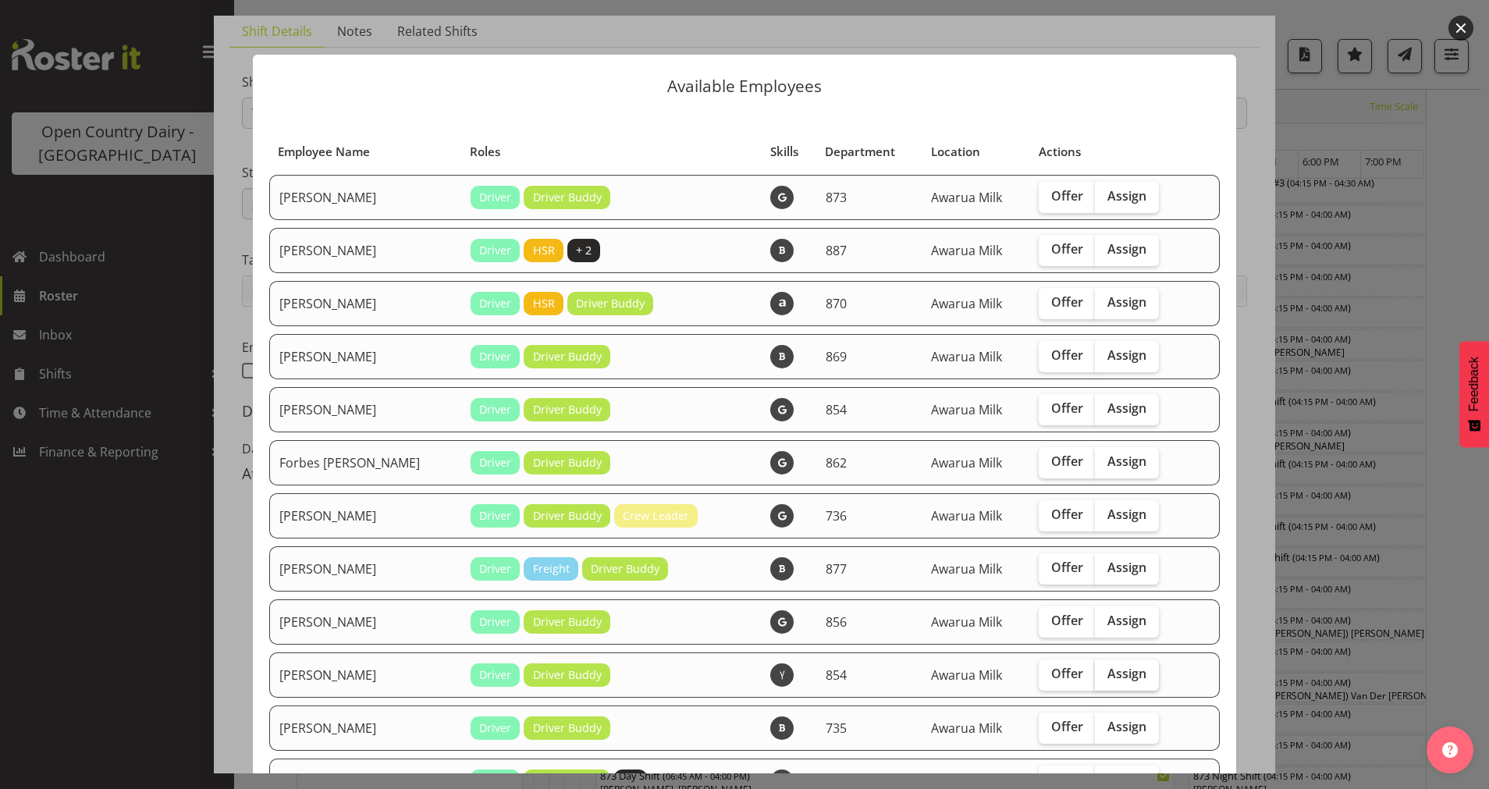
click at [1110, 679] on span "Assign" at bounding box center [1127, 674] width 39 height 16
click at [1105, 679] on input "Assign" at bounding box center [1100, 674] width 10 height 10
checkbox input "true"
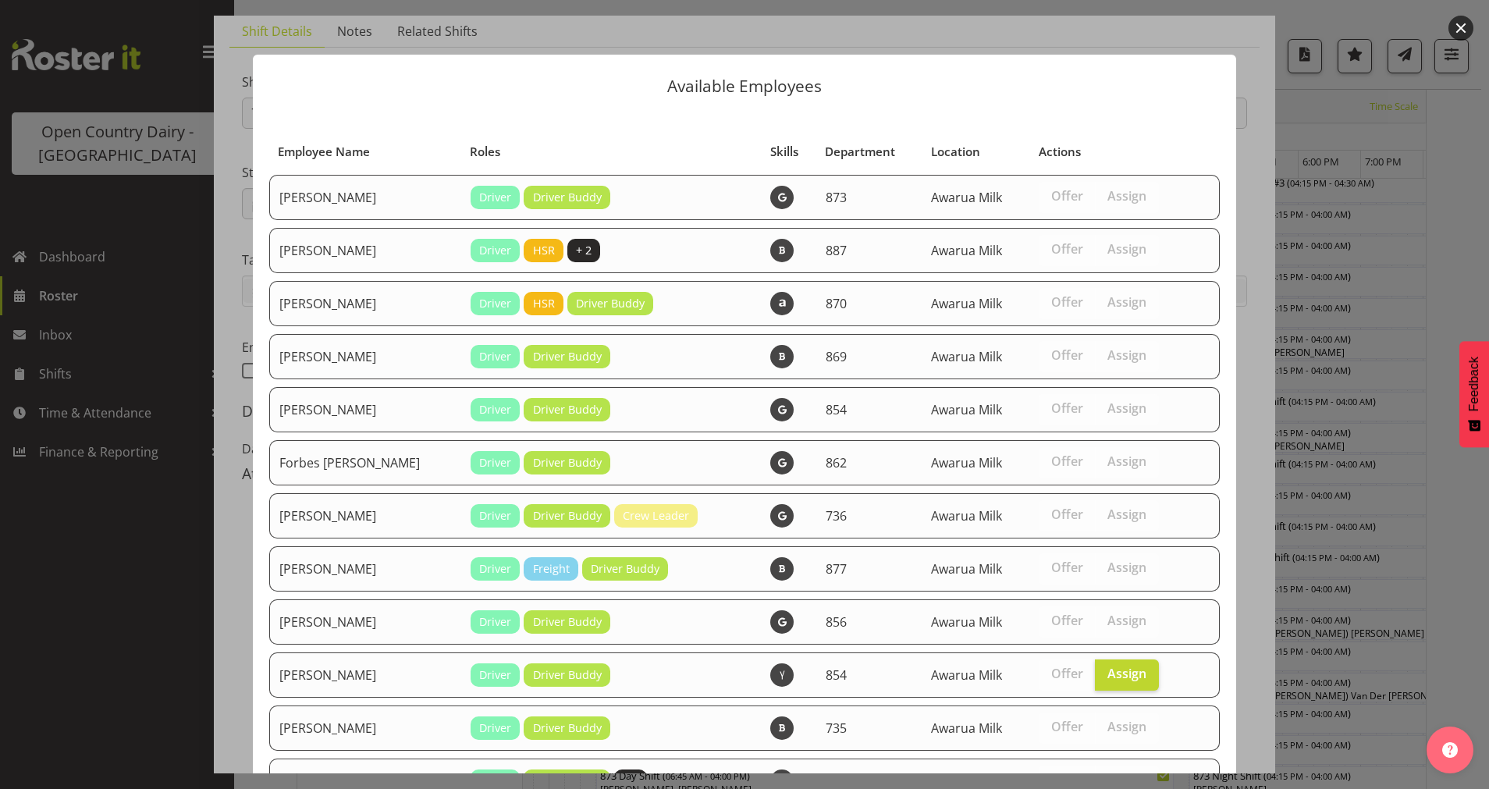
drag, startPoint x: 1285, startPoint y: 384, endPoint x: 1285, endPoint y: 471, distance: 86.6
click at [1285, 471] on div at bounding box center [744, 394] width 1489 height 789
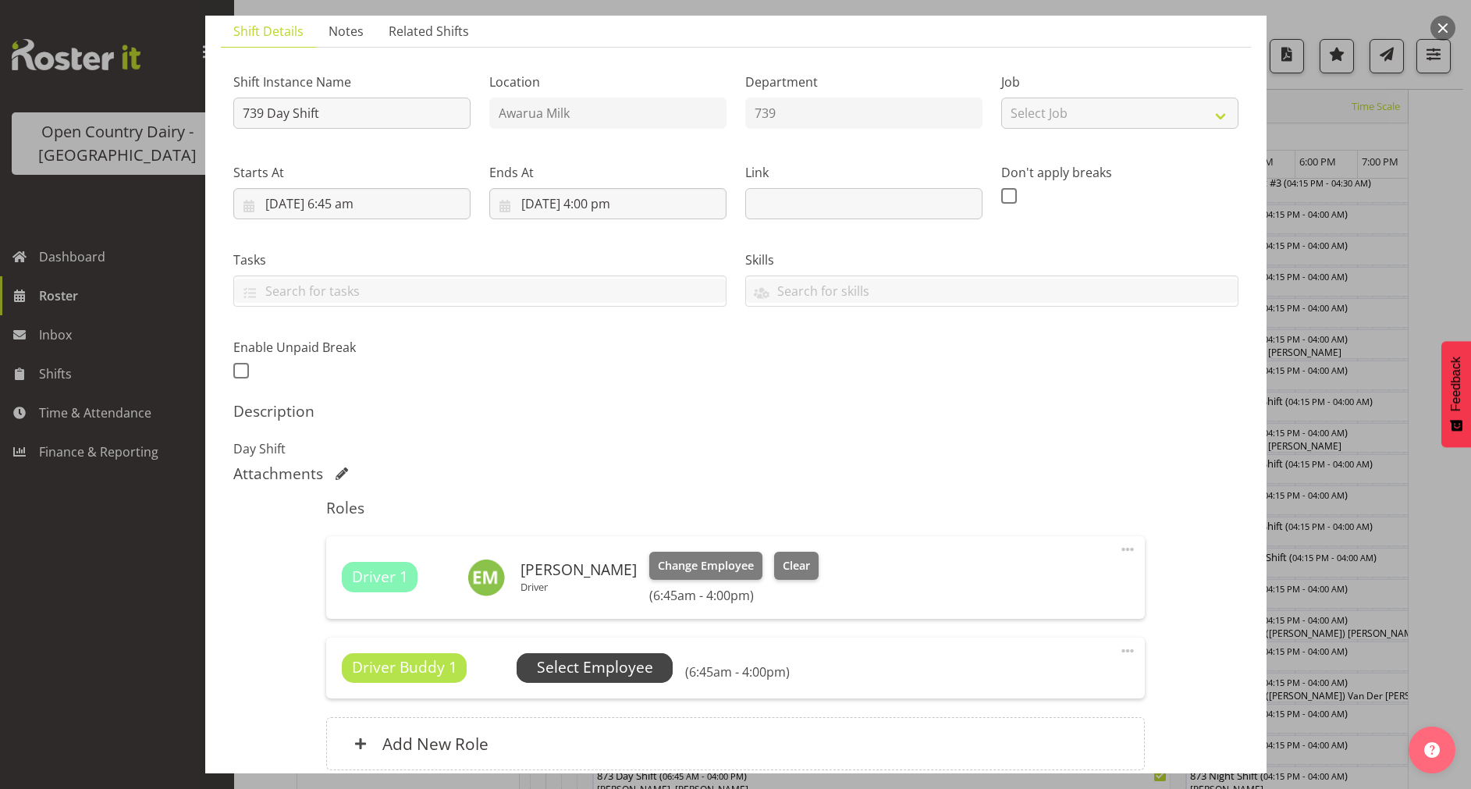
click at [630, 672] on span "Select Employee" at bounding box center [595, 667] width 116 height 23
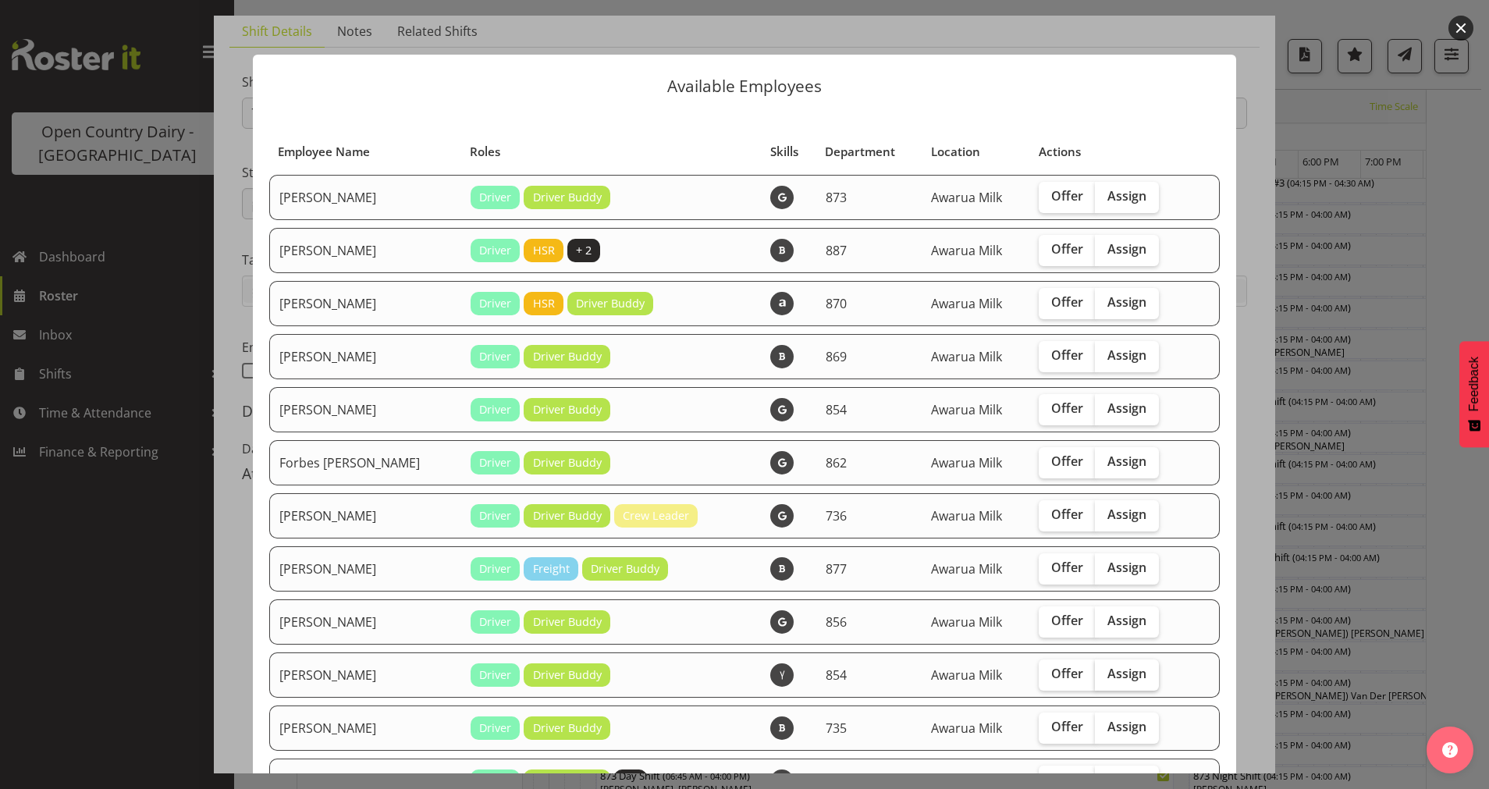
click at [1108, 668] on span "Assign" at bounding box center [1127, 674] width 39 height 16
click at [1105, 669] on input "Assign" at bounding box center [1100, 674] width 10 height 10
checkbox input "true"
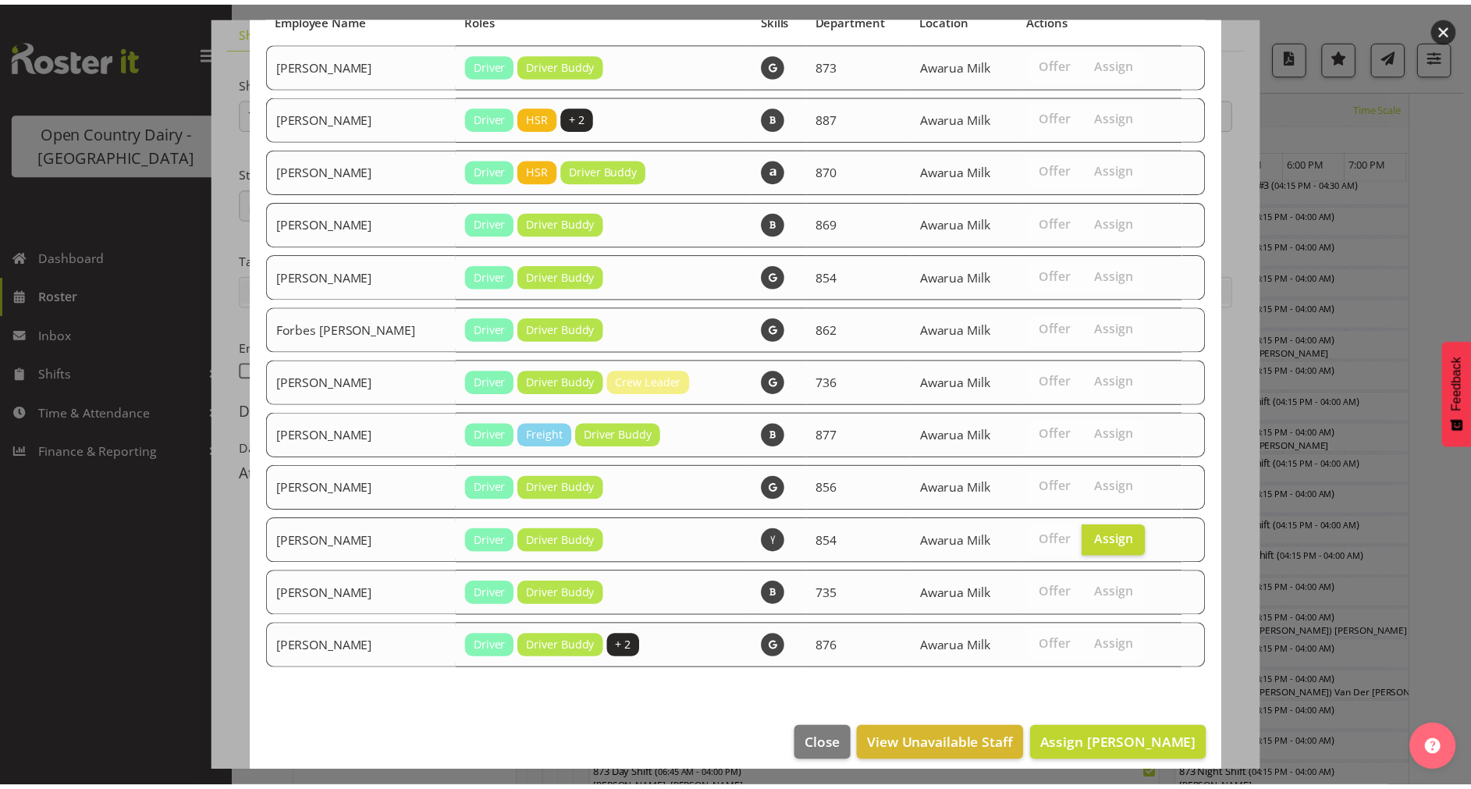
scroll to position [147, 0]
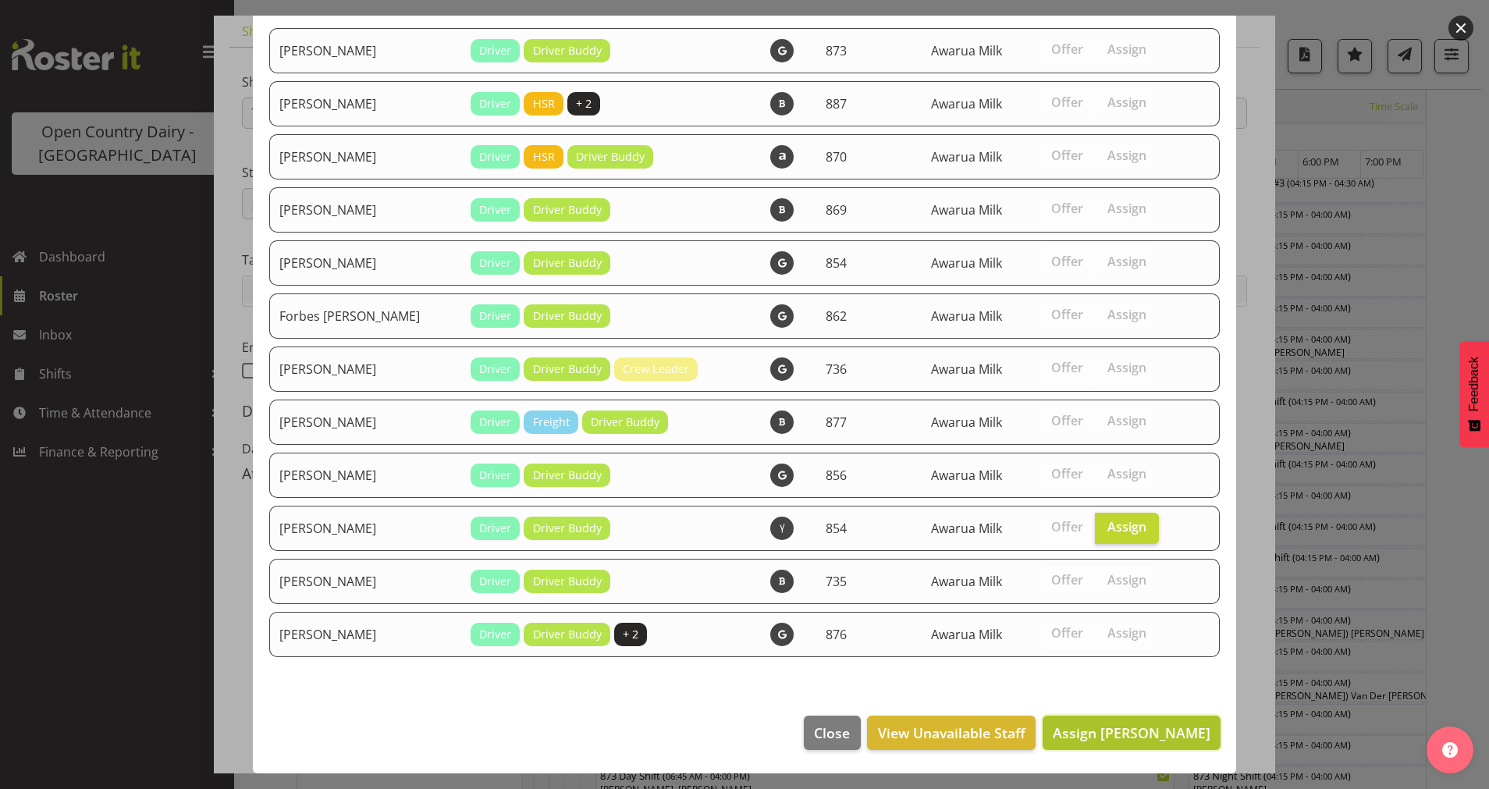
click at [1090, 720] on button "Assign [PERSON_NAME]" at bounding box center [1132, 733] width 178 height 34
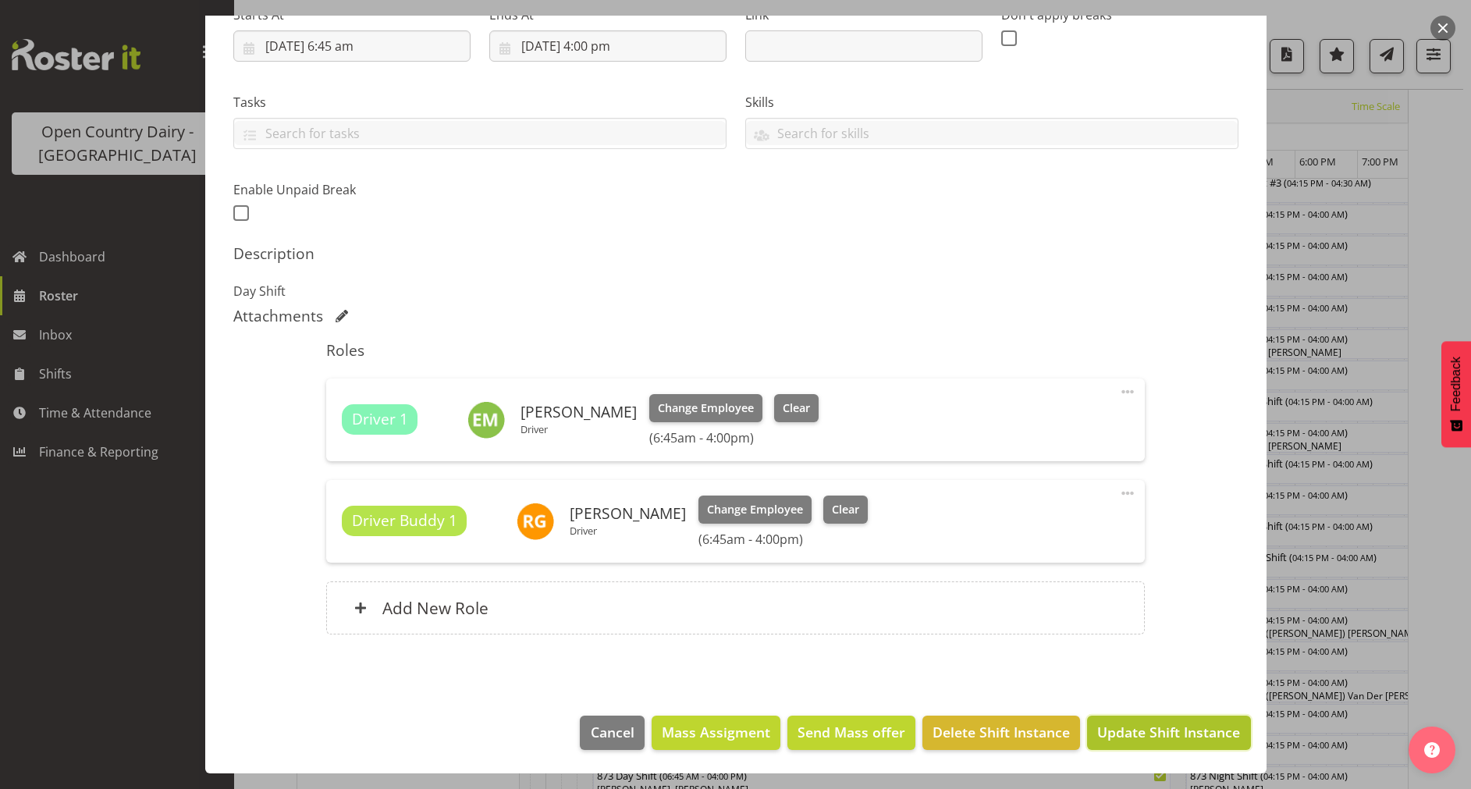
click at [1133, 727] on span "Update Shift Instance" at bounding box center [1168, 732] width 143 height 20
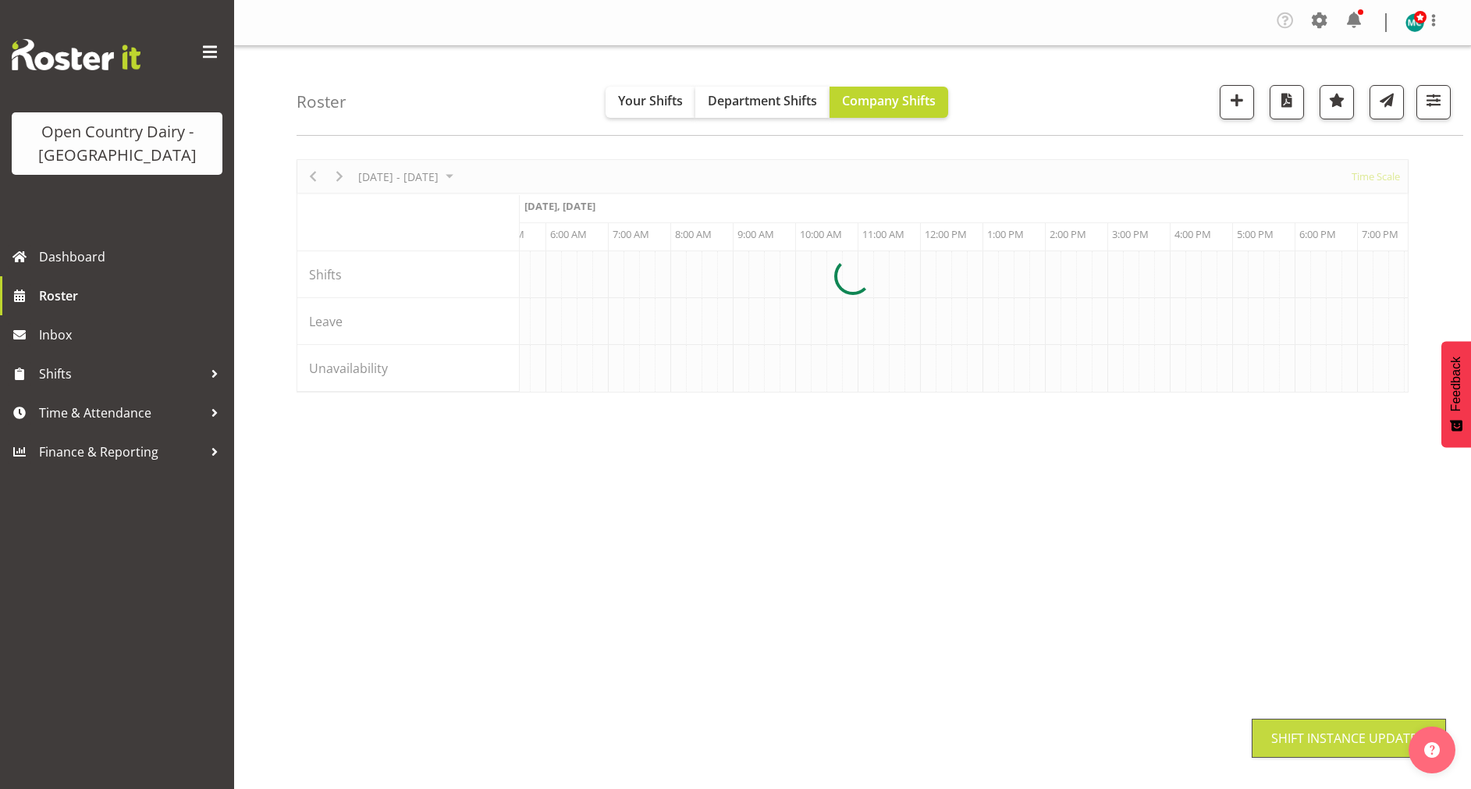
scroll to position [0, 0]
